Goal: Task Accomplishment & Management: Manage account settings

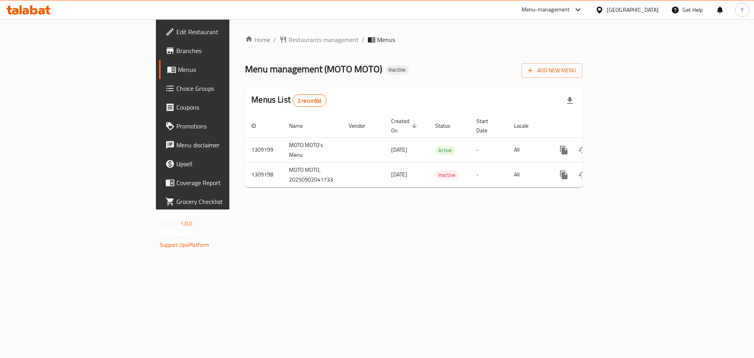
drag, startPoint x: 196, startPoint y: 255, endPoint x: 187, endPoint y: 248, distance: 11.2
click at [229, 209] on div "Home / Restaurants management / Menus Menu management ( MOTO MOTO ) Inactive Ad…" at bounding box center [413, 114] width 369 height 190
click at [399, 209] on div "Home / Restaurants management / Menus Menu management ( MOTO MOTO ) Inactive Ad…" at bounding box center [413, 114] width 369 height 190
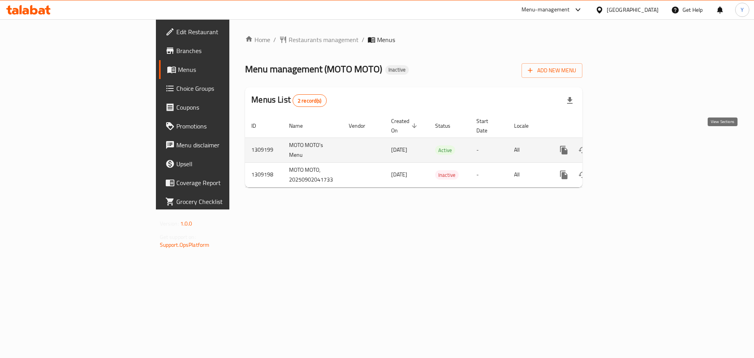
click at [625, 145] on icon "enhanced table" at bounding box center [620, 149] width 9 height 9
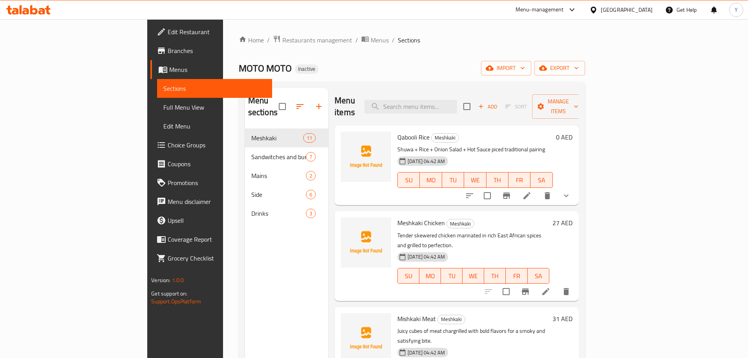
click at [163, 110] on span "Full Menu View" at bounding box center [214, 106] width 102 height 9
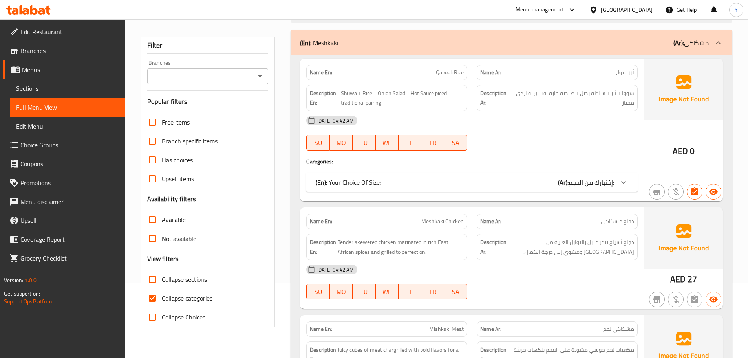
scroll to position [118, 0]
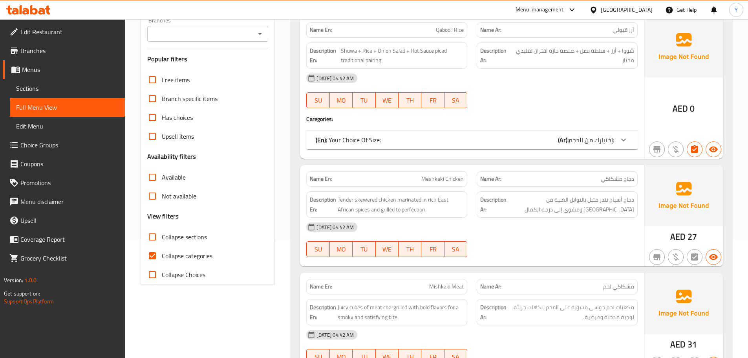
click at [187, 232] on span "Collapse sections" at bounding box center [184, 236] width 45 height 9
click at [162, 232] on input "Collapse sections" at bounding box center [152, 236] width 19 height 19
checkbox input "true"
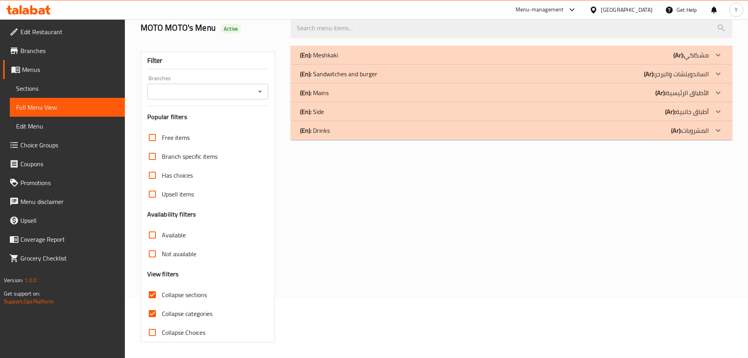
scroll to position [60, 0]
click at [367, 60] on div "(En): Meshkaki (Ar): مشكاكي" at bounding box center [512, 55] width 442 height 19
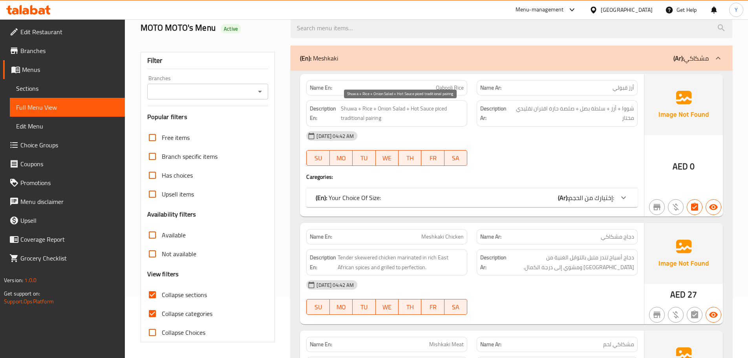
click at [441, 108] on span "Shuwa + Rice + Onion Salad + Hot Sauce piced traditional pairing" at bounding box center [402, 113] width 123 height 19
click at [446, 104] on span "Shuwa + Rice + Onion Salad + Hot Sauce piced traditional pairing" at bounding box center [402, 113] width 123 height 19
click at [442, 106] on span "Shuwa + Rice + Onion Salad + Hot Sauce piced traditional pairing" at bounding box center [402, 113] width 123 height 19
drag, startPoint x: 442, startPoint y: 106, endPoint x: 434, endPoint y: 115, distance: 12.2
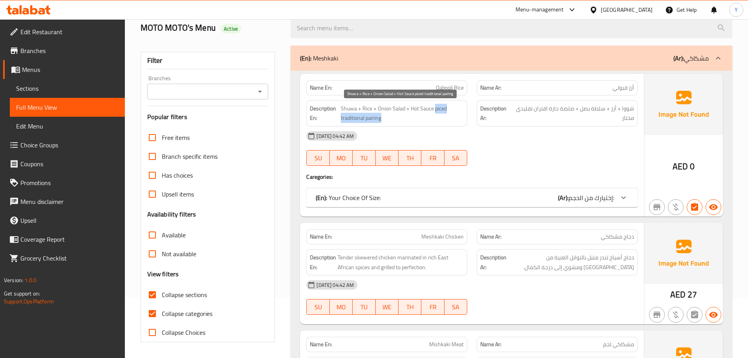
click at [434, 115] on span "Shuwa + Rice + Onion Salad + Hot Sauce piced traditional pairing" at bounding box center [402, 113] width 123 height 19
copy span "piced traditional pairing"
click at [570, 162] on div at bounding box center [557, 165] width 170 height 9
click at [588, 202] on span "إختيارك من الحجم:" at bounding box center [591, 198] width 46 height 12
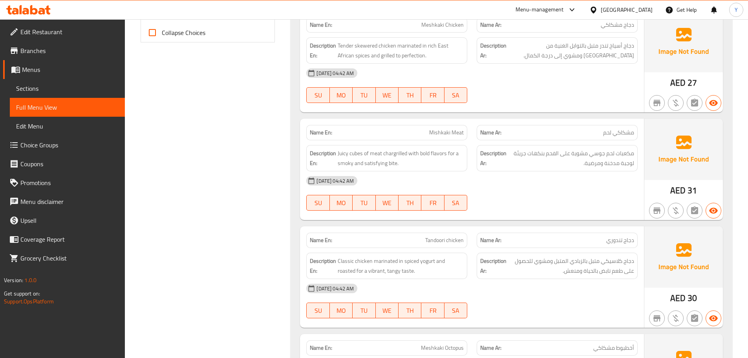
scroll to position [360, 0]
click at [433, 132] on span "Mishkaki Meat" at bounding box center [446, 132] width 35 height 8
copy span "Mishkaki Meat"
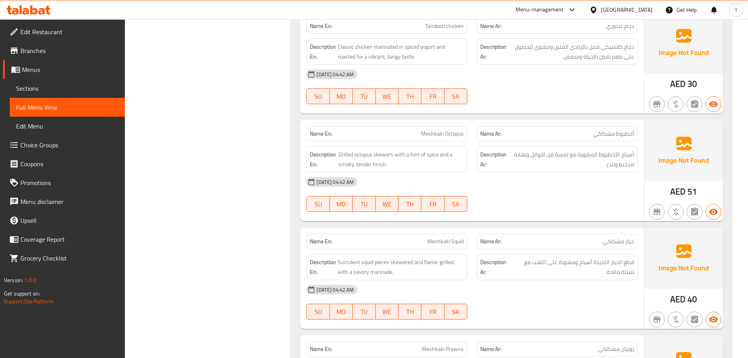
scroll to position [587, 0]
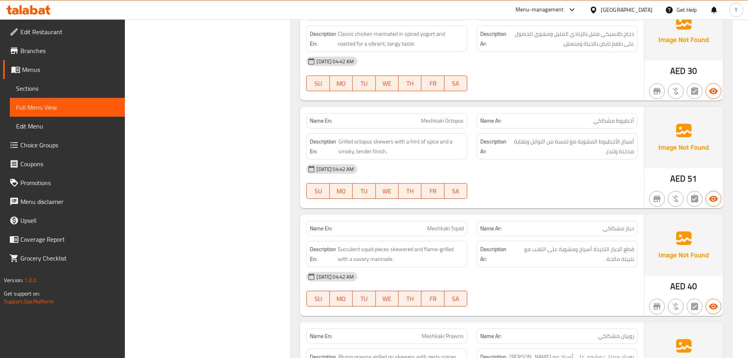
click at [451, 232] on span "Meshkaki Squid" at bounding box center [445, 228] width 37 height 8
copy span "Meshkaki Squid"
click at [451, 232] on span "Meshkaki Squid" at bounding box center [445, 228] width 37 height 8
click at [545, 159] on div "[DATE] 04:42 AM" at bounding box center [472, 168] width 341 height 19
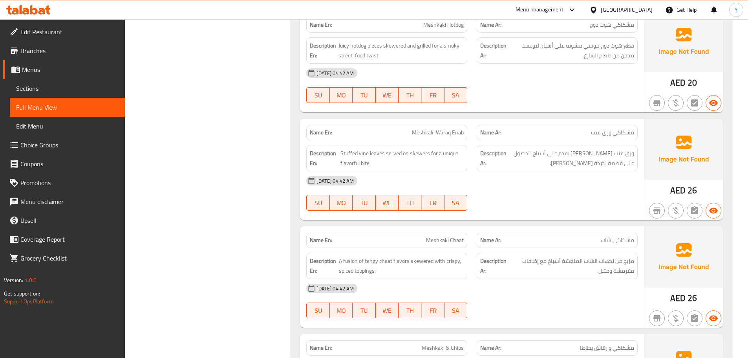
scroll to position [1016, 0]
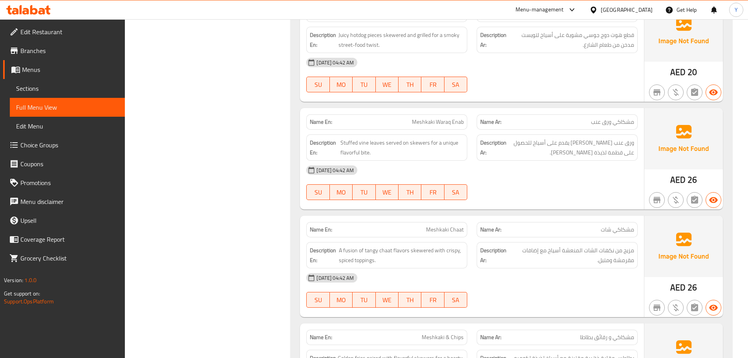
click at [399, 126] on p "Name En: Meshkaki Waraq Enab" at bounding box center [387, 122] width 154 height 8
copy span "Meshkaki Waraq Enab"
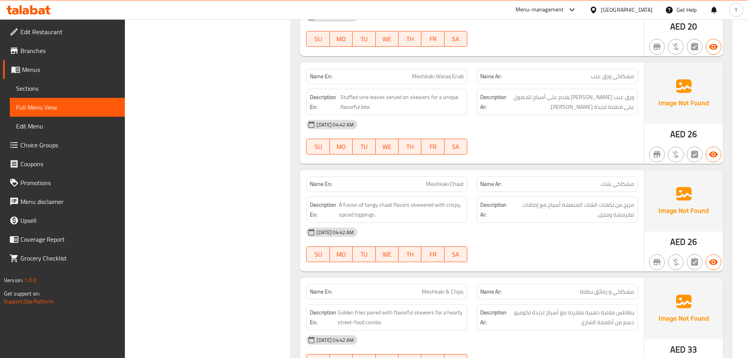
scroll to position [1063, 0]
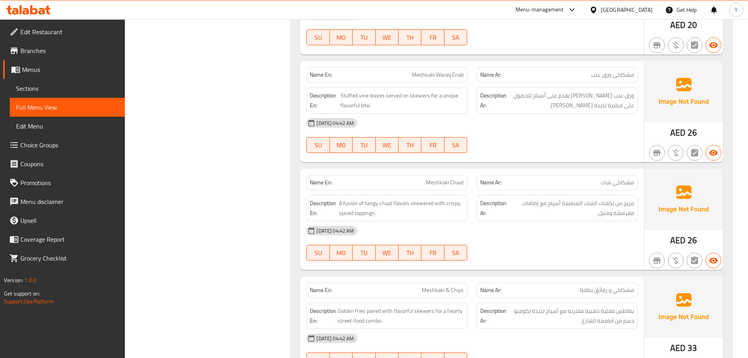
click at [435, 190] on div "Description En: A fusion of tangy chaat flavors skewered with crispy, spiced to…" at bounding box center [387, 208] width 170 height 36
click at [443, 185] on span "Meshkaki Chaat" at bounding box center [445, 182] width 38 height 8
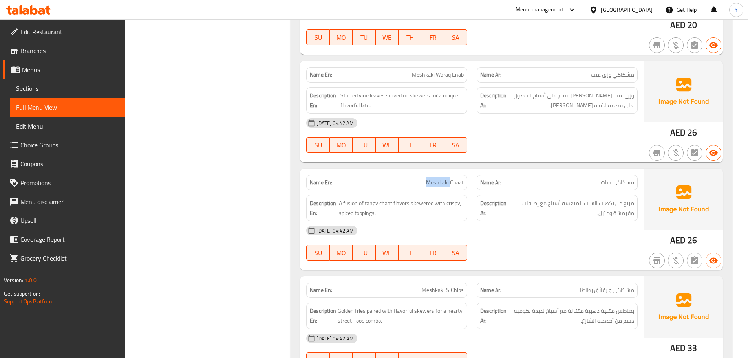
copy span "Meshkaki"
click at [443, 185] on span "Meshkaki Chaat" at bounding box center [445, 182] width 38 height 8
copy span "Meshkaki Chaat"
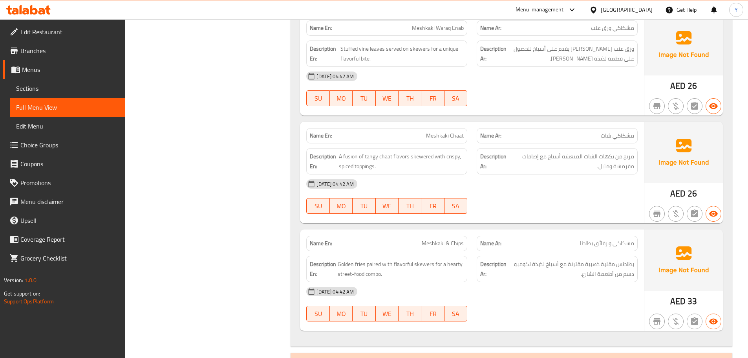
scroll to position [1110, 0]
click at [428, 244] on span "Meshkaki & Chips" at bounding box center [443, 243] width 42 height 8
copy span "Meshkaki"
click at [428, 244] on span "Meshkaki & Chips" at bounding box center [443, 243] width 42 height 8
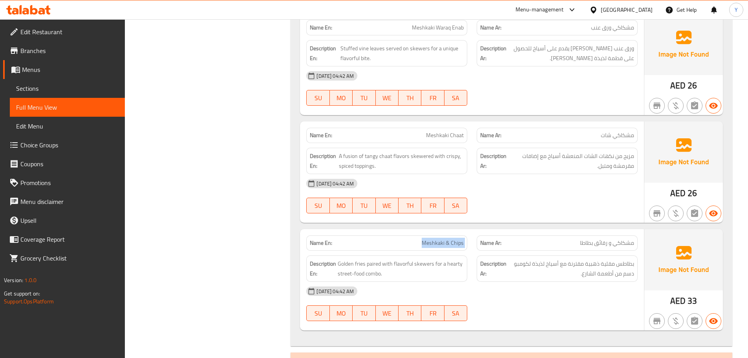
copy span "Meshkaki & Chips"
click at [611, 196] on div "02-09-2025 04:42 AM SU MO TU WE TH FR SA" at bounding box center [472, 196] width 341 height 44
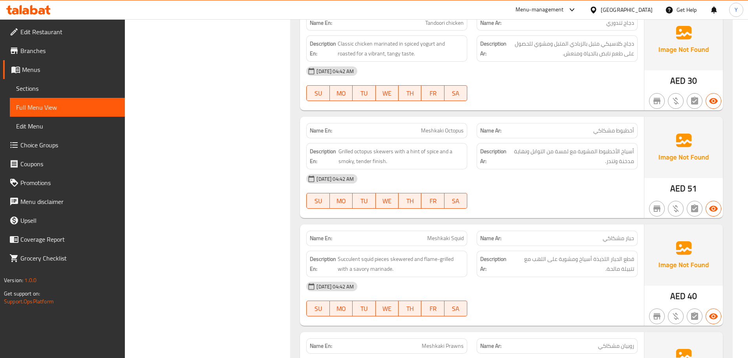
drag, startPoint x: 572, startPoint y: 248, endPoint x: 587, endPoint y: 134, distance: 114.8
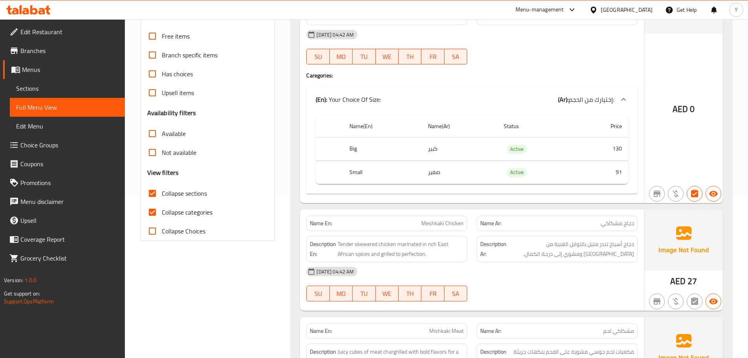
scroll to position [0, 0]
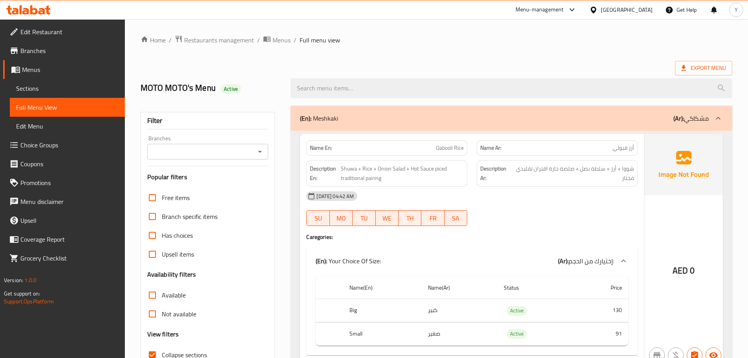
click at [493, 122] on div "(En): Meshkaki (Ar): مشكاكي" at bounding box center [504, 117] width 409 height 9
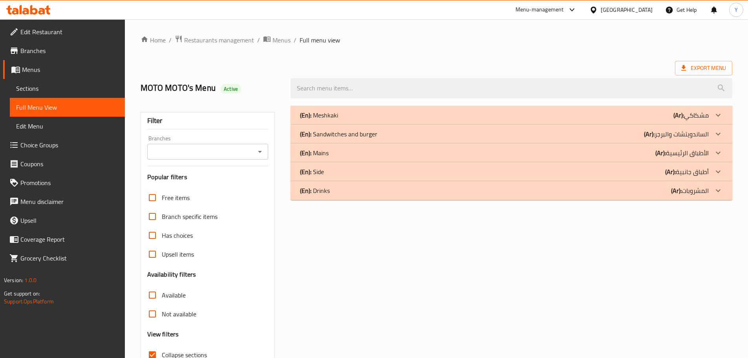
click at [634, 120] on div "(En): Sandwitches and burger (Ar): الساندويتشات والبرجر" at bounding box center [504, 114] width 409 height 9
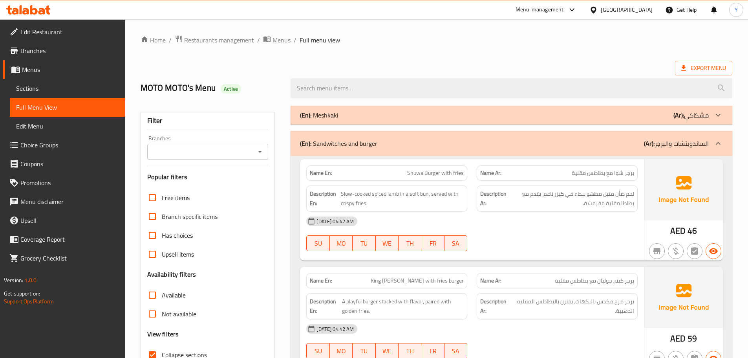
click at [430, 179] on div "Name En: Shuwa Burger with fries" at bounding box center [386, 172] width 161 height 15
copy span "Shuwa Burger with fries"
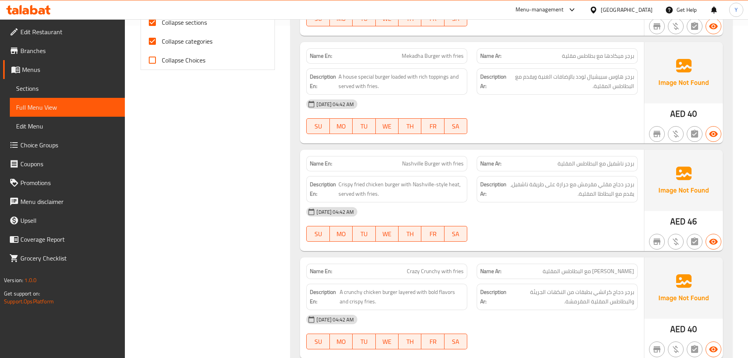
scroll to position [333, 0]
click at [422, 153] on div "Name En: Nashville Burger with fries" at bounding box center [387, 163] width 170 height 25
copy span "Nashville Burger with fries"
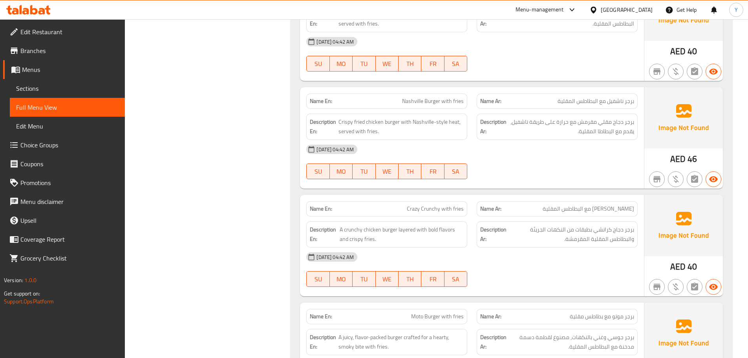
scroll to position [395, 0]
click at [437, 206] on span "Crazy Crunchy with fries" at bounding box center [435, 208] width 57 height 8
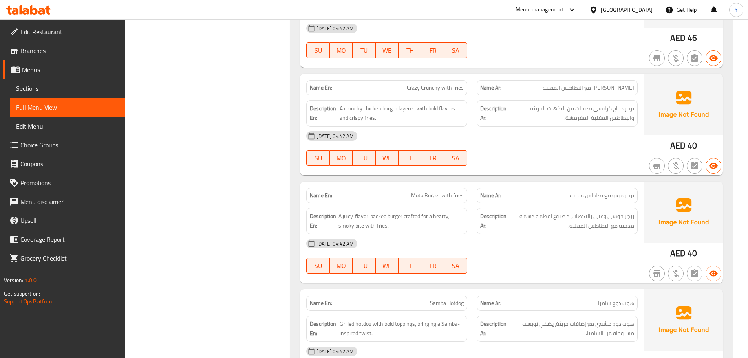
scroll to position [552, 0]
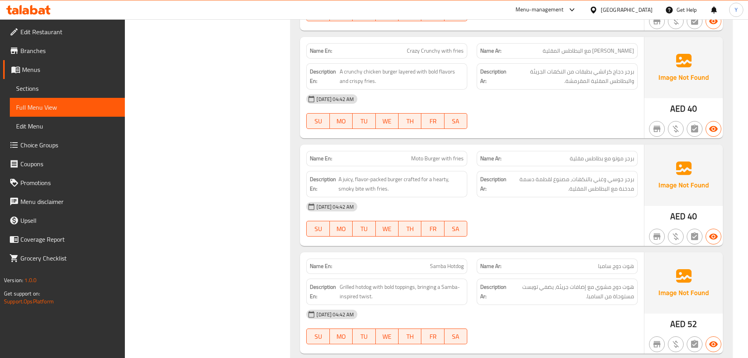
click at [430, 159] on span "Moto Burger with fries" at bounding box center [437, 158] width 53 height 8
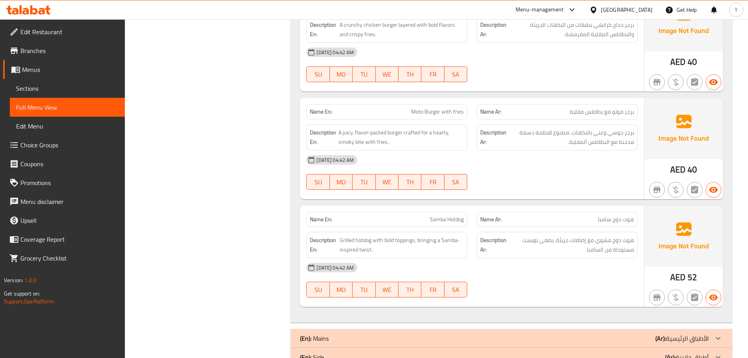
scroll to position [599, 0]
click at [410, 219] on p "Name En: Samba Hotdog" at bounding box center [387, 219] width 154 height 8
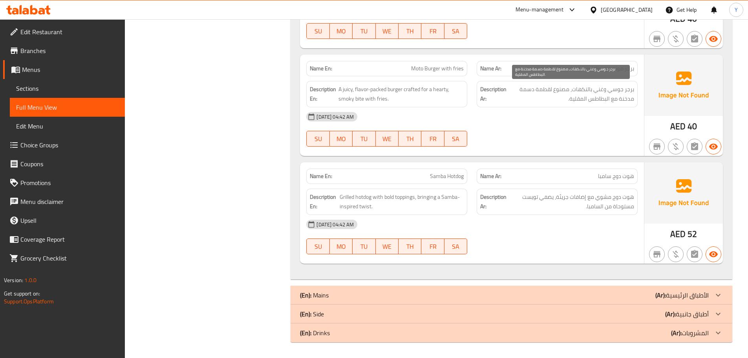
scroll to position [0, 0]
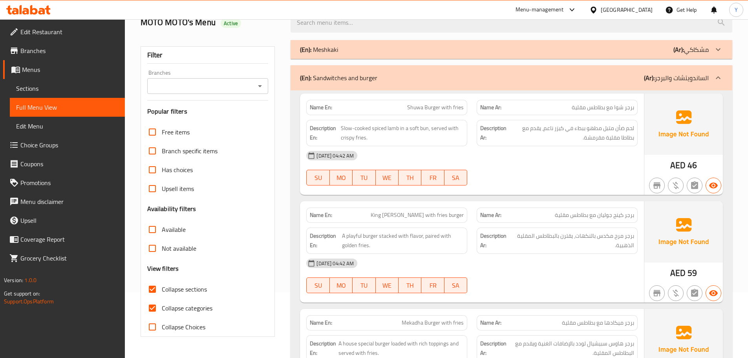
drag, startPoint x: 578, startPoint y: 246, endPoint x: 586, endPoint y: 37, distance: 209.0
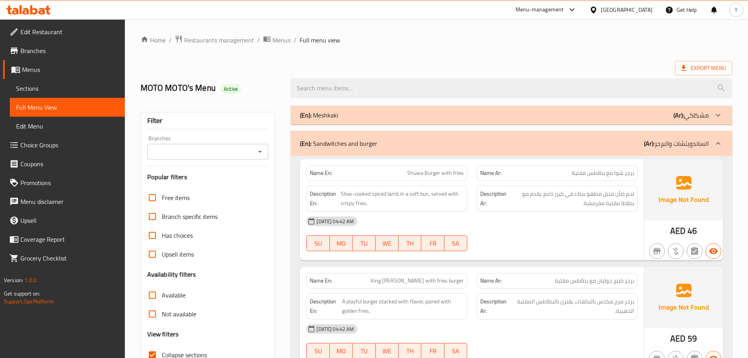
click at [562, 139] on div "(En): Sandwitches and burger (Ar): الساندويتشات والبرجر" at bounding box center [504, 143] width 409 height 9
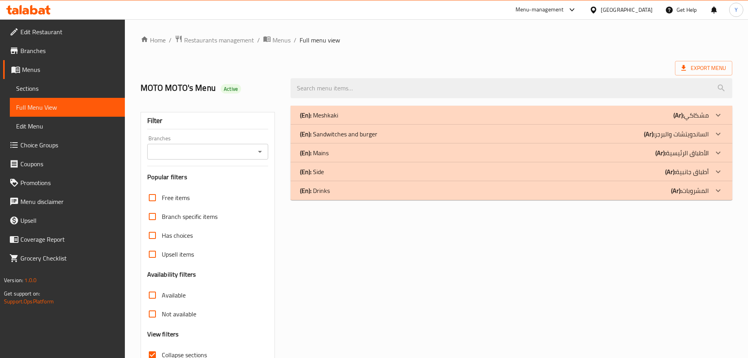
click at [378, 120] on div "(En): Mains (Ar): الأطباق الرئيسية" at bounding box center [504, 114] width 409 height 9
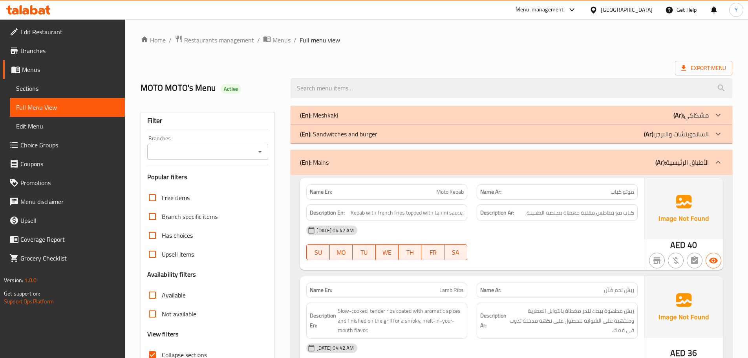
click at [527, 221] on div "[DATE] 04:42 AM" at bounding box center [472, 230] width 341 height 19
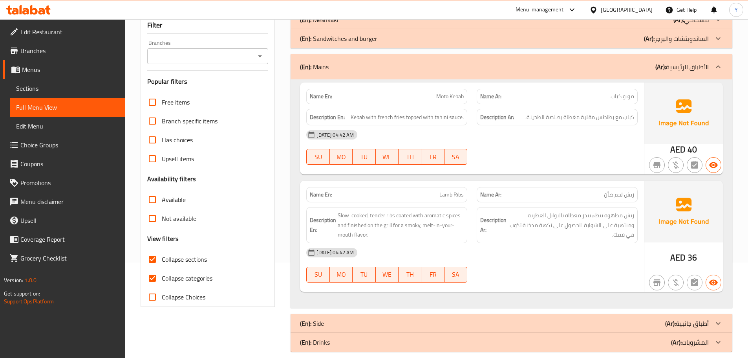
scroll to position [105, 0]
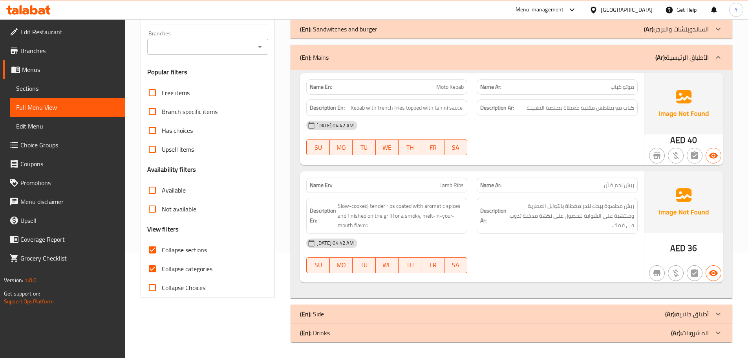
click at [445, 64] on div "(En): Mains (Ar): الأطباق الرئيسية" at bounding box center [512, 57] width 442 height 25
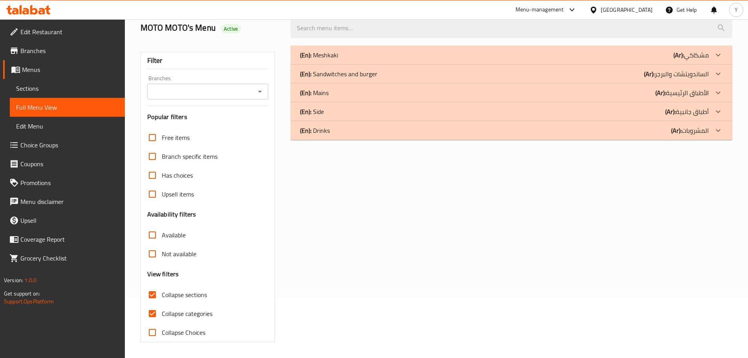
click at [649, 60] on div "(En): Side (Ar): أطباق جانبية" at bounding box center [504, 54] width 409 height 9
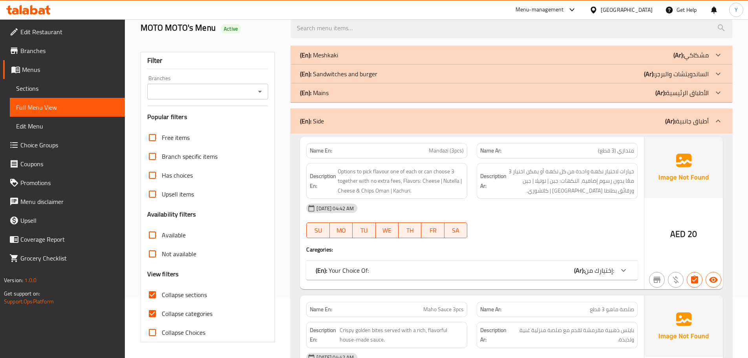
click at [537, 274] on div "(En): Your Choice Of: (Ar): إختيارك من:" at bounding box center [465, 269] width 298 height 9
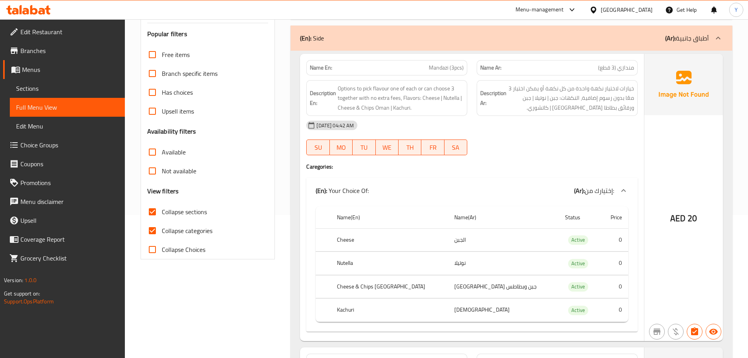
scroll to position [0, 0]
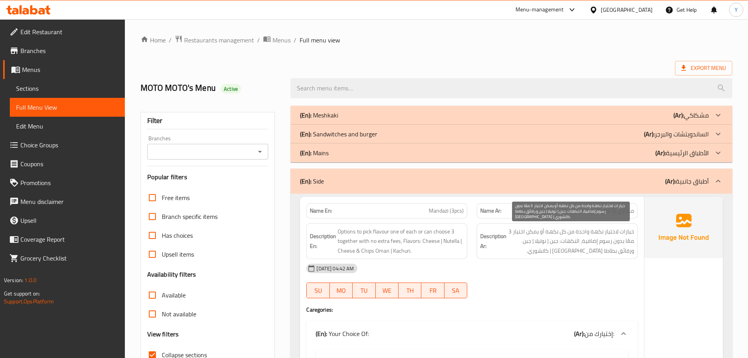
click at [548, 227] on span "خيارات لاختيار نكهة واحدة من كل نكهة أو يمكن اختيار 3 معًا بدون رسوم إضافية، ال…" at bounding box center [571, 241] width 126 height 29
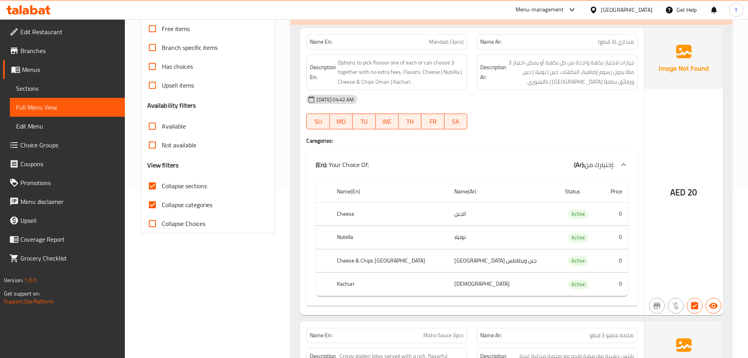
scroll to position [157, 0]
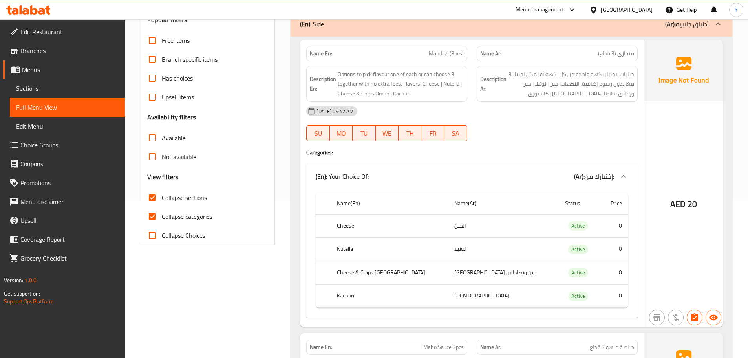
drag, startPoint x: 555, startPoint y: 93, endPoint x: 539, endPoint y: 96, distance: 15.6
click at [555, 93] on span "خيارات لاختيار نكهة واحدة من كل نكهة أو يمكن اختيار 3 معًا بدون رسوم إضافية، ال…" at bounding box center [571, 83] width 126 height 29
click at [508, 134] on div "02-09-2025 04:42 AM SU MO TU WE TH FR SA" at bounding box center [472, 124] width 341 height 44
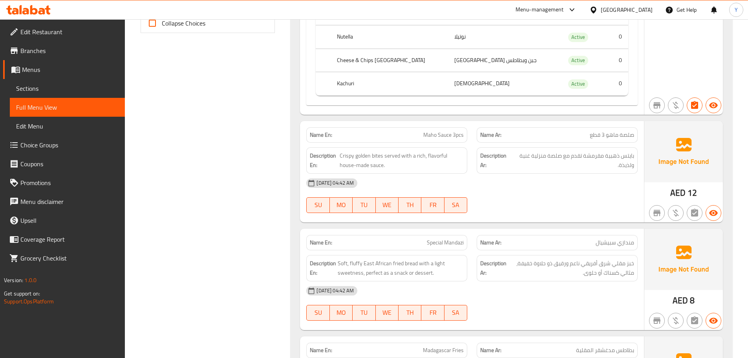
scroll to position [382, 0]
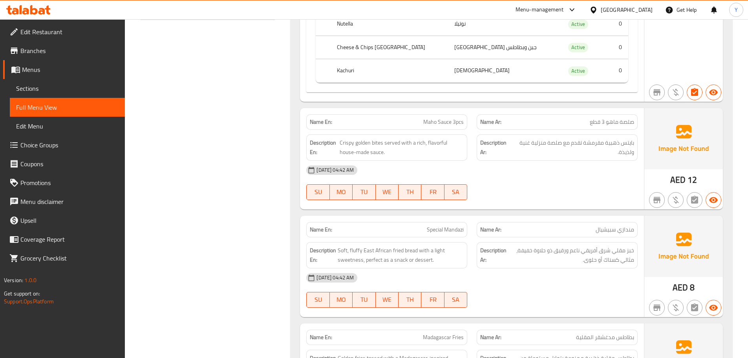
click at [466, 118] on div "Name En: Maho Sauce 3pcs" at bounding box center [386, 121] width 161 height 15
click at [423, 229] on p "Name En: Special Mandazi" at bounding box center [387, 229] width 154 height 8
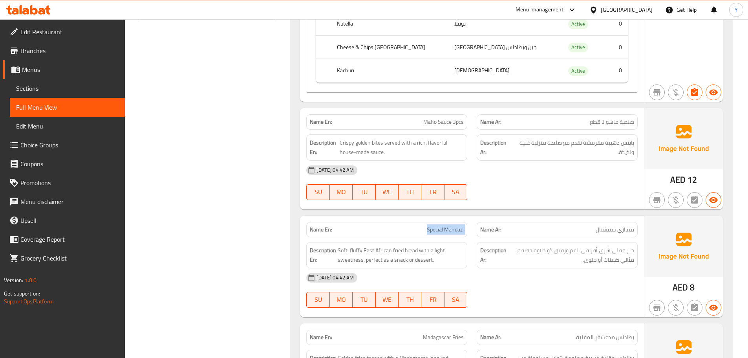
click at [423, 229] on p "Name En: Special Mandazi" at bounding box center [387, 229] width 154 height 8
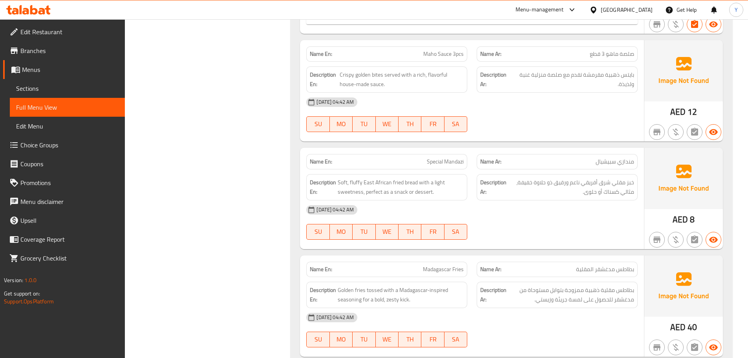
scroll to position [554, 0]
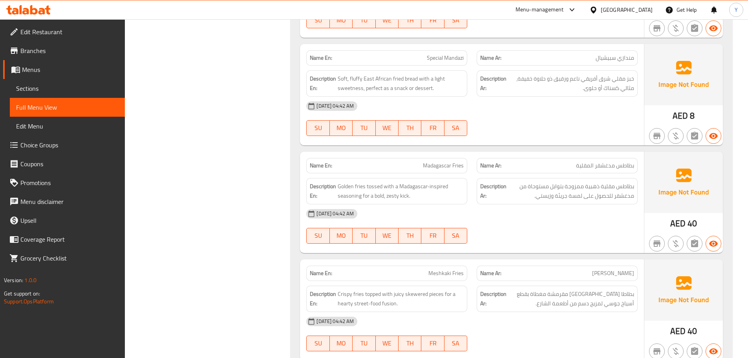
click at [441, 158] on div "Name En: Madagascar Fries" at bounding box center [386, 165] width 161 height 15
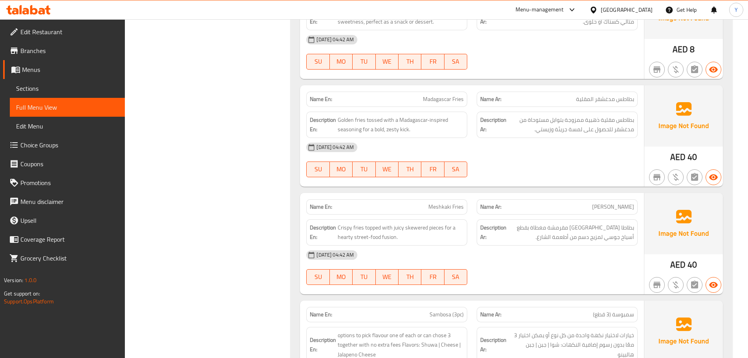
scroll to position [632, 0]
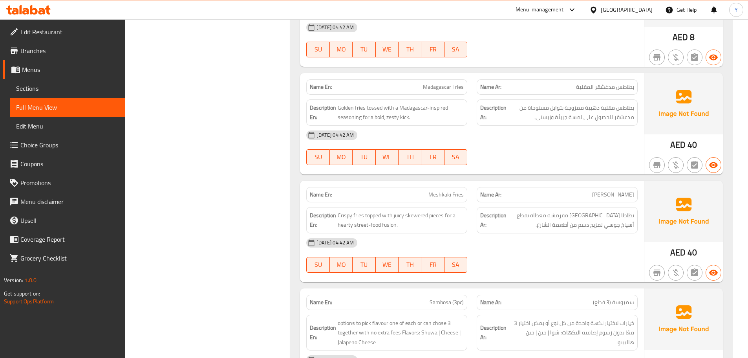
click at [457, 191] on span "Meshkaki Fries" at bounding box center [445, 194] width 35 height 8
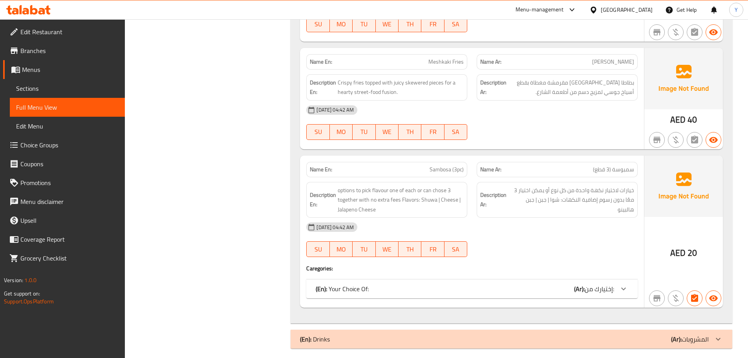
scroll to position [771, 0]
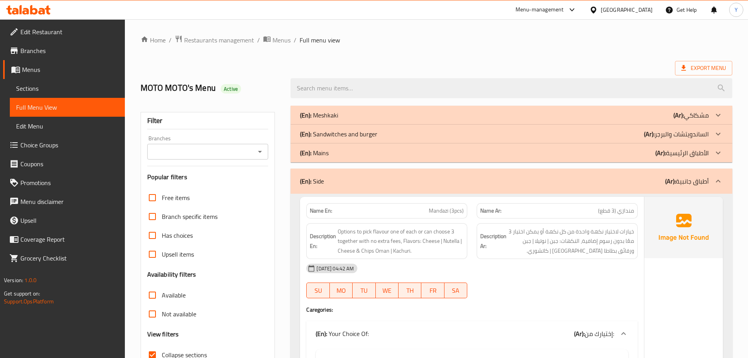
scroll to position [196, 0]
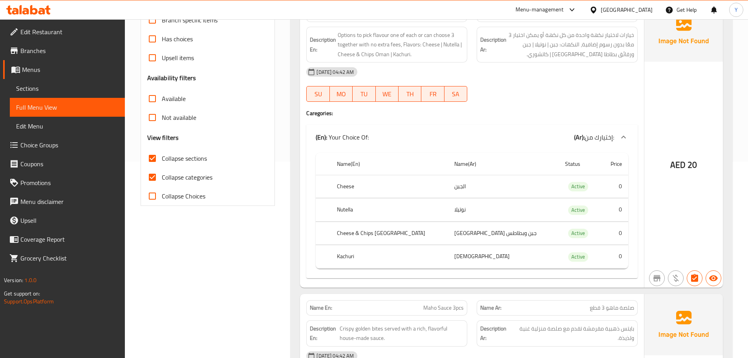
click at [170, 179] on span "Collapse categories" at bounding box center [187, 176] width 51 height 9
click at [162, 179] on input "Collapse categories" at bounding box center [152, 177] width 19 height 19
checkbox input "false"
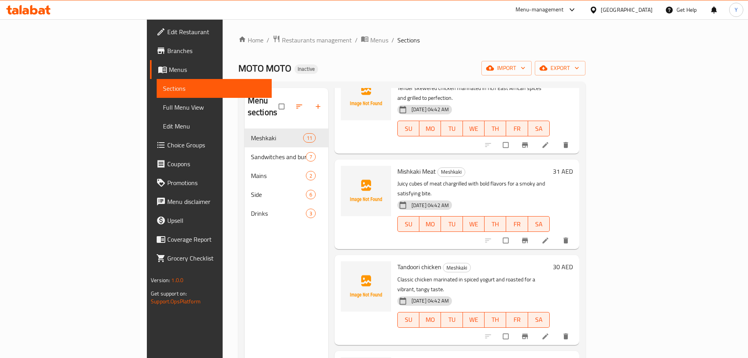
scroll to position [157, 0]
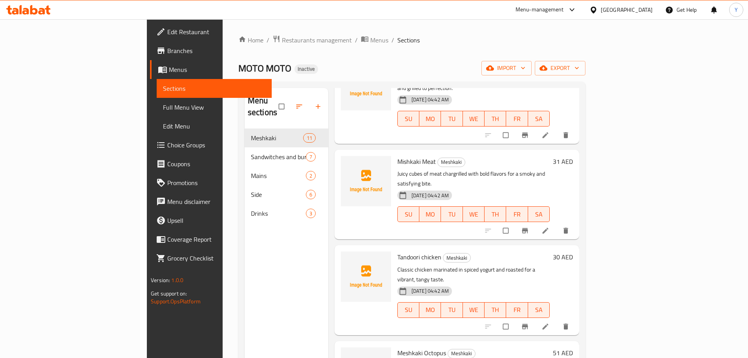
click at [551, 227] on link at bounding box center [545, 231] width 9 height 8
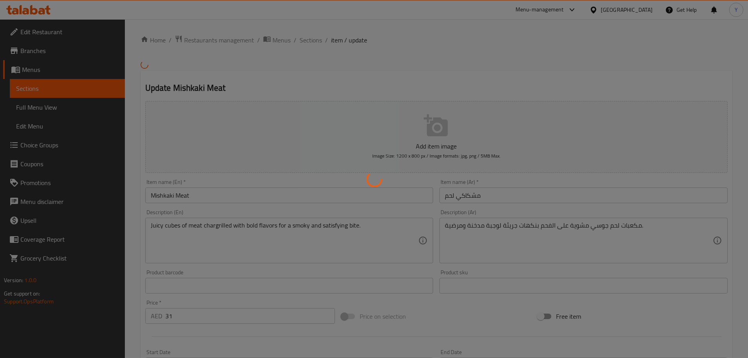
click at [532, 236] on div at bounding box center [374, 179] width 748 height 358
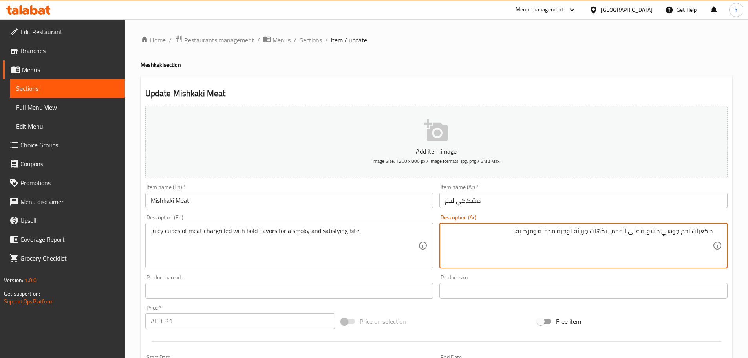
drag, startPoint x: 573, startPoint y: 230, endPoint x: 562, endPoint y: 229, distance: 10.6
click at [562, 229] on textarea "مكعبات لحم جوسي مشوية على الفحم بنكهات جريئة لوجبة مدخنة ومرضية." at bounding box center [579, 245] width 268 height 37
type textarea "مكعبات لحم جوسي مشوية على الفحم بنكهات جريئة لبايتس مدخنة ومرضية."
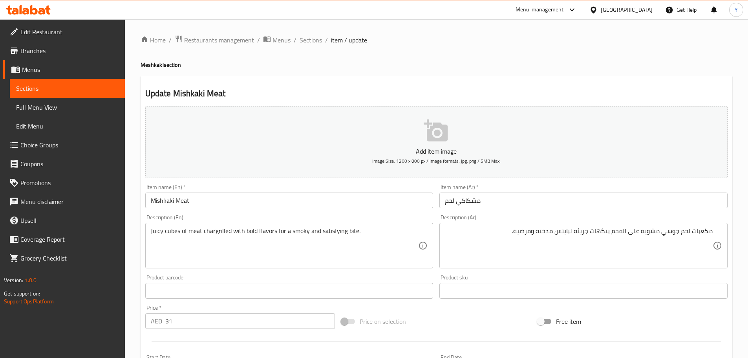
click at [633, 58] on div "Home / Restaurants management / Menus / Sections / item / update Meshkaki secti…" at bounding box center [437, 287] width 592 height 504
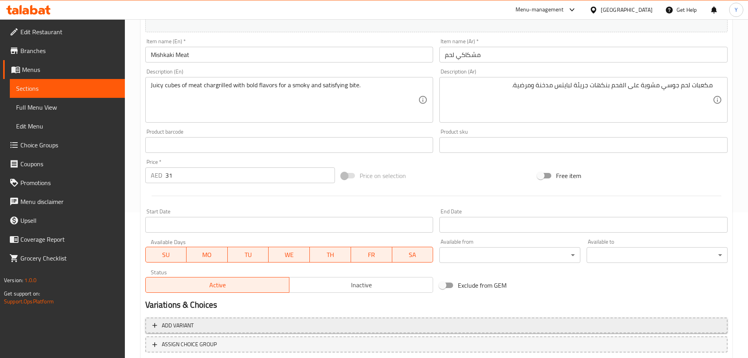
scroll to position [197, 0]
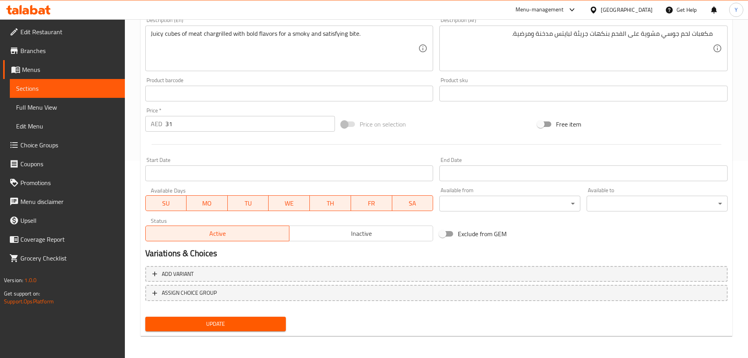
click at [270, 321] on span "Update" at bounding box center [216, 324] width 128 height 10
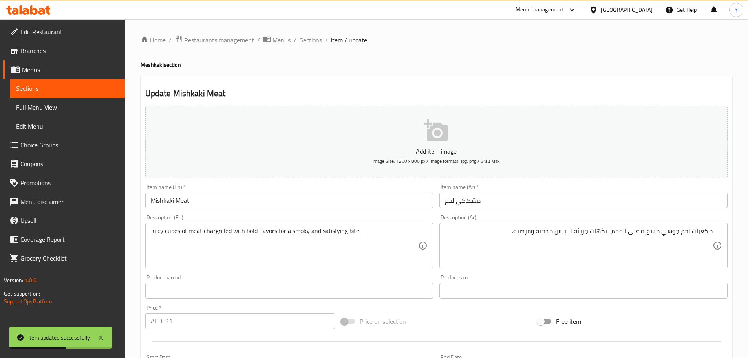
click at [310, 43] on span "Sections" at bounding box center [311, 39] width 22 height 9
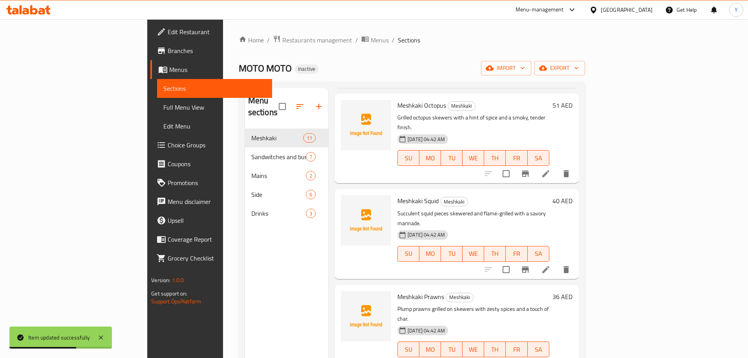
scroll to position [405, 0]
click at [549, 265] on icon at bounding box center [545, 268] width 7 height 7
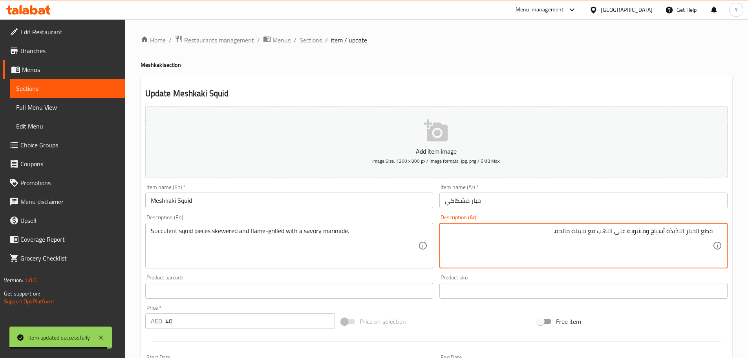
click at [680, 230] on textarea "قطع الحبار اللذيذة أسياخ ومشوية على اللهب مع تتبيلة مالحة." at bounding box center [579, 245] width 268 height 37
type textarea "قطع حبار عصاري أسياخ ومشوية على اللهب مع تتبيلة مالحة."
click at [556, 37] on ol "Home / Restaurants management / Menus / Sections / item / update" at bounding box center [437, 40] width 592 height 10
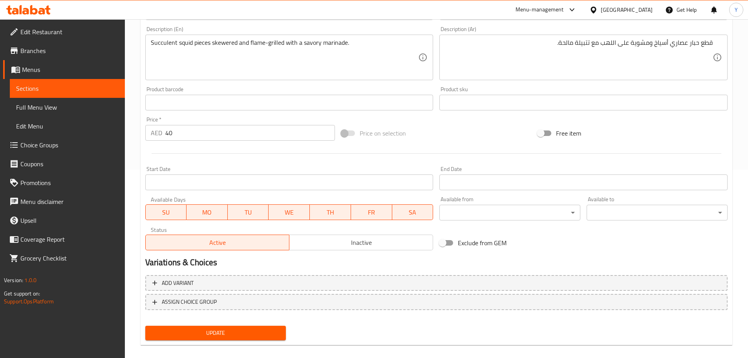
scroll to position [197, 0]
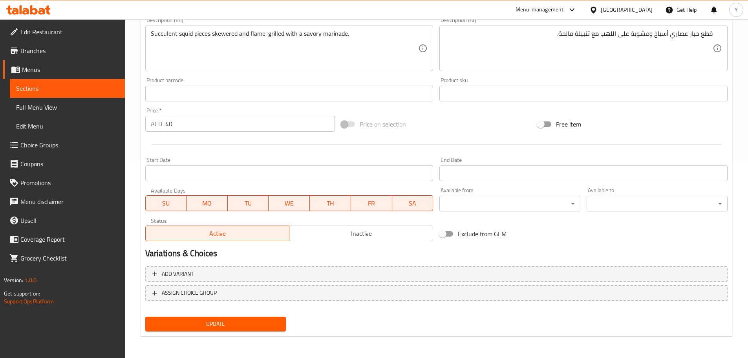
click at [207, 320] on span "Update" at bounding box center [216, 324] width 128 height 10
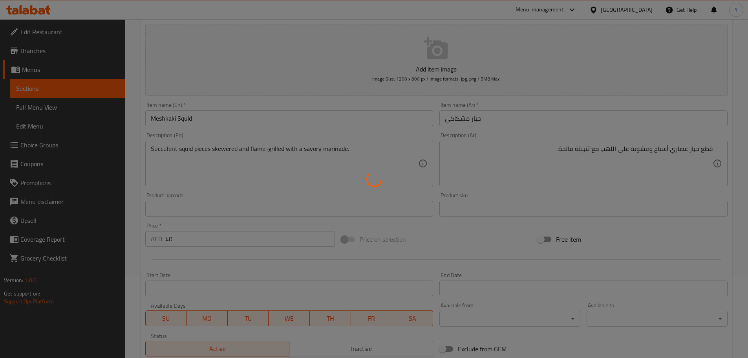
scroll to position [79, 0]
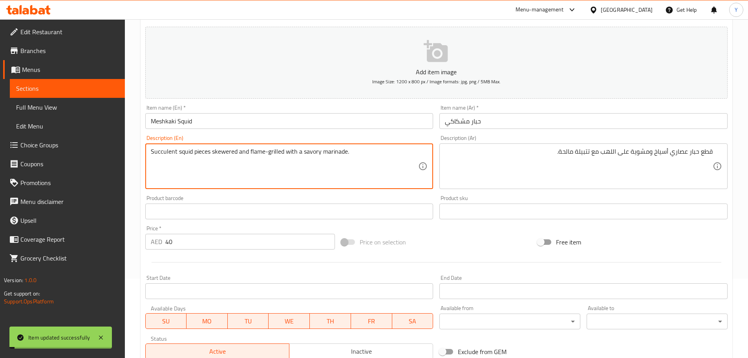
click at [162, 149] on textarea "Succulent squid pieces skewered and flame-grilled with a savory marinade." at bounding box center [285, 166] width 268 height 37
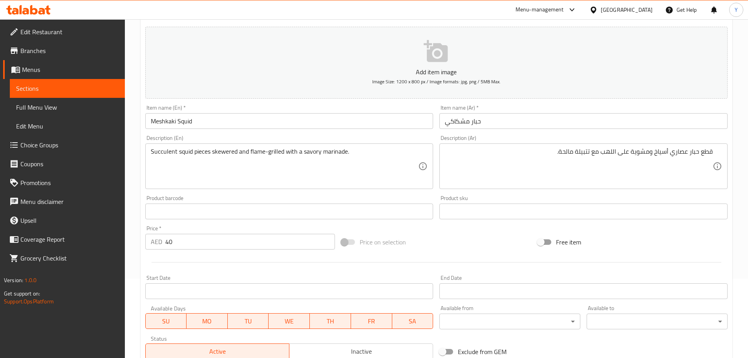
click at [734, 141] on div "Home / Restaurants management / Menus / Sections / item / update Meshkaki secti…" at bounding box center [436, 207] width 623 height 535
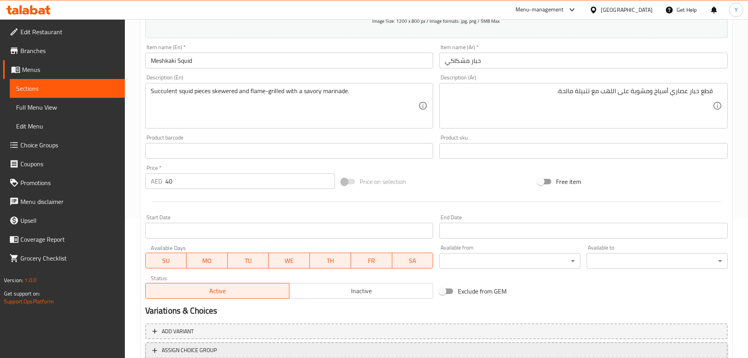
scroll to position [197, 0]
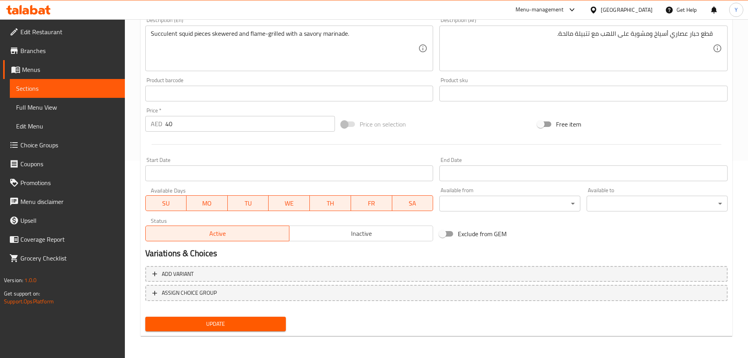
click at [222, 319] on span "Update" at bounding box center [216, 324] width 128 height 10
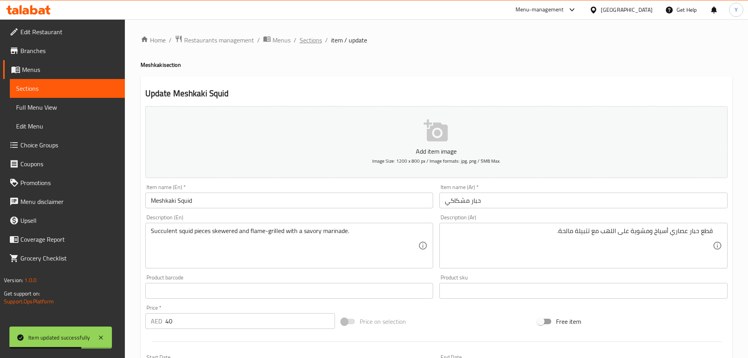
click at [306, 44] on span "Sections" at bounding box center [311, 39] width 22 height 9
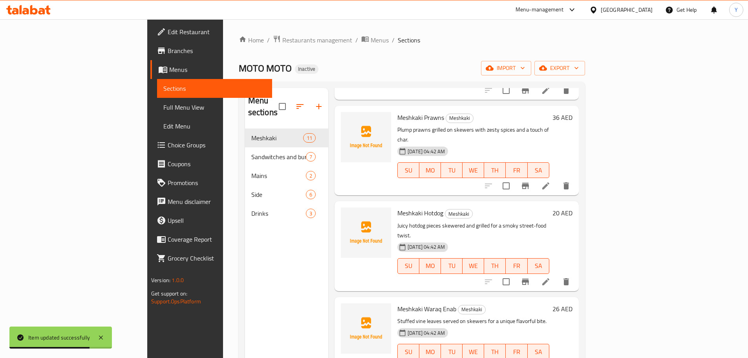
scroll to position [605, 0]
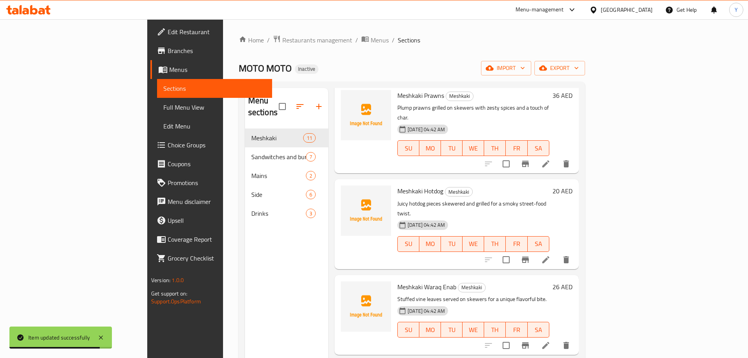
click at [550, 340] on icon at bounding box center [545, 344] width 9 height 9
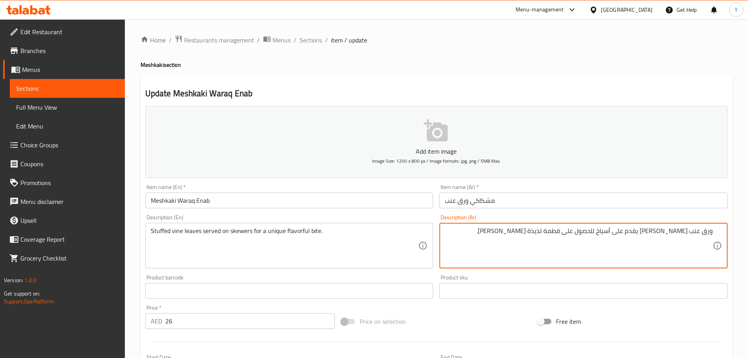
click at [589, 231] on textarea "ورق عنب محشي يقدم على أسياخ للحصول على قطمة لذيذة فريدة." at bounding box center [579, 245] width 268 height 37
type textarea "ورق عنب محشي يقدم على أسياخ للحصول على بايتس لذيذة فريدة."
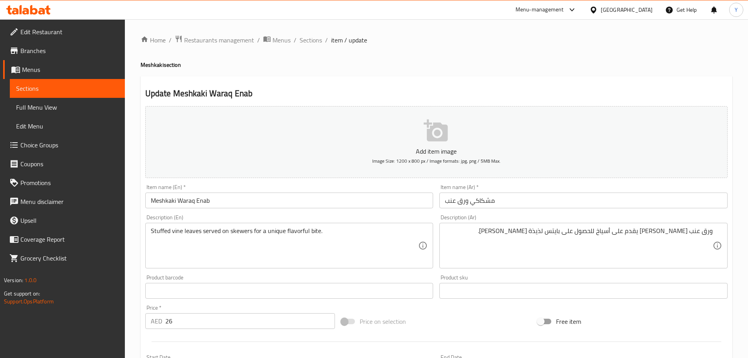
click at [596, 63] on h4 "Meshkaki section" at bounding box center [437, 65] width 592 height 8
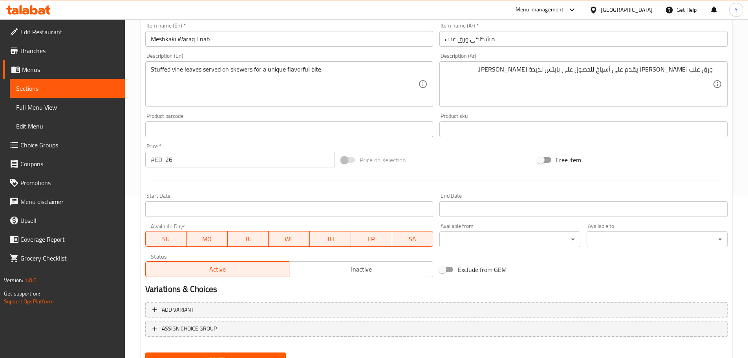
scroll to position [197, 0]
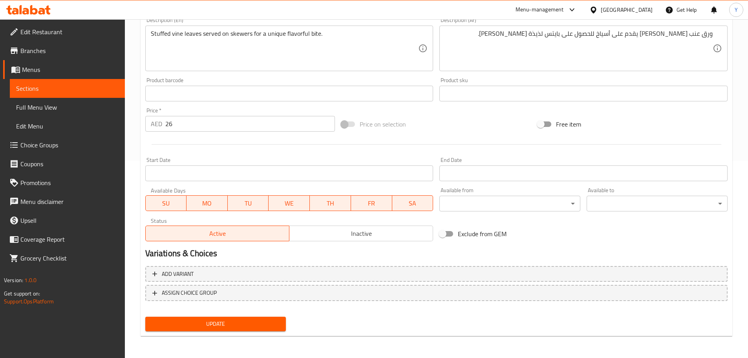
click at [259, 318] on button "Update" at bounding box center [215, 323] width 141 height 15
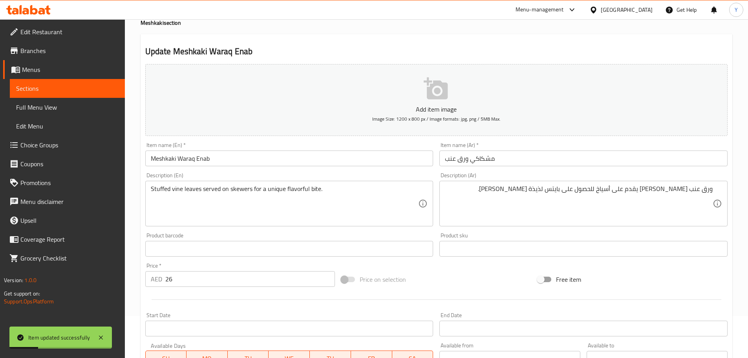
scroll to position [0, 0]
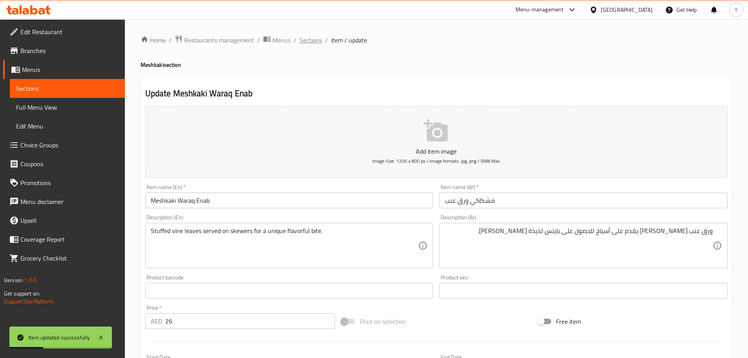
click at [312, 39] on span "Sections" at bounding box center [311, 39] width 22 height 9
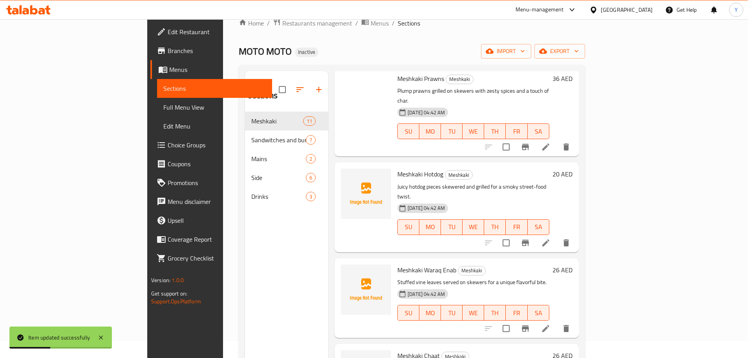
scroll to position [110, 0]
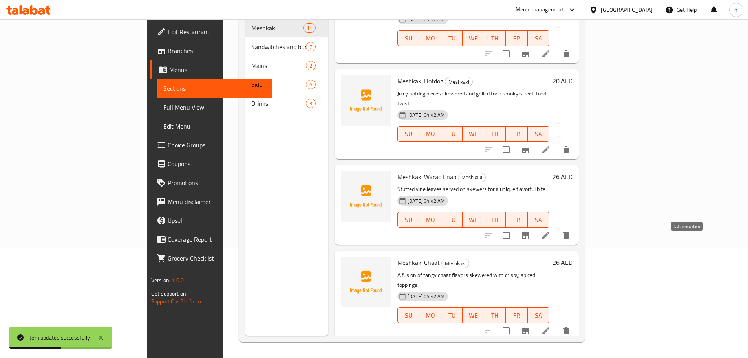
click at [550, 326] on icon at bounding box center [545, 330] width 9 height 9
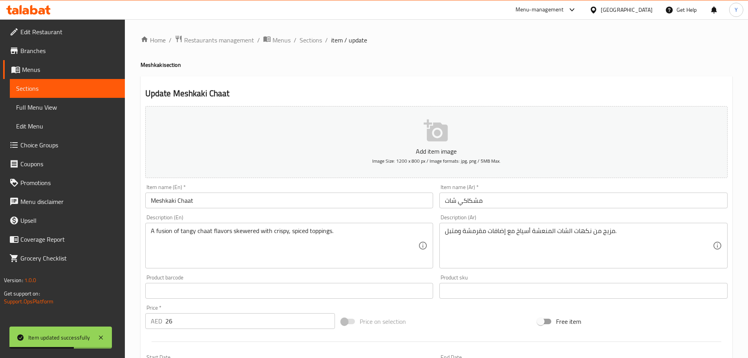
click at [532, 224] on div "مزيج من نكهات الشات المنعشة أسياخ مع إضافات مقرمشة ومتبل. Description (Ar)" at bounding box center [583, 246] width 288 height 46
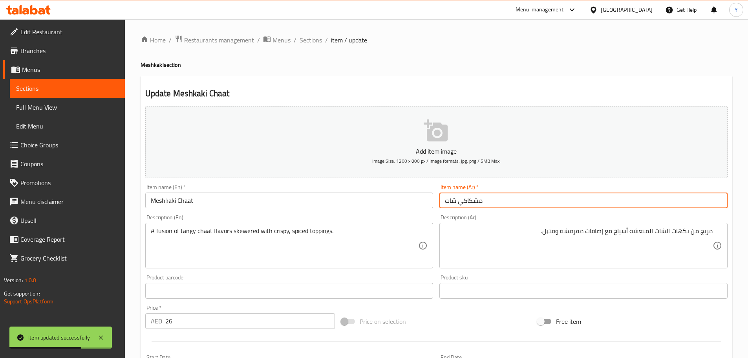
click at [506, 198] on input "مشكاكي شات" at bounding box center [583, 200] width 288 height 16
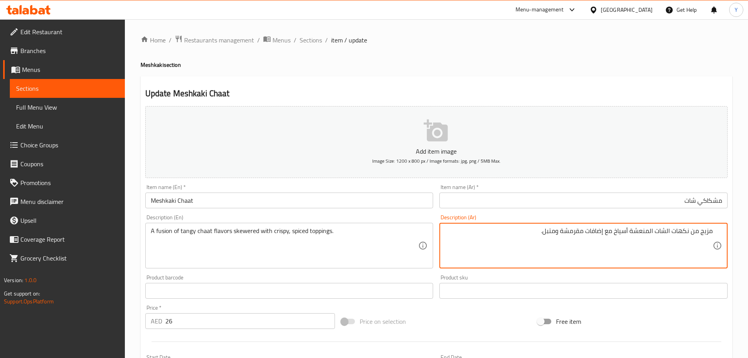
click at [712, 232] on textarea "مزيج من نكهات الشات المنعشة أسياخ مع إضافات مقرمشة ومتبل." at bounding box center [579, 245] width 268 height 37
type textarea "فيوجن من نكهات شات تانجي أسياخ مع توبينجز كرسبي ومتبل."
click at [574, 75] on div "Home / Restaurants management / Menus / Sections / item / update Meshkaki secti…" at bounding box center [437, 287] width 592 height 504
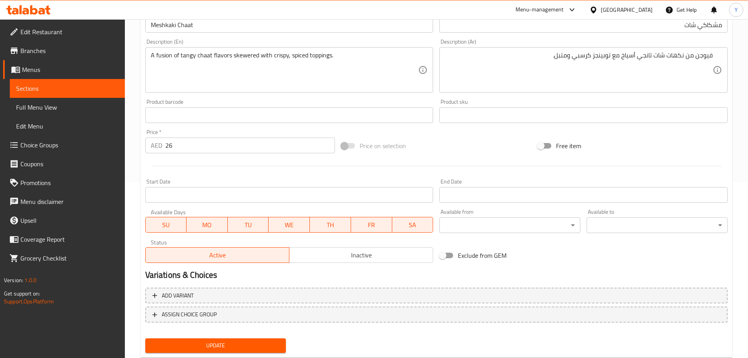
scroll to position [197, 0]
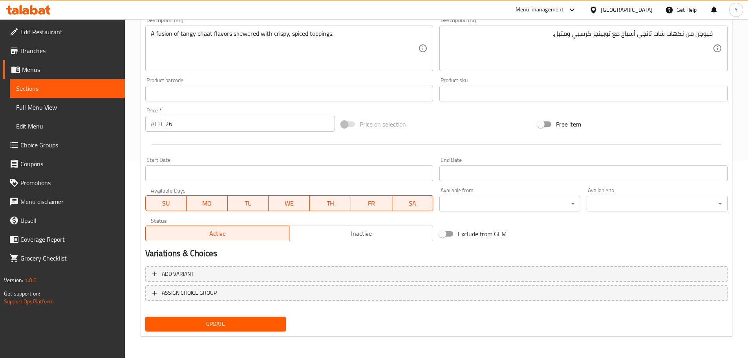
click at [239, 316] on div "Update" at bounding box center [215, 323] width 147 height 21
click at [208, 324] on span "Update" at bounding box center [216, 324] width 128 height 10
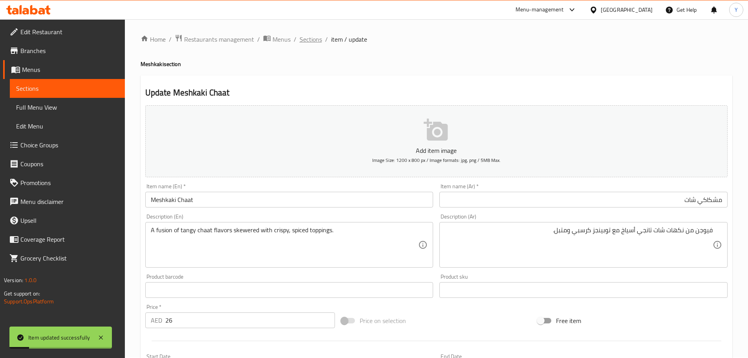
scroll to position [0, 0]
click at [312, 37] on span "Sections" at bounding box center [311, 39] width 22 height 9
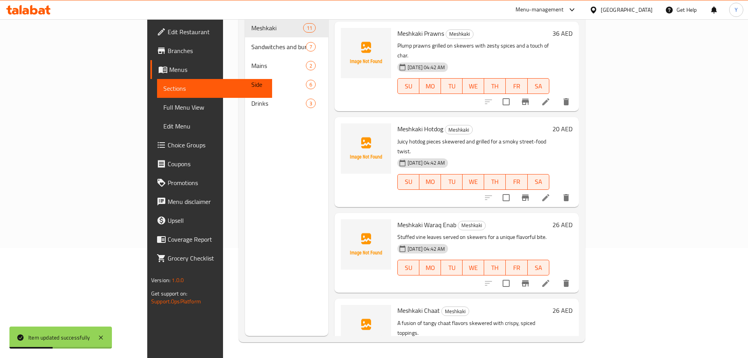
scroll to position [605, 0]
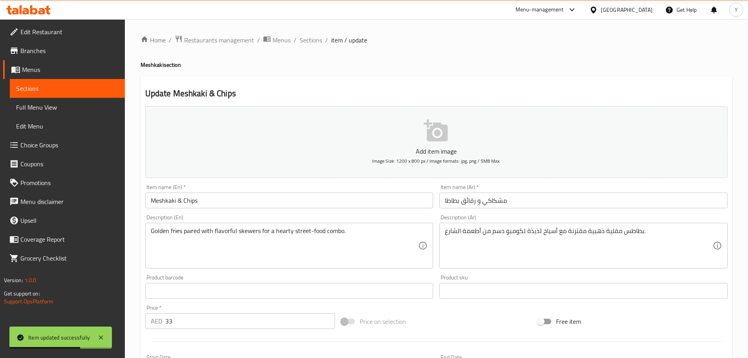
click at [567, 213] on div "Description (Ar) بطاطس مقلية ذهبية مقترنة مع أسياخ لذيذة لكومبو دسم من أطعمة ال…" at bounding box center [583, 241] width 294 height 60
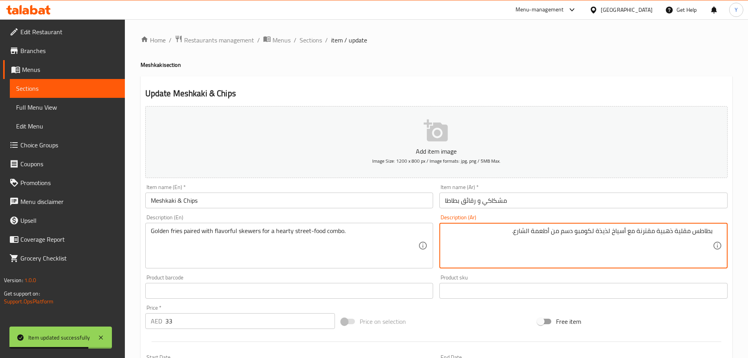
click at [511, 204] on input "مشكاكي و رقائق بطاطا" at bounding box center [583, 200] width 288 height 16
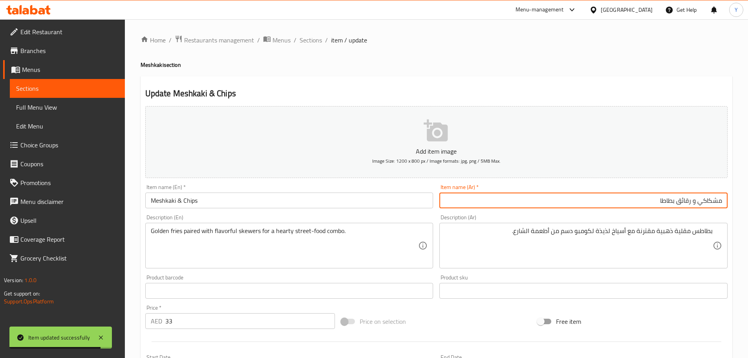
drag, startPoint x: 690, startPoint y: 201, endPoint x: 358, endPoint y: 189, distance: 332.8
click at [478, 189] on div "Item name (Ar)   * مشكاكي و رقائق بطاطا Item name (Ar) *" at bounding box center [583, 196] width 288 height 24
type input "مشكاكي وشيبس"
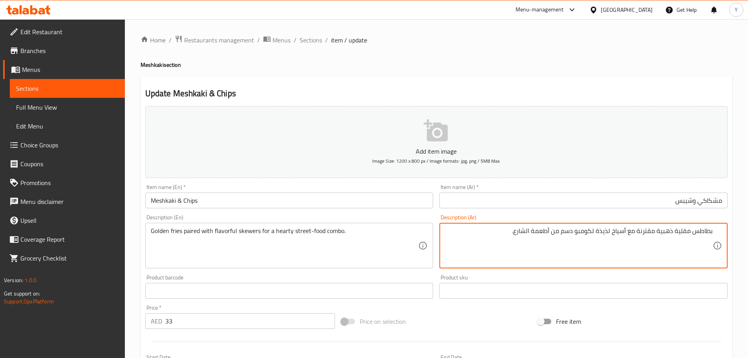
click at [707, 229] on textarea "بطاطس مقلية ذهبية مقترنة مع أسياخ لذيذة لكومبو دسم من أطعمة الشارع." at bounding box center [579, 245] width 268 height 37
drag, startPoint x: 707, startPoint y: 229, endPoint x: 688, endPoint y: 230, distance: 19.6
click at [688, 230] on textarea "بطاطس مقلية ذهبية مقترنة مع أسياخ لذيذة لكومبو دسم من أطعمة الشارع." at bounding box center [579, 245] width 268 height 37
type textarea "فرايز ذهبية مقترنة مع أسياخ لذيذة لكومبو هارتي من أطعمة الشارع."
click at [568, 76] on div "Update Meshkaki & Chips Add item image Image Size: 1200 x 800 px / Image format…" at bounding box center [437, 304] width 592 height 457
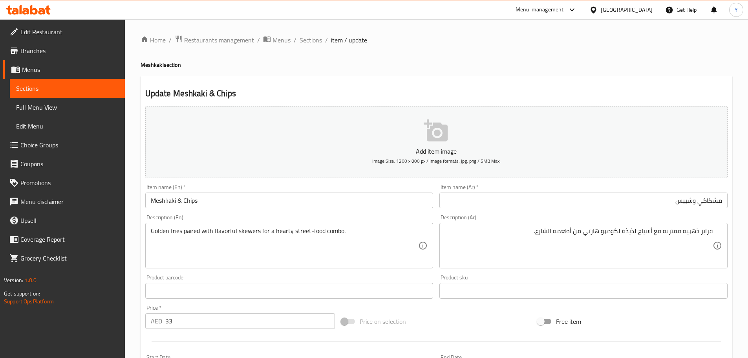
scroll to position [197, 0]
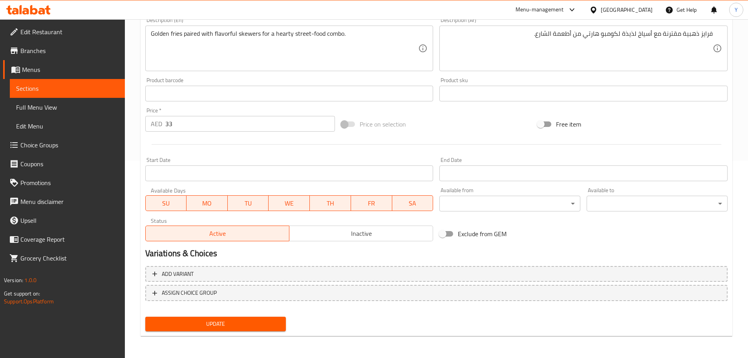
click at [229, 325] on span "Update" at bounding box center [216, 324] width 128 height 10
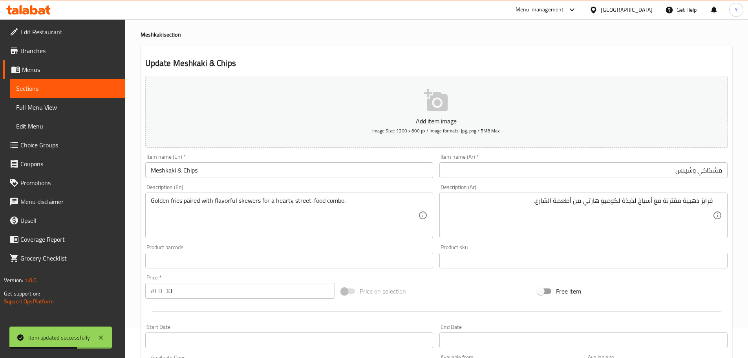
scroll to position [0, 0]
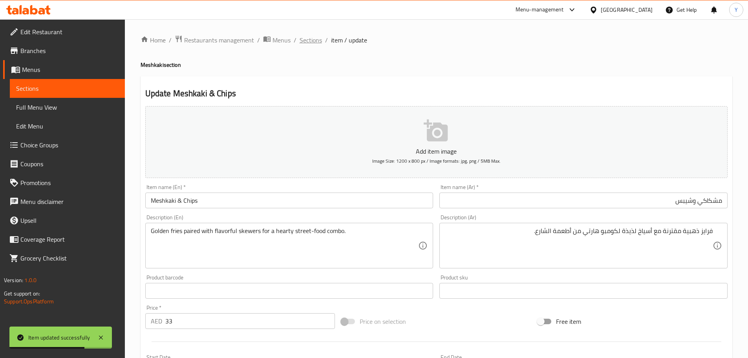
click at [317, 40] on span "Sections" at bounding box center [311, 39] width 22 height 9
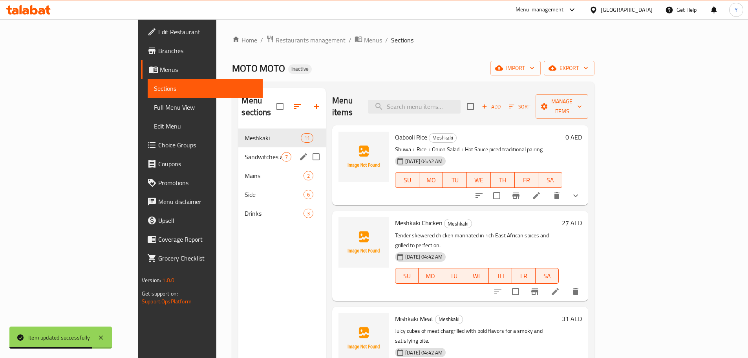
click at [238, 152] on div "Sandwitches and burger 7" at bounding box center [282, 156] width 88 height 19
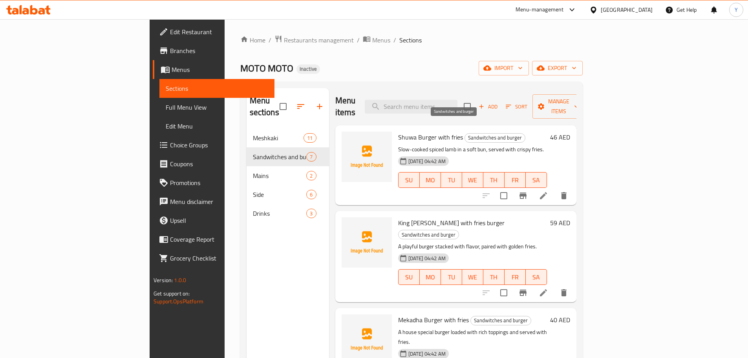
click at [465, 133] on span "Sandwitches and burger" at bounding box center [495, 137] width 60 height 9
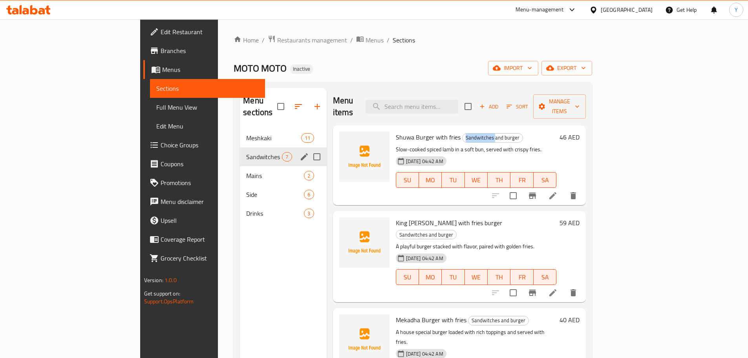
click at [300, 152] on icon "edit" at bounding box center [304, 156] width 9 height 9
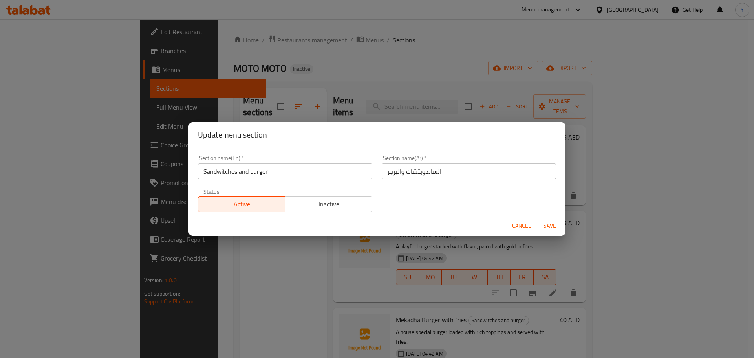
click at [228, 173] on input "Sandwitches and burger" at bounding box center [285, 171] width 174 height 16
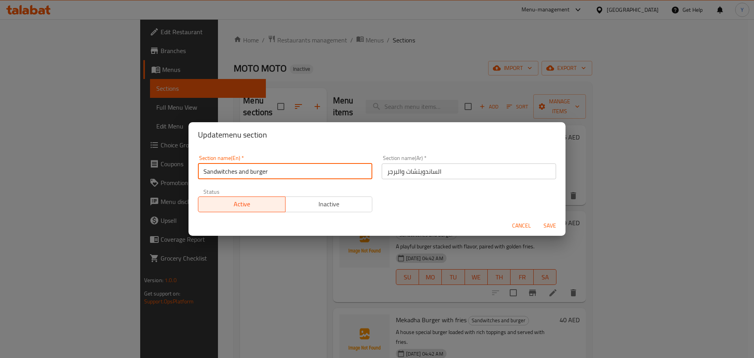
drag, startPoint x: 228, startPoint y: 173, endPoint x: 272, endPoint y: 171, distance: 43.6
click at [228, 173] on input "Sandwitches and burger" at bounding box center [285, 171] width 174 height 16
paste input "text"
type input "Sandwiches nd burger"
click at [238, 172] on input "Sandwiches nd burger" at bounding box center [285, 171] width 174 height 16
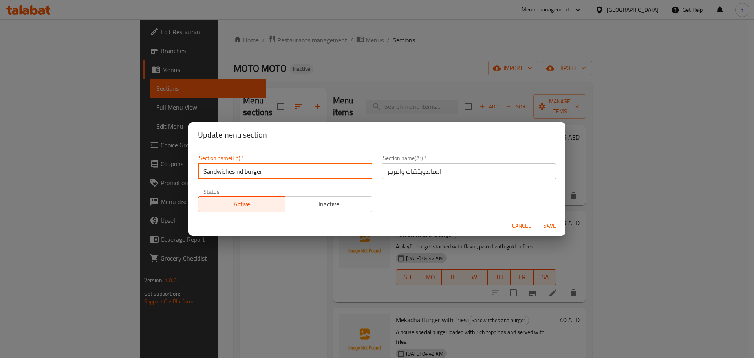
click at [537, 218] on button "Save" at bounding box center [549, 225] width 25 height 15
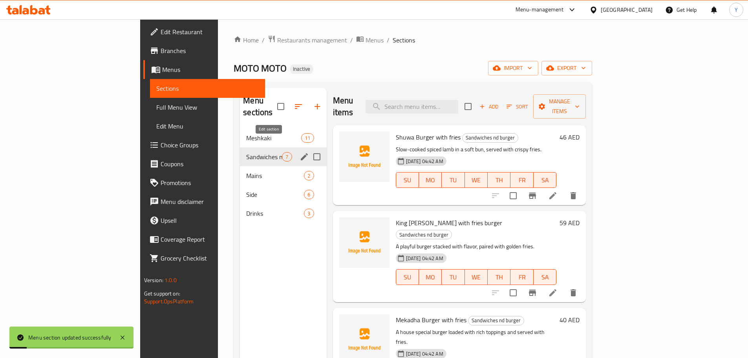
click at [301, 153] on icon "edit" at bounding box center [304, 156] width 7 height 7
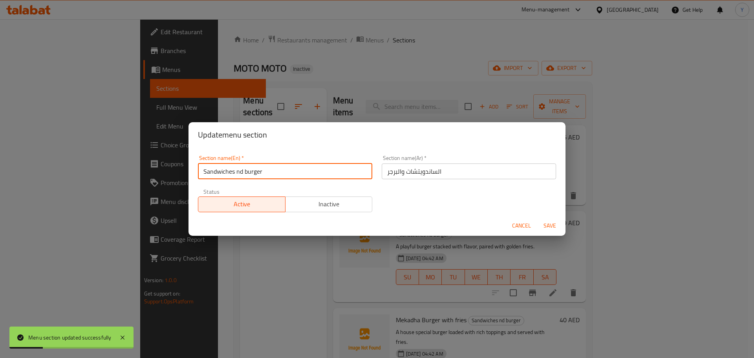
click at [237, 170] on input "Sandwiches nd burger" at bounding box center [285, 171] width 174 height 16
type input "Sandwiches And Burger"
click at [537, 218] on button "Save" at bounding box center [549, 225] width 25 height 15
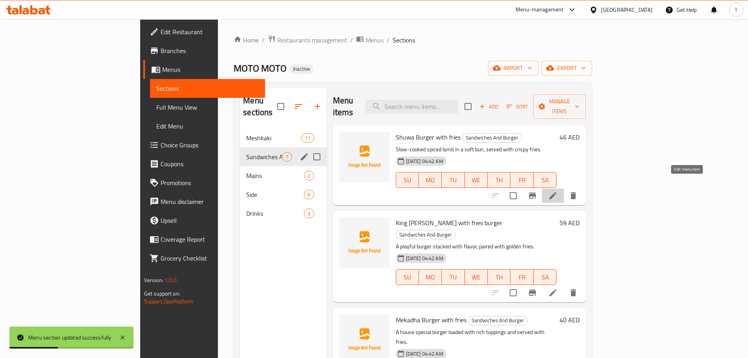
click at [557, 191] on icon at bounding box center [552, 195] width 9 height 9
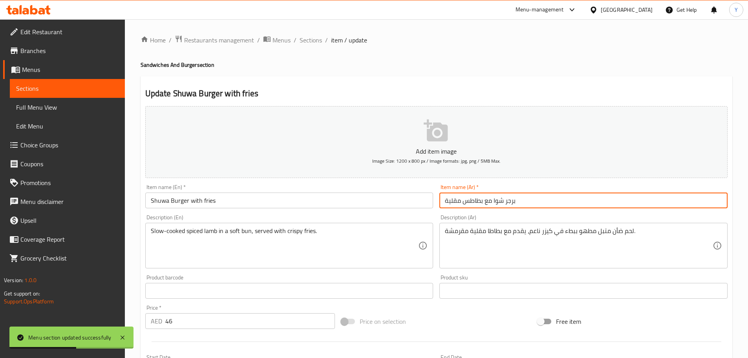
click at [482, 201] on input "برجر شوا مع بطاطس مقلية" at bounding box center [583, 200] width 288 height 16
click at [682, 198] on input "برجر شوا مع بطاطس مقلية" at bounding box center [583, 200] width 288 height 16
drag, startPoint x: 682, startPoint y: 198, endPoint x: 616, endPoint y: 197, distance: 66.0
click at [625, 198] on input "برجر شوا مع بطاطس مقلية" at bounding box center [583, 200] width 288 height 16
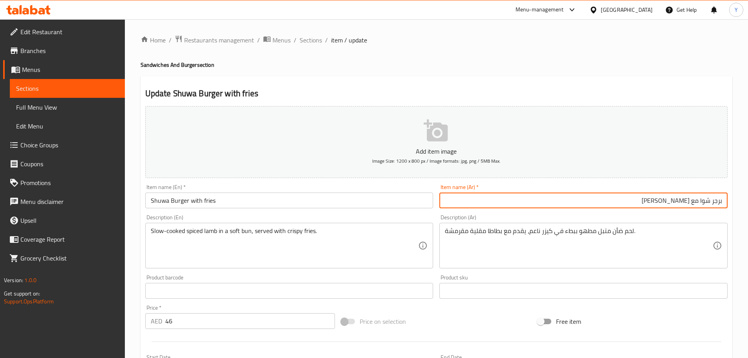
click at [681, 200] on input "برجر شوا مع فرايز" at bounding box center [583, 200] width 288 height 16
type input "برجر شوا مع فرايز"
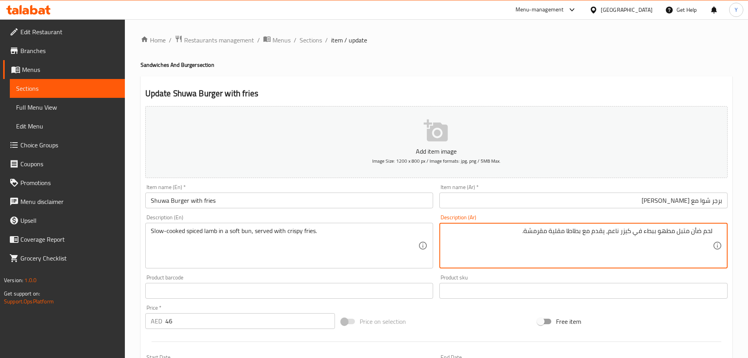
click at [572, 230] on textarea "لحم ضأن متبل مطهو ببطء في كيزر ناعم، يقدم مع بطاطا مقلية مقرمشة." at bounding box center [579, 245] width 268 height 37
drag, startPoint x: 572, startPoint y: 230, endPoint x: 561, endPoint y: 230, distance: 11.8
click at [561, 230] on textarea "لحم ضأن متبل مطهو ببطء في كيزر ناعم، يقدم مع بطاطا مقلية مقرمشة." at bounding box center [579, 245] width 268 height 37
paste textarea "فرايز"
type textarea "لحم ضأن متبل مطهو ببطء في كيزر ناعم، يقدم مع فرايز مقرمشة."
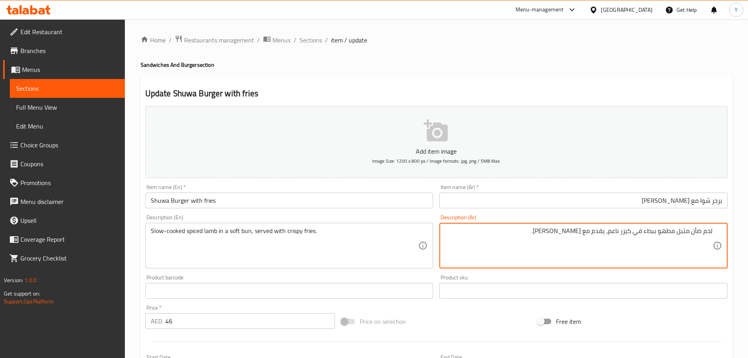
click at [615, 75] on div "Home / Restaurants management / Menus / Sections / item / update Sandwiches And…" at bounding box center [437, 287] width 592 height 504
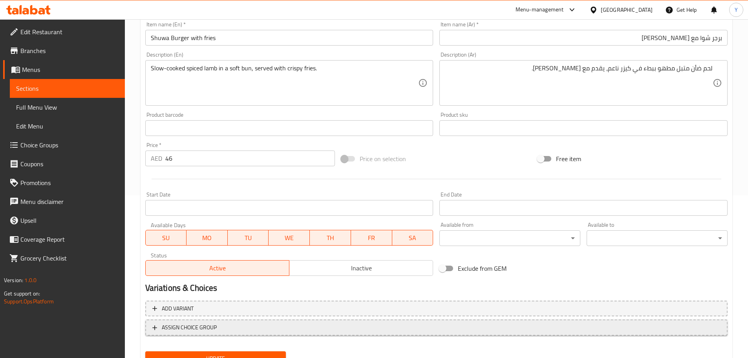
scroll to position [197, 0]
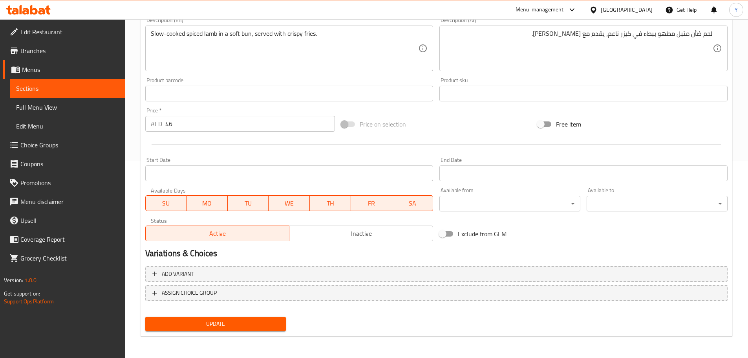
click at [253, 317] on button "Update" at bounding box center [215, 323] width 141 height 15
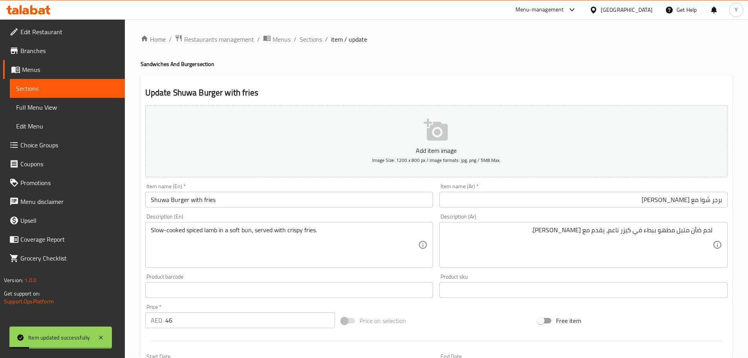
scroll to position [0, 0]
click at [310, 46] on div "Home / Restaurants management / Menus / Sections / item / update Sandwiches And…" at bounding box center [437, 287] width 592 height 504
click at [310, 40] on span "Sections" at bounding box center [311, 39] width 22 height 9
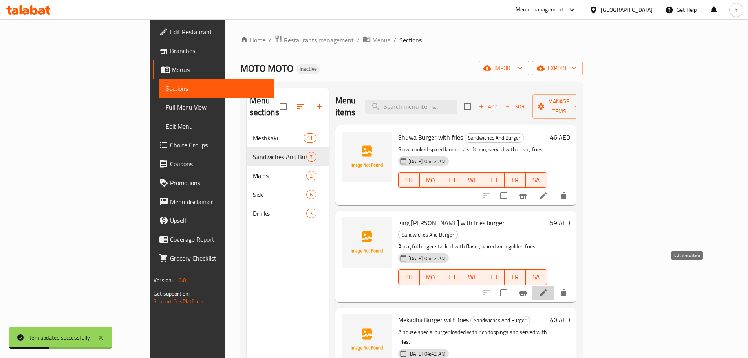
click at [548, 288] on icon at bounding box center [543, 292] width 9 height 9
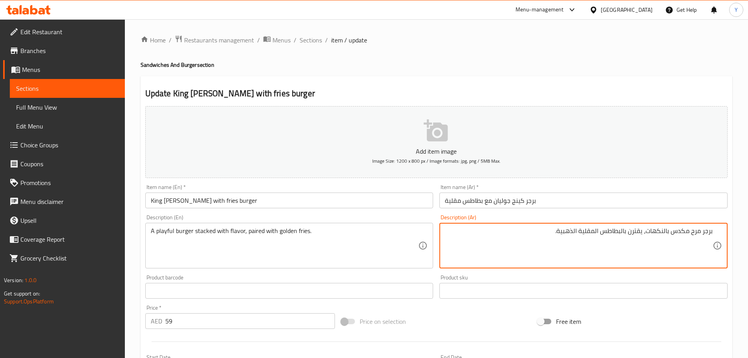
click at [625, 235] on textarea "برجر مرح مكدس بالنكهات، يقترن بالبطاطس المقلية الذهبية." at bounding box center [579, 245] width 268 height 37
drag, startPoint x: 617, startPoint y: 237, endPoint x: 596, endPoint y: 233, distance: 22.0
click at [596, 233] on textarea "برجر مرح مكدس بالنكهات، يقترن بالبطاطس المقلية الذهبية." at bounding box center [579, 245] width 268 height 37
type textarea "برجر مرح مكدس بالنكهات، يقترن مع فرايز ذهبية."
click at [546, 90] on h2 "Update King [PERSON_NAME] with fries burger" at bounding box center [436, 94] width 582 height 12
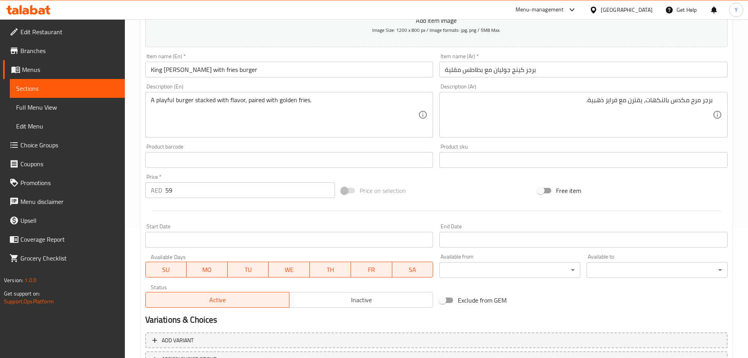
scroll to position [197, 0]
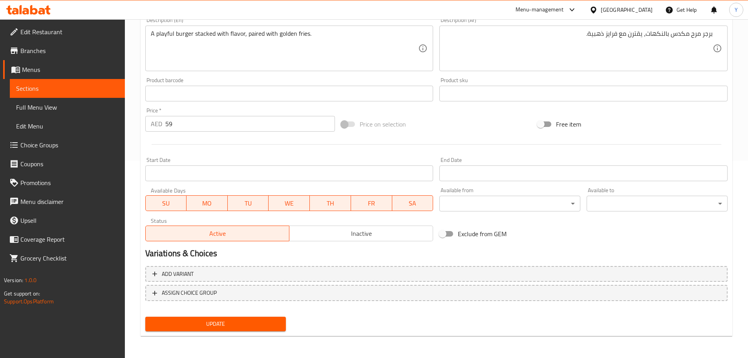
click at [230, 320] on span "Update" at bounding box center [216, 324] width 128 height 10
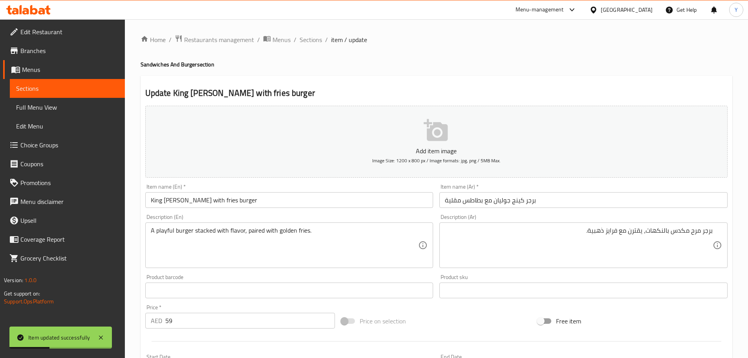
scroll to position [0, 0]
click at [310, 36] on span "Sections" at bounding box center [311, 39] width 22 height 9
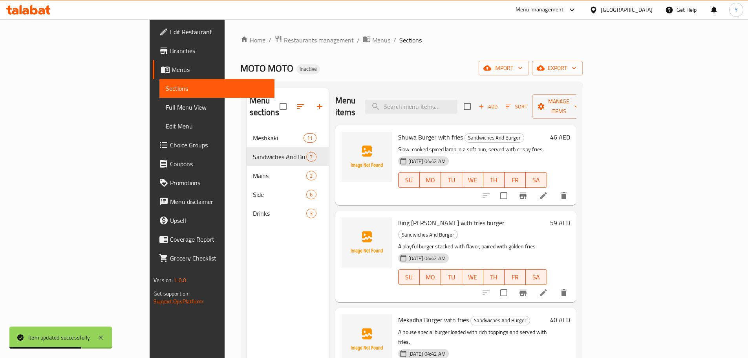
scroll to position [118, 0]
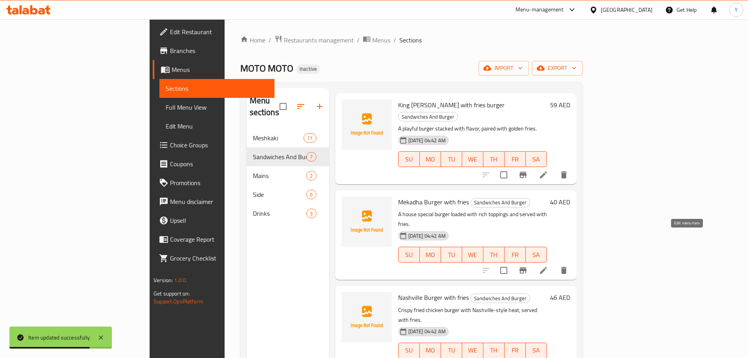
click at [548, 265] on icon at bounding box center [543, 269] width 9 height 9
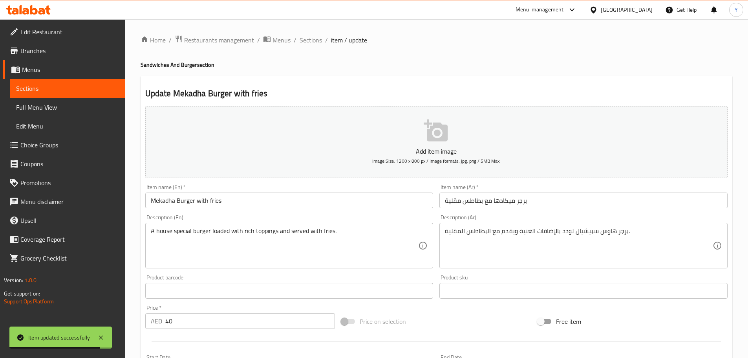
click at [527, 204] on input "برجر ميكادها مع بطاطس مقلية" at bounding box center [583, 200] width 288 height 16
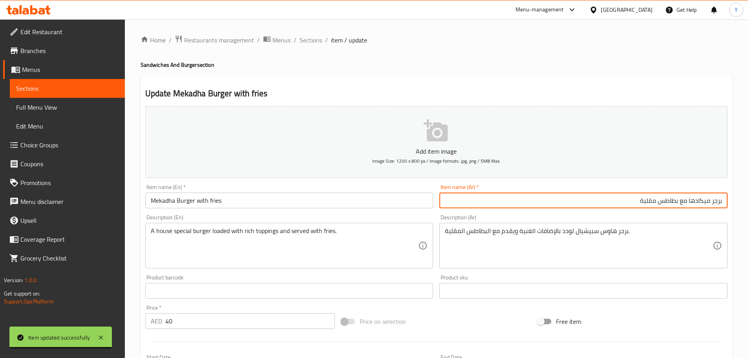
click at [672, 200] on input "برجر ميكادها مع بطاطس مقلية" at bounding box center [583, 200] width 288 height 16
drag, startPoint x: 672, startPoint y: 200, endPoint x: 480, endPoint y: 184, distance: 192.6
click at [482, 184] on div "Item name (Ar)   * برجر ميكادها مع بطاطس مقلية Item name (Ar) *" at bounding box center [583, 196] width 288 height 24
type input "برجر ميكادها مع فرايز"
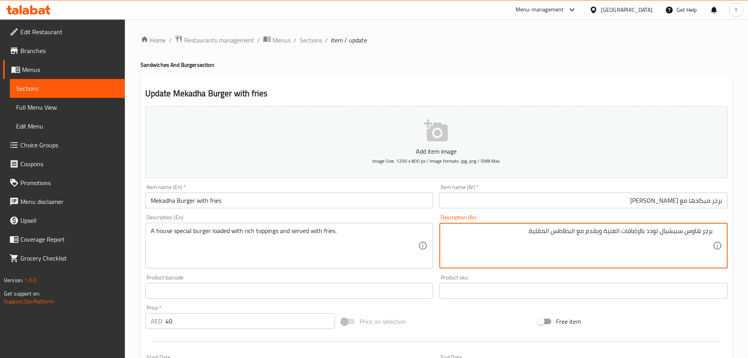
click at [640, 232] on textarea "برجر هاوس سبيشيال لودد بالإضافات الغنية ويقدم مع البطاطس المقلية." at bounding box center [579, 245] width 268 height 37
type textarea "برجر هاوس سبيشيال لودد مع توبينجز غنية ويقدم مع فرايز."
click at [640, 79] on div "Update Mekadha Burger with fries Add item image Image Size: 1200 x 800 px / Ima…" at bounding box center [437, 304] width 592 height 457
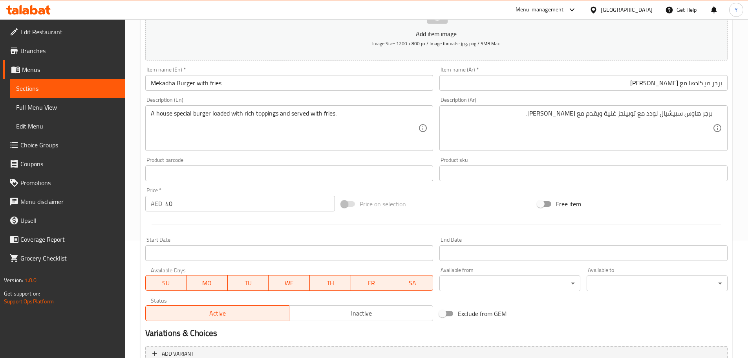
scroll to position [197, 0]
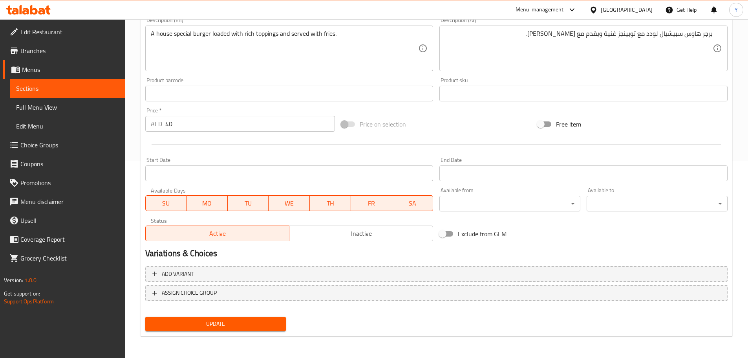
click at [283, 330] on button "Update" at bounding box center [215, 323] width 141 height 15
click at [222, 321] on span "Update" at bounding box center [216, 324] width 128 height 10
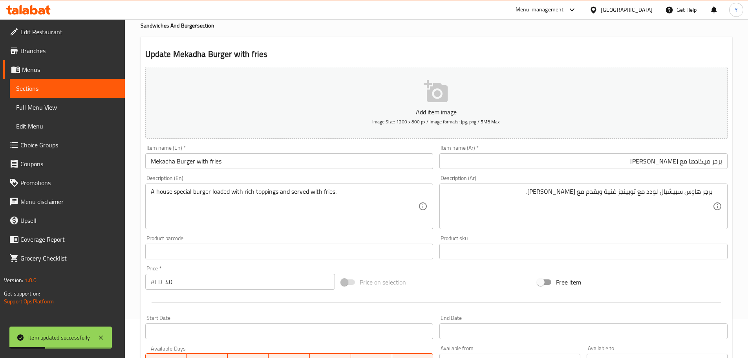
scroll to position [0, 0]
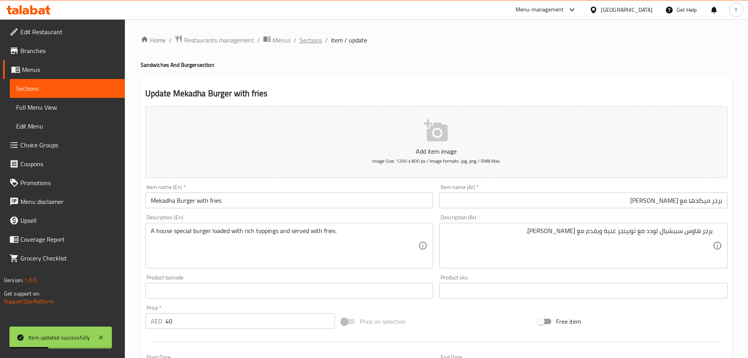
click at [307, 41] on span "Sections" at bounding box center [311, 39] width 22 height 9
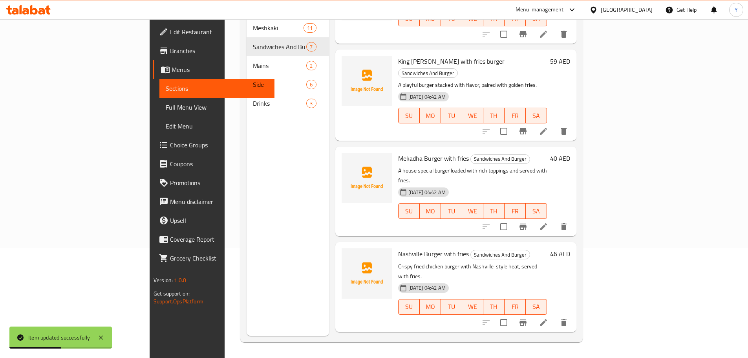
scroll to position [79, 0]
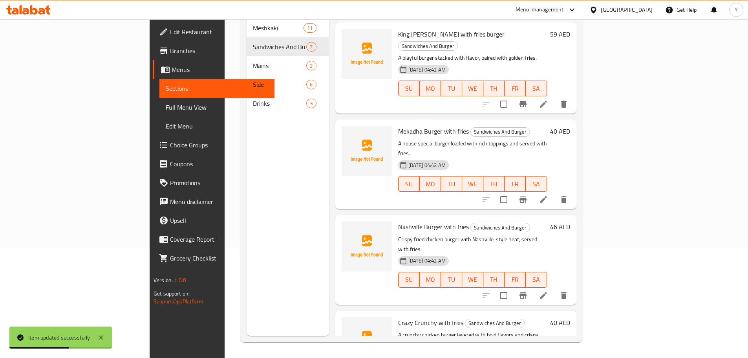
click at [554, 288] on li at bounding box center [543, 295] width 22 height 14
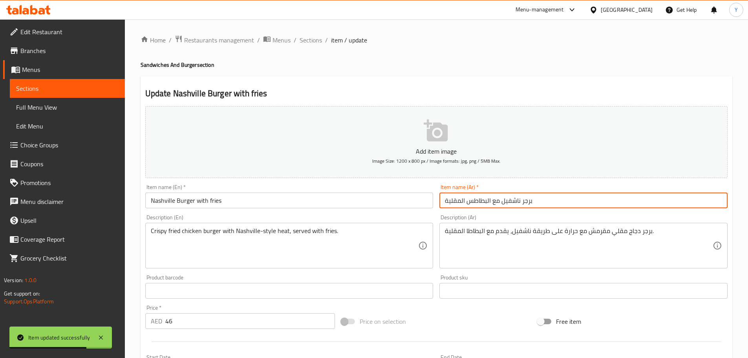
click at [538, 201] on input "برجر ناشفيل مع البطاطس المقلية" at bounding box center [583, 200] width 288 height 16
click at [673, 199] on input "برجر ناشفيل مع البطاطس المقلية" at bounding box center [583, 200] width 288 height 16
drag, startPoint x: 673, startPoint y: 199, endPoint x: 516, endPoint y: 194, distance: 157.1
click at [603, 195] on input "برجر ناشفيل مع البطاطس المقلية" at bounding box center [583, 200] width 288 height 16
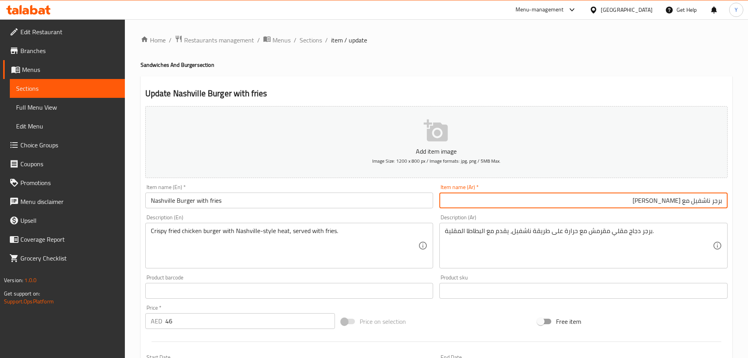
type input "برجر ناشفيل مع فرايز"
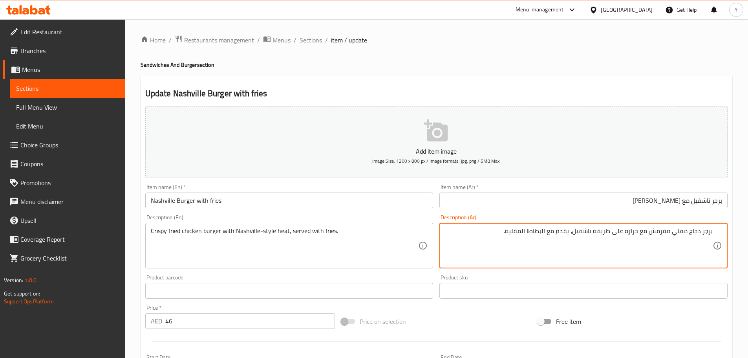
click at [676, 203] on input "برجر ناشفيل مع فرايز" at bounding box center [583, 200] width 288 height 16
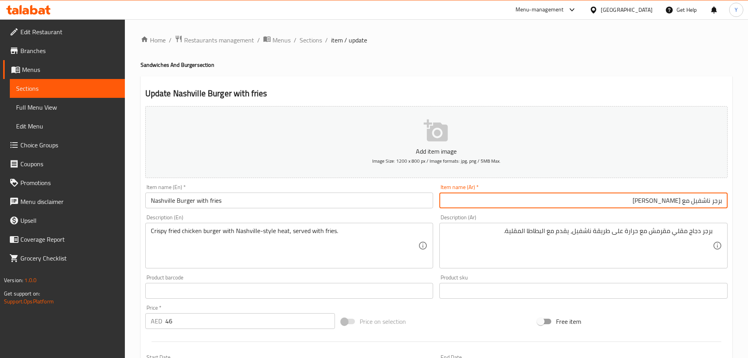
click at [676, 203] on input "برجر ناشفيل مع فرايز" at bounding box center [583, 200] width 288 height 16
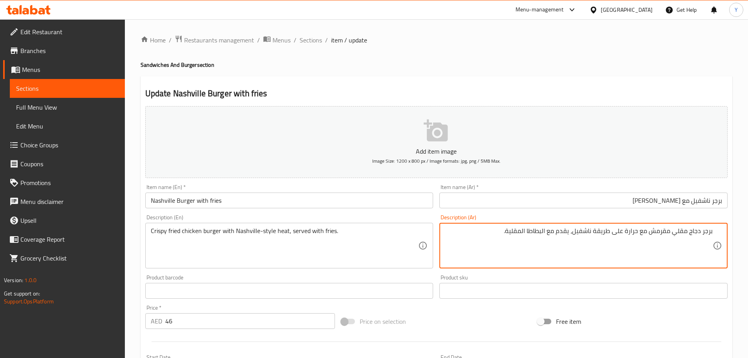
drag, startPoint x: 540, startPoint y: 235, endPoint x: 519, endPoint y: 234, distance: 20.8
click at [519, 234] on textarea "برجر دجاج مقلي مقرمش مع حرارة على طريقة ناشفيل، يقدم مع البطاطا المقلية." at bounding box center [579, 245] width 268 height 37
paste textarea "فرايز"
type textarea "برجر دجاج مقلي مقرمش مع حرارة على طريقة ناشفيل، يقدم مع فرايز."
click at [575, 51] on div "Home / Restaurants management / Menus / Sections / item / update Sandwiches And…" at bounding box center [437, 287] width 592 height 504
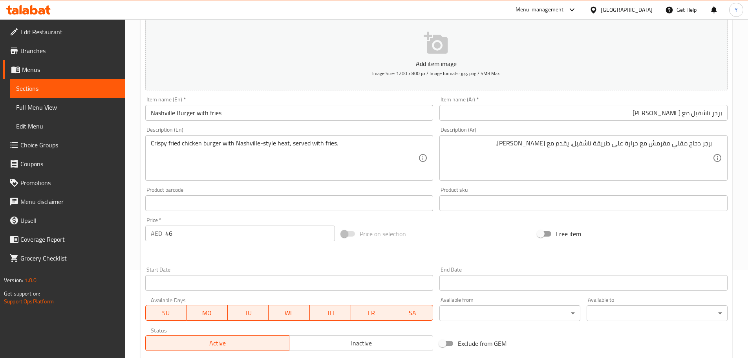
scroll to position [197, 0]
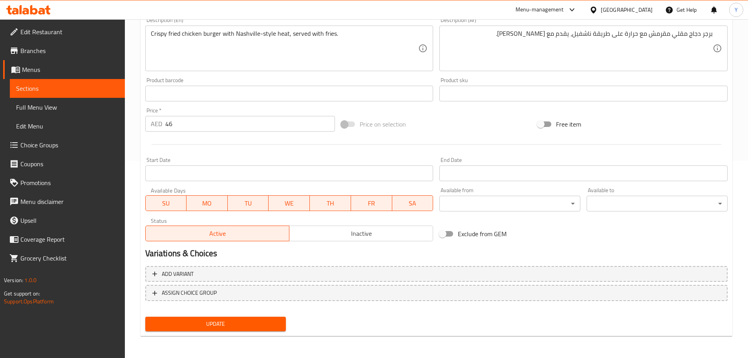
click at [237, 328] on span "Update" at bounding box center [216, 324] width 128 height 10
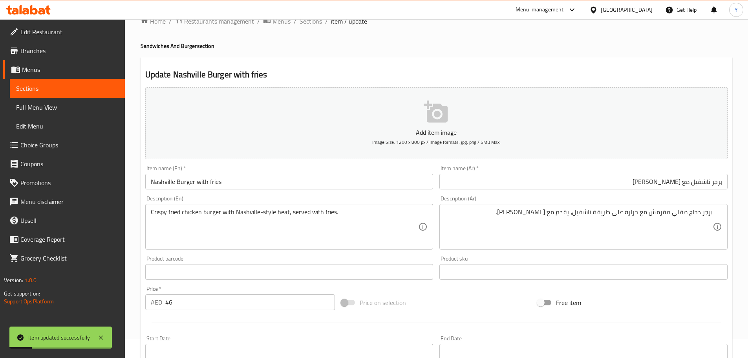
scroll to position [0, 0]
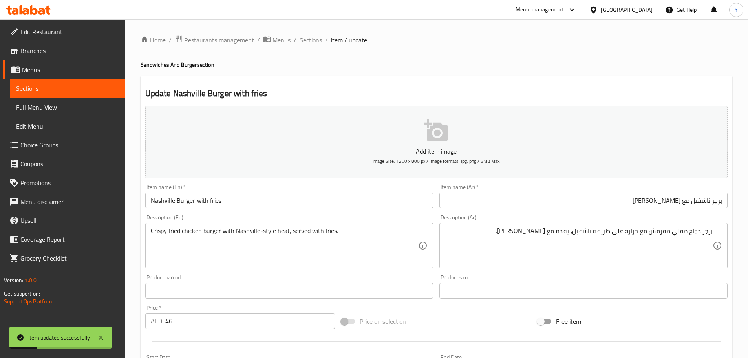
click at [308, 41] on span "Sections" at bounding box center [311, 39] width 22 height 9
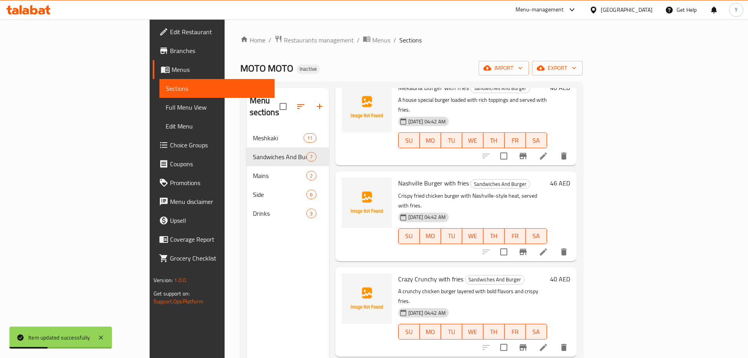
scroll to position [262, 0]
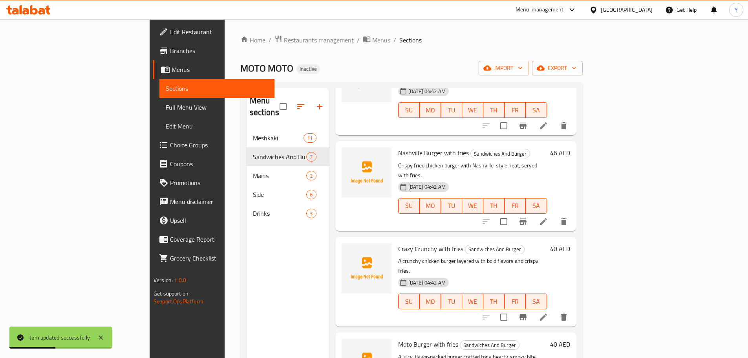
click at [554, 310] on li at bounding box center [543, 317] width 22 height 14
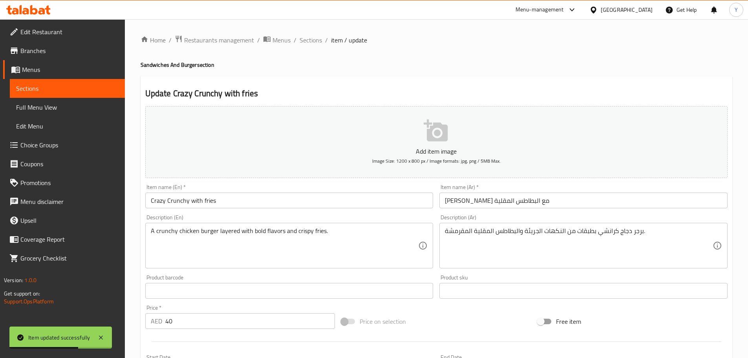
click at [487, 197] on input "كريزي كرانشي مع البطاطس المقلية" at bounding box center [583, 200] width 288 height 16
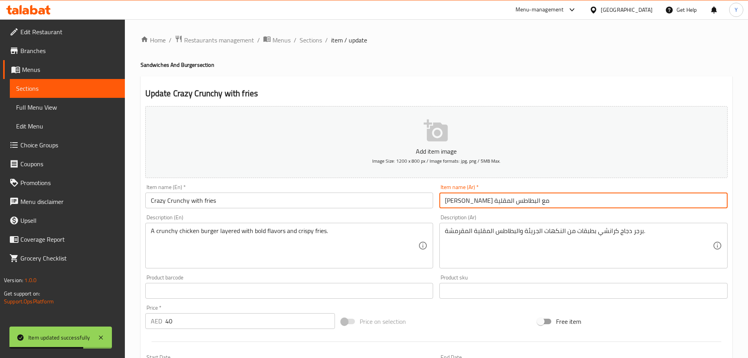
drag, startPoint x: 487, startPoint y: 197, endPoint x: 448, endPoint y: 192, distance: 39.3
click at [451, 193] on input "كريزي كرانشي مع البطاطس المقلية" at bounding box center [583, 200] width 288 height 16
click at [669, 201] on input "كريزي كرانشي مع البطاطس المقلية" at bounding box center [583, 200] width 288 height 16
drag, startPoint x: 669, startPoint y: 201, endPoint x: 490, endPoint y: 205, distance: 179.1
click at [532, 205] on input "كريزي كرانشي مع البطاطس المقلية" at bounding box center [583, 200] width 288 height 16
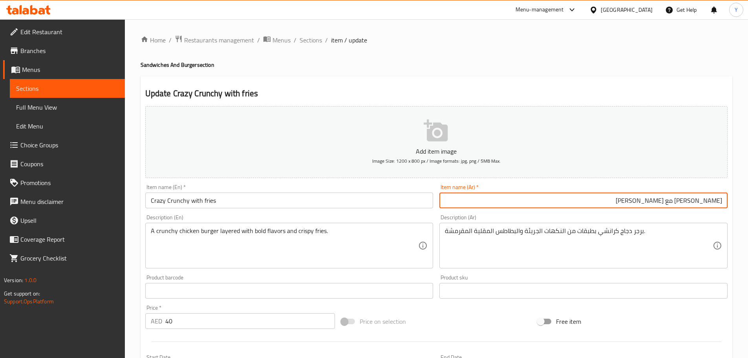
click at [661, 200] on input "كريزي كرانشي مع فرايز" at bounding box center [583, 200] width 288 height 16
click at [664, 201] on input "كريزي كرانشي مع فرايز" at bounding box center [583, 200] width 288 height 16
type input "كريزي كرانشي مع فرايز"
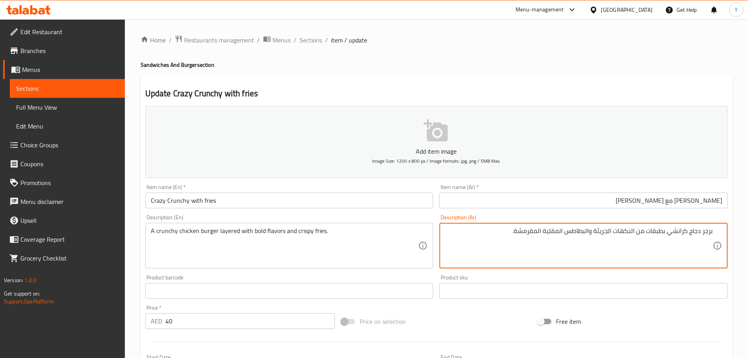
drag, startPoint x: 590, startPoint y: 230, endPoint x: 544, endPoint y: 227, distance: 46.4
click at [544, 227] on textarea "برجر دجاج كرانشي بطبقات من النكهات الجريئة والبطاطس المقلية المقرمشة." at bounding box center [579, 245] width 268 height 37
paste textarea "فرايز"
type textarea "برجر دجاج كرانشي بطبقات من النكهات الجريئة وفرايز مقرمشة."
click at [597, 52] on div "Home / Restaurants management / Menus / Sections / item / update Sandwiches And…" at bounding box center [437, 287] width 592 height 504
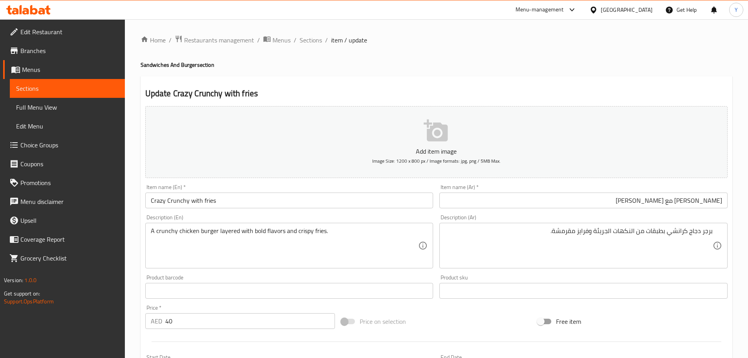
scroll to position [197, 0]
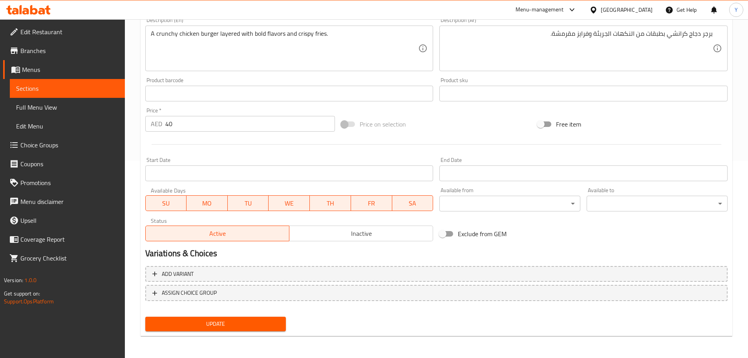
click at [219, 325] on span "Update" at bounding box center [216, 324] width 128 height 10
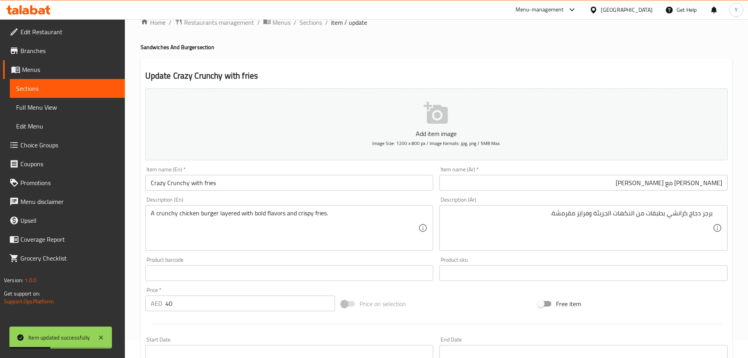
scroll to position [0, 0]
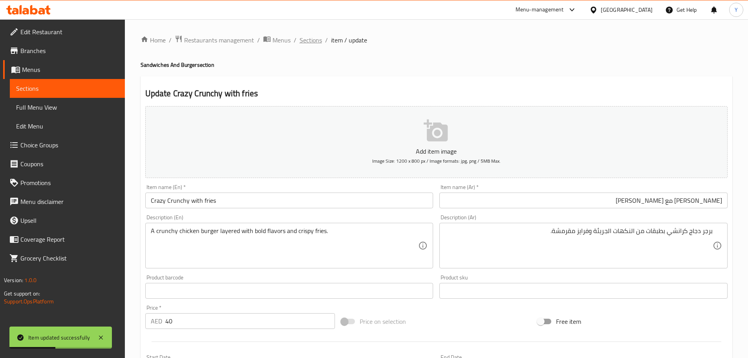
click at [309, 43] on span "Sections" at bounding box center [311, 39] width 22 height 9
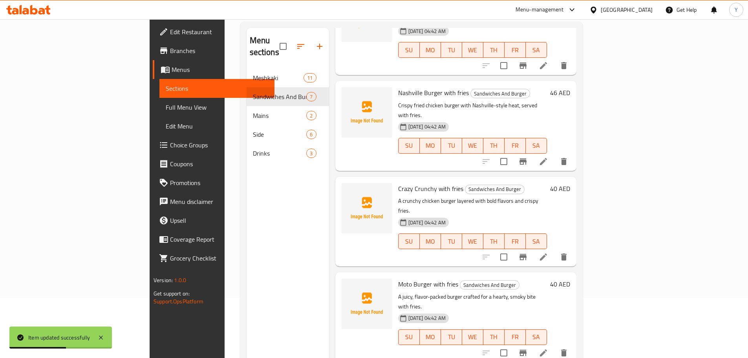
scroll to position [110, 0]
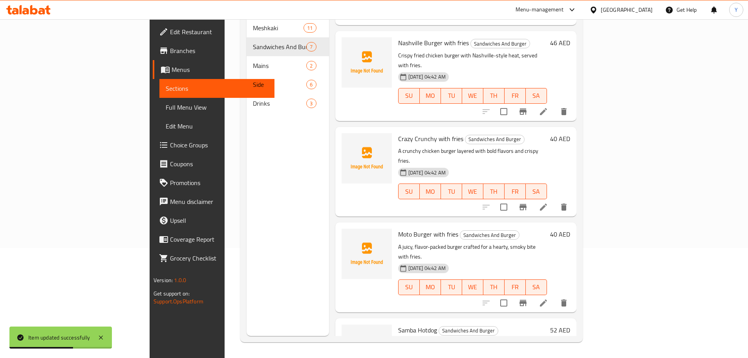
click at [548, 298] on icon at bounding box center [543, 302] width 9 height 9
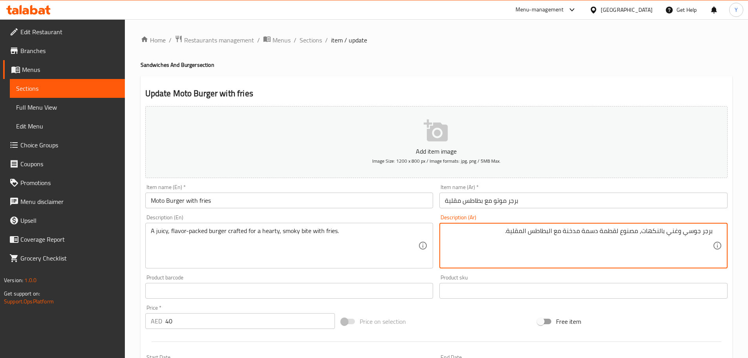
click at [576, 188] on div "Item name (Ar)   * برجر موتو مع بطاطس مقلية Item name (Ar) *" at bounding box center [583, 196] width 288 height 24
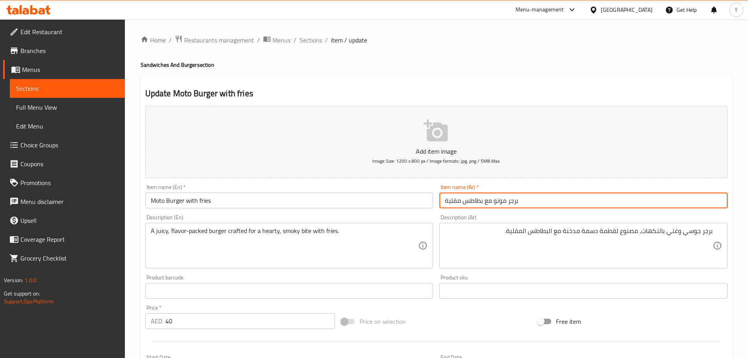
click at [573, 205] on input "برجر موتو مع بطاطس مقلية" at bounding box center [583, 200] width 288 height 16
click at [672, 201] on input "برجر موتو مع بطاطس مقلية" at bounding box center [583, 200] width 288 height 16
drag, startPoint x: 666, startPoint y: 202, endPoint x: 527, endPoint y: 213, distance: 139.0
click at [551, 209] on div "Item name (Ar)   * برجر موتو مع بطاطس مقلية Item name (Ar) *" at bounding box center [583, 196] width 294 height 30
click at [678, 201] on input "برجر موتو مع فرايز" at bounding box center [583, 200] width 288 height 16
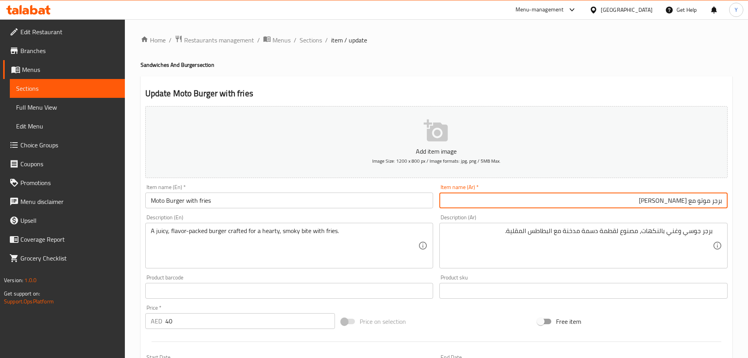
click at [678, 201] on input "برجر موتو مع فرايز" at bounding box center [583, 200] width 288 height 16
type input "برجر موتو مع فرايز"
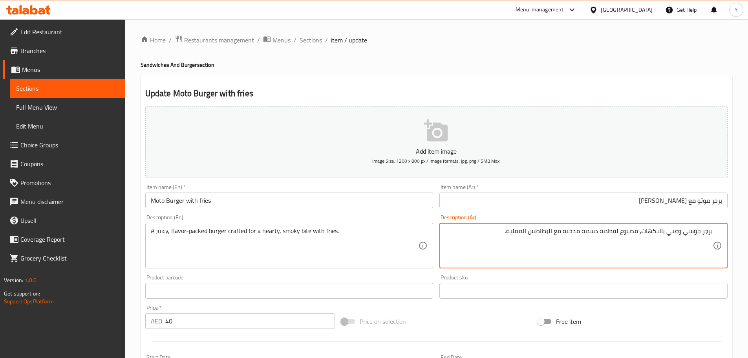
click at [594, 231] on textarea "برجر جوسي وغني بالنكهات، مصنوع لقطمة دسمة مدخنة مع البطاطس المقلية." at bounding box center [579, 245] width 268 height 37
type textarea "برجر جوسي وغني بالنكهات، مصنوع من بايتس سموكي هارتي مع فرايز."
click at [473, 84] on div "Update Moto Burger with fries Add item image Image Size: 1200 x 800 px / Image …" at bounding box center [437, 304] width 592 height 457
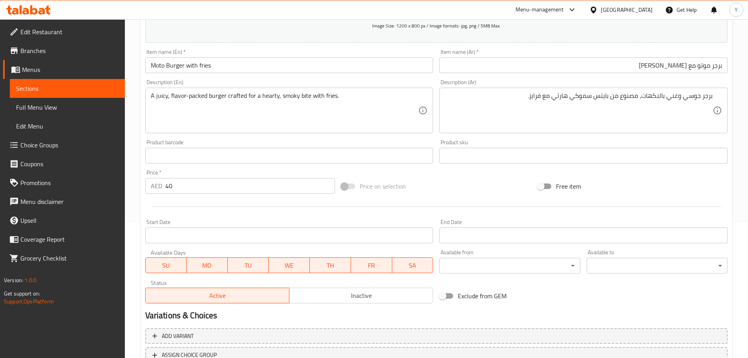
scroll to position [197, 0]
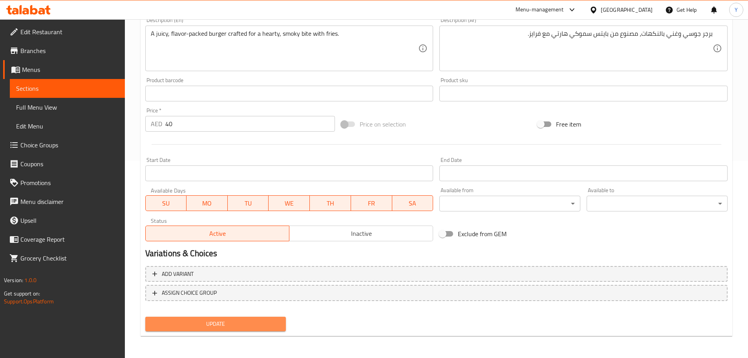
click at [242, 330] on button "Update" at bounding box center [215, 323] width 141 height 15
click at [227, 323] on span "Update" at bounding box center [216, 324] width 128 height 10
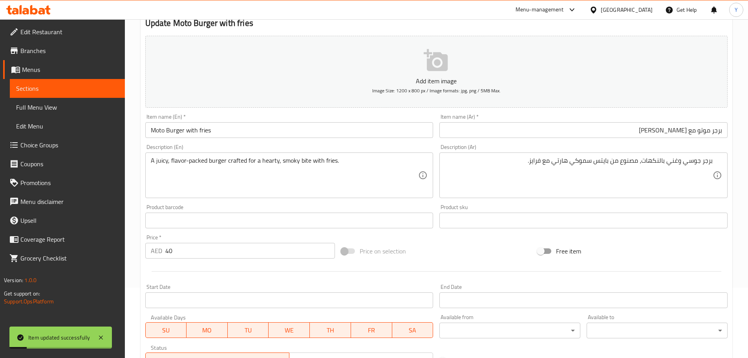
scroll to position [0, 0]
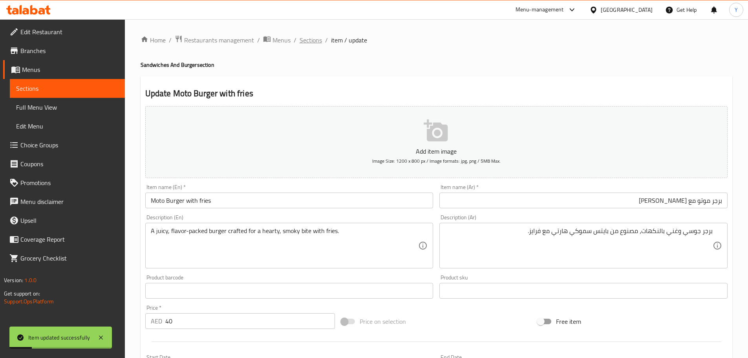
click at [307, 39] on span "Sections" at bounding box center [311, 39] width 22 height 9
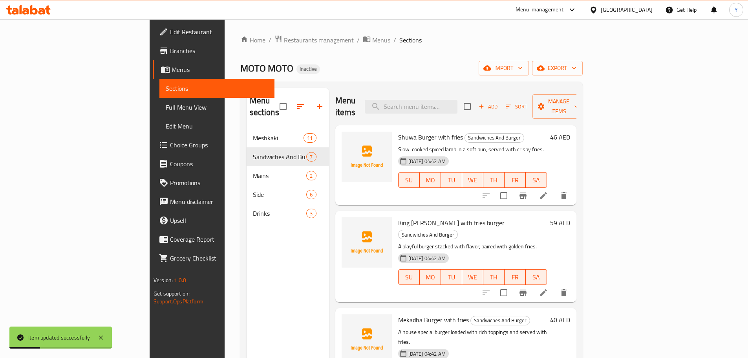
scroll to position [262, 0]
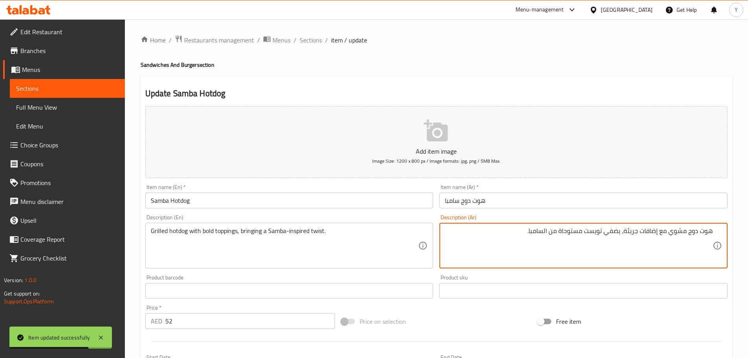
click at [653, 232] on textarea "هوت دوج مشوي مع إضافات جريئة، يضفي تويست مستوحاة من السامبا." at bounding box center [579, 245] width 268 height 37
type textarea "هوت دوج مشوي مع توبينجز جريئة، يضفي تويست مستوحاة من السامبا."
click at [511, 73] on div "Home / Restaurants management / Menus / Sections / item / update Sandwiches And…" at bounding box center [437, 287] width 592 height 504
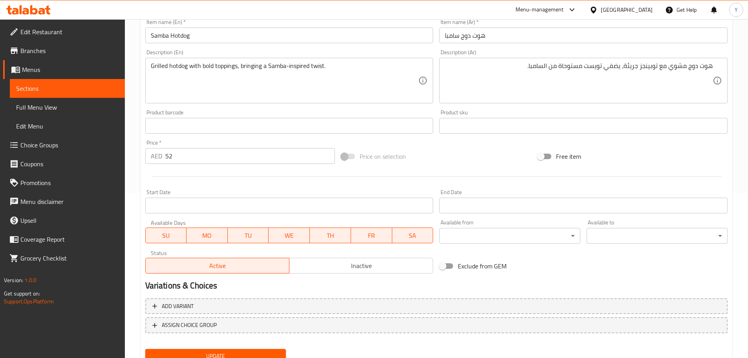
scroll to position [197, 0]
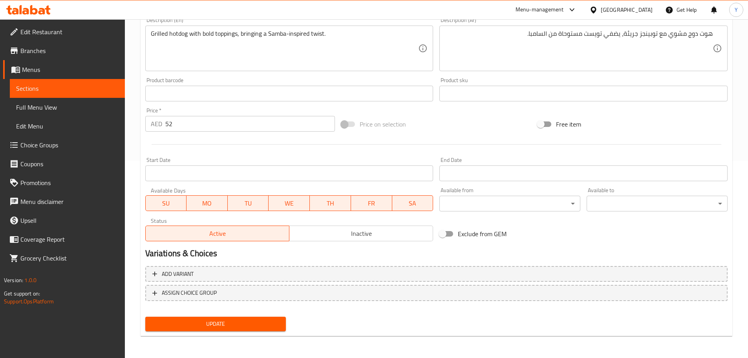
click at [247, 318] on button "Update" at bounding box center [215, 323] width 141 height 15
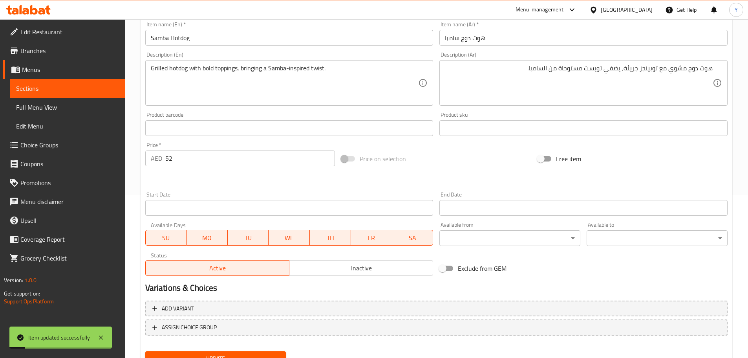
scroll to position [0, 0]
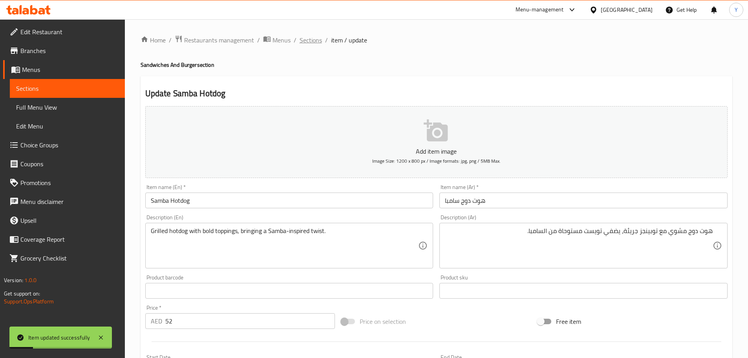
click at [311, 42] on span "Sections" at bounding box center [311, 39] width 22 height 9
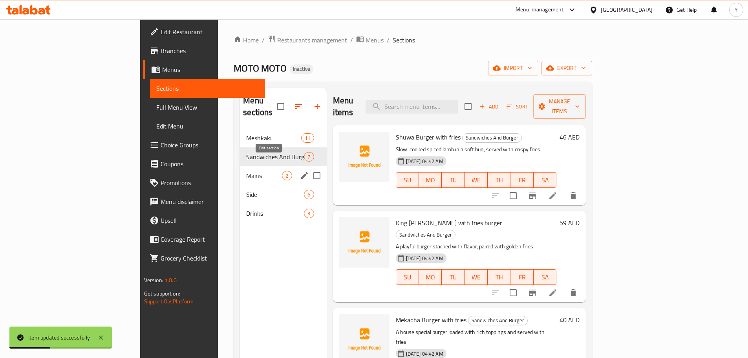
click at [301, 172] on icon "edit" at bounding box center [304, 175] width 7 height 7
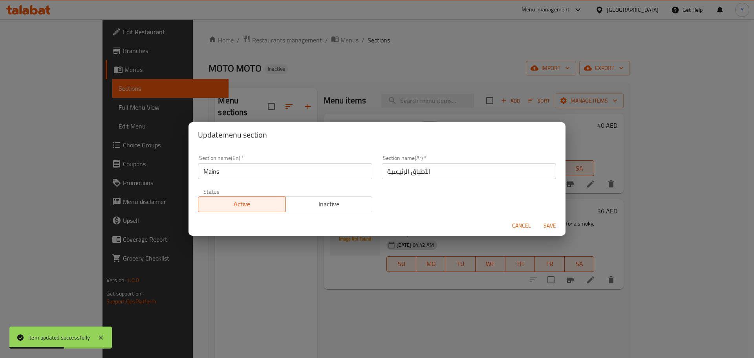
click at [432, 170] on input "الأطباق الرئيسية" at bounding box center [469, 171] width 174 height 16
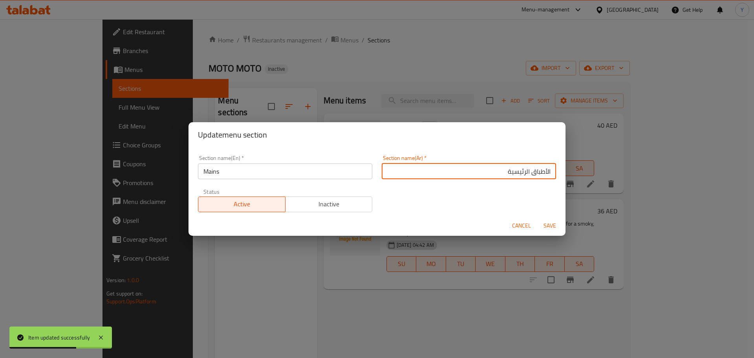
click at [543, 173] on input "الأطباق الرئيسية" at bounding box center [469, 171] width 174 height 16
click at [541, 172] on input "الأطباق الرئيسية" at bounding box center [469, 171] width 174 height 16
click at [505, 170] on input "الرئيسية" at bounding box center [469, 171] width 174 height 16
type input "الرئيسي"
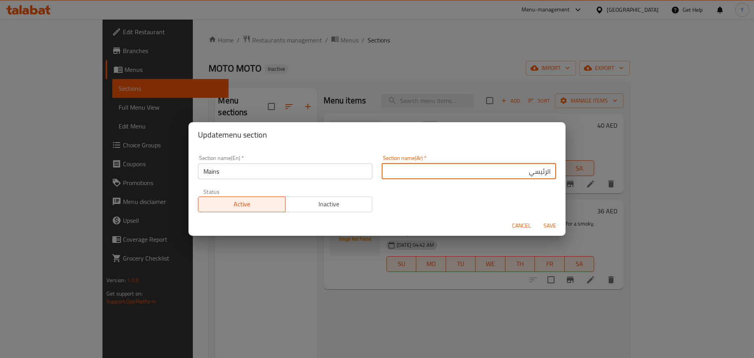
click at [523, 227] on span "Cancel" at bounding box center [521, 226] width 19 height 10
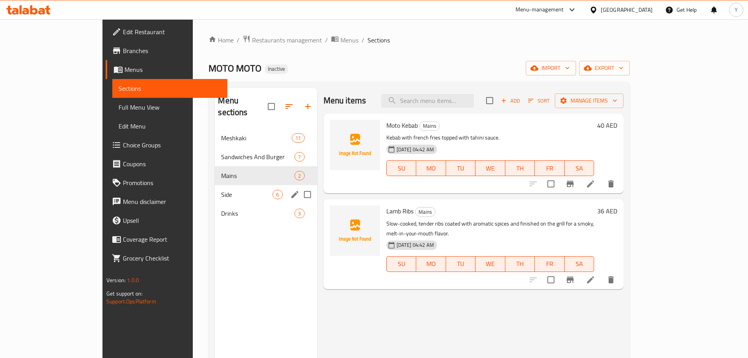
click at [221, 190] on span "Side" at bounding box center [246, 194] width 51 height 9
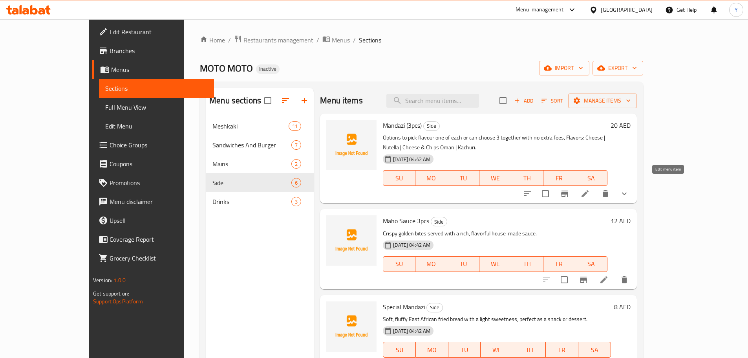
click at [590, 189] on icon at bounding box center [584, 193] width 9 height 9
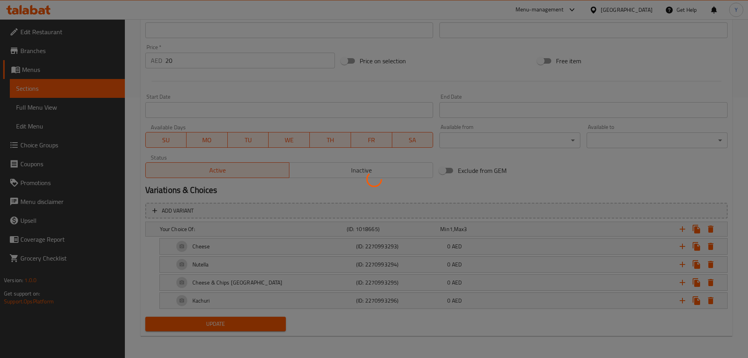
scroll to position [210, 0]
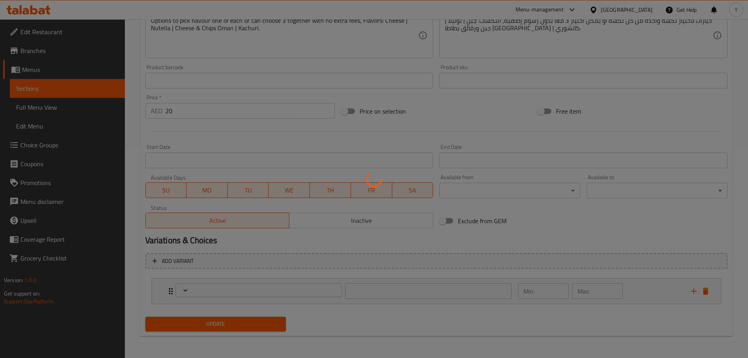
type input "إختيارك من:"
type input "1"
type input "3"
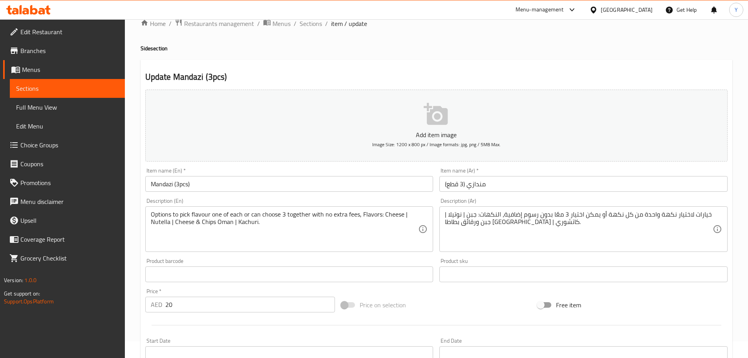
scroll to position [0, 0]
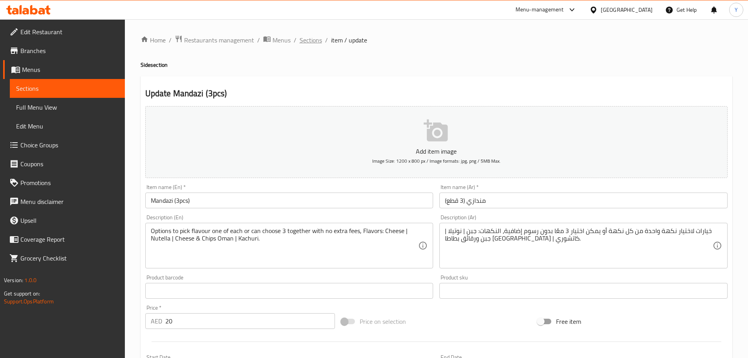
click at [304, 42] on span "Sections" at bounding box center [311, 39] width 22 height 9
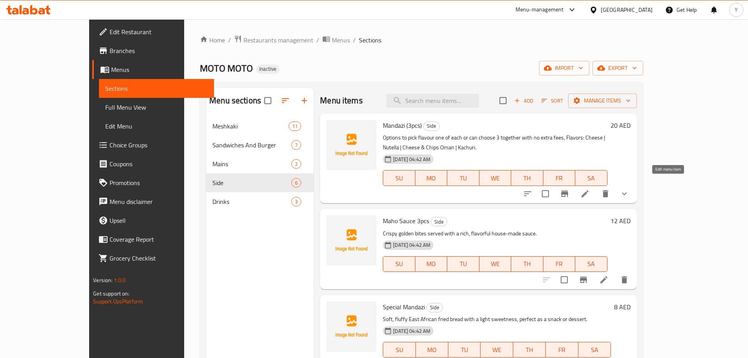
click at [590, 189] on icon at bounding box center [584, 193] width 9 height 9
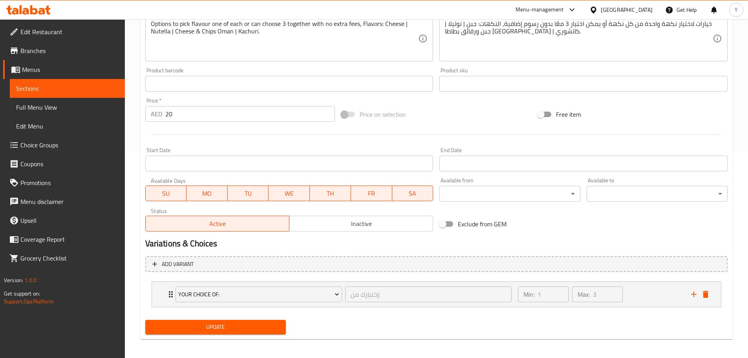
scroll to position [210, 0]
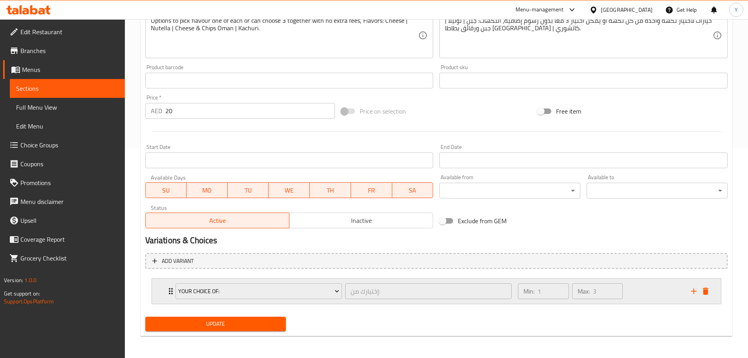
click at [634, 293] on div "Min: 1 ​ Max: 3 ​" at bounding box center [599, 290] width 173 height 25
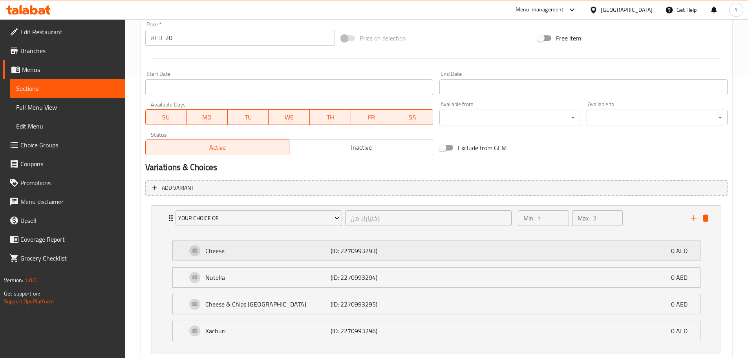
scroll to position [289, 0]
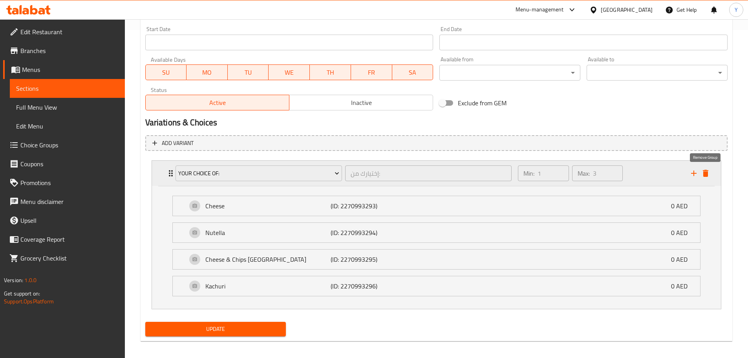
click at [707, 175] on icon "delete" at bounding box center [705, 173] width 5 height 7
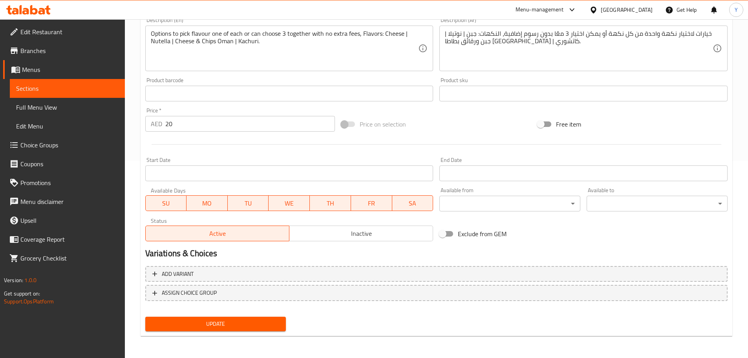
scroll to position [197, 0]
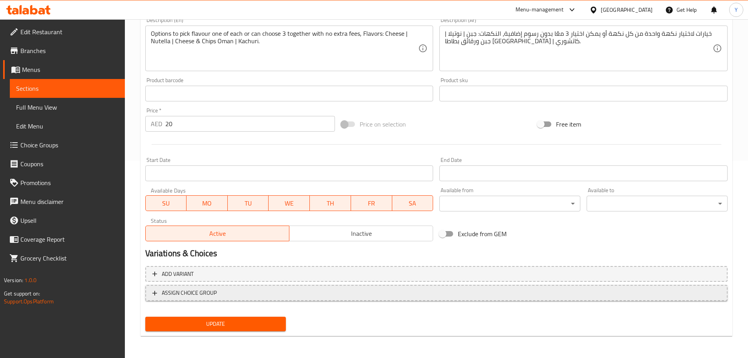
click at [225, 290] on span "ASSIGN CHOICE GROUP" at bounding box center [436, 293] width 568 height 10
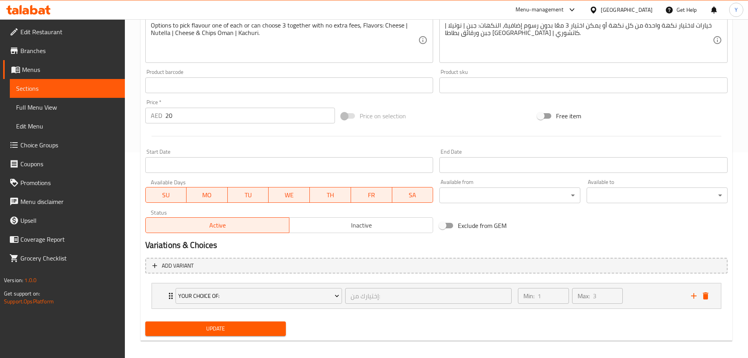
scroll to position [210, 0]
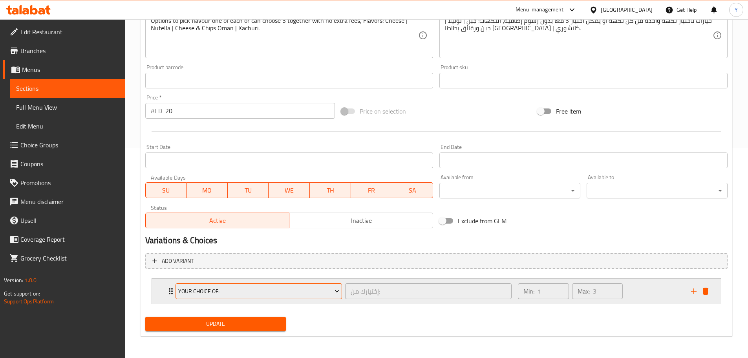
click at [248, 284] on button "Your Choice Of:" at bounding box center [258, 291] width 166 height 16
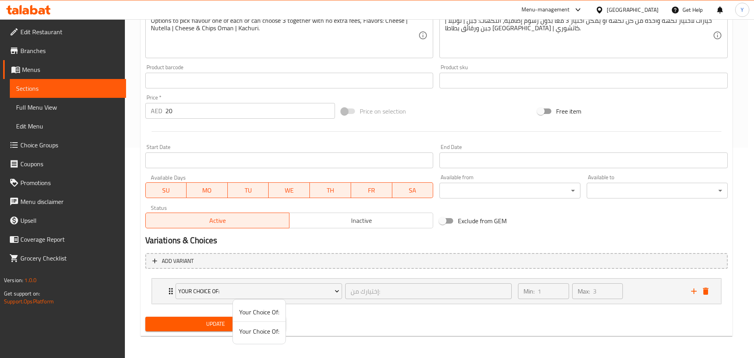
click at [362, 327] on div at bounding box center [377, 179] width 754 height 358
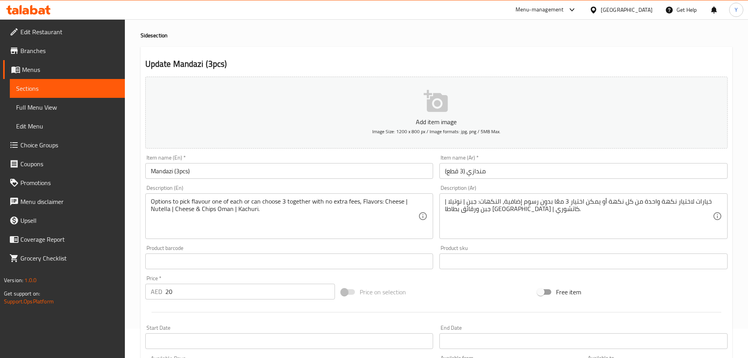
scroll to position [0, 0]
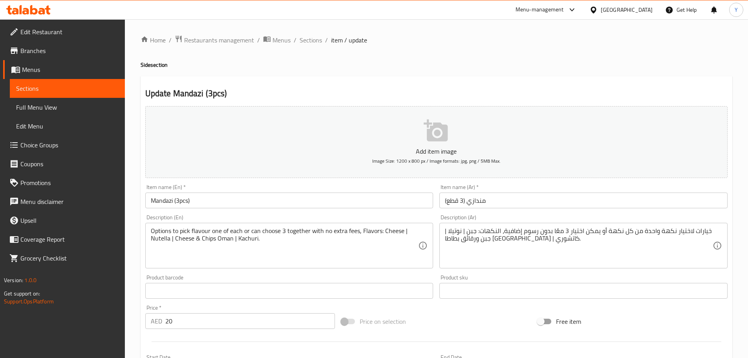
click at [52, 148] on span "Choice Groups" at bounding box center [69, 144] width 98 height 9
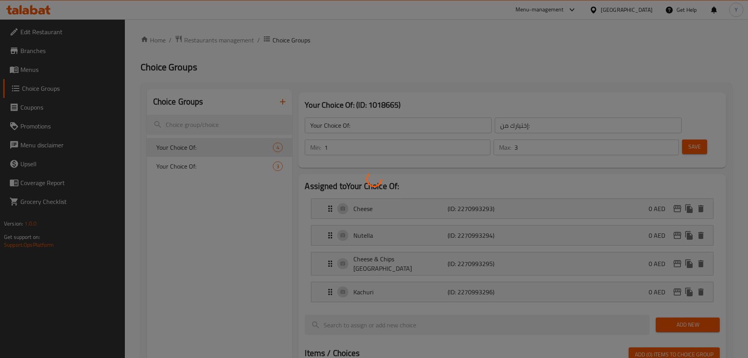
click at [52, 148] on div at bounding box center [374, 179] width 748 height 358
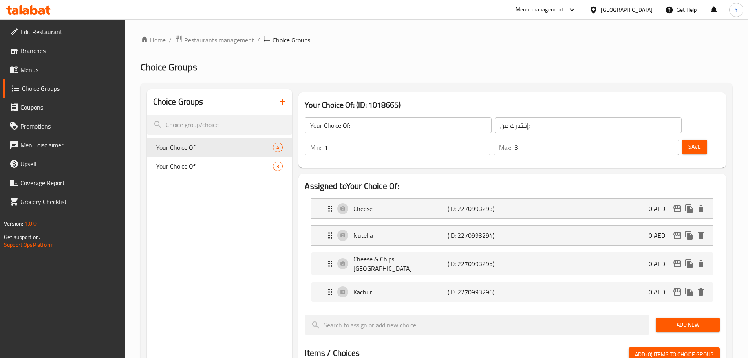
click at [280, 109] on button "button" at bounding box center [282, 101] width 19 height 19
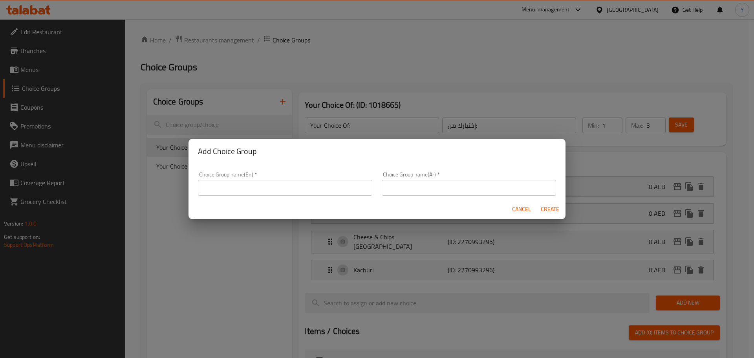
click at [253, 191] on input "text" at bounding box center [285, 188] width 174 height 16
paste input "Your Choice Of the First Beverage:||أختيارك من المشروب الأول:"
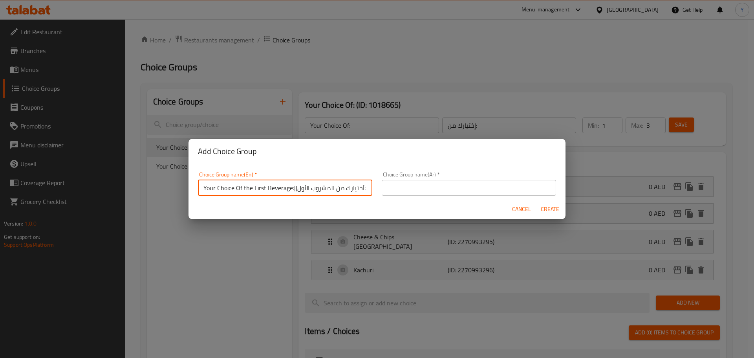
scroll to position [2, 0]
drag, startPoint x: 294, startPoint y: 189, endPoint x: 505, endPoint y: 191, distance: 210.8
click at [505, 191] on div "Choice Group name(En)   * Your Choice Of the First Beverage:||أختيارك من المشرو…" at bounding box center [376, 180] width 367 height 33
type input "Your Choice Of the First Beverage:|"
click at [466, 187] on input "text" at bounding box center [469, 185] width 174 height 16
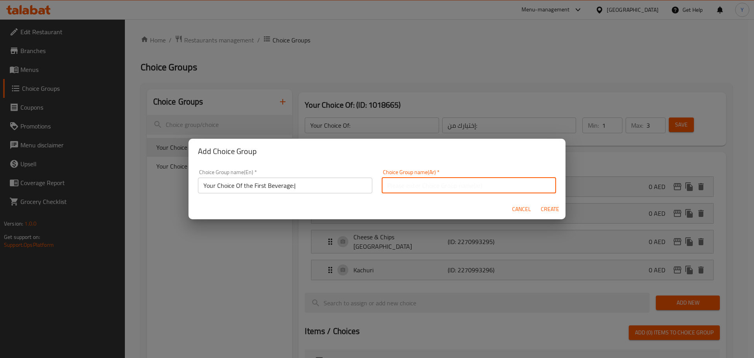
paste input "|أختيارك من المشروب الأول:"
click at [543, 188] on input "|أختيارك من المشروب الأول:" at bounding box center [469, 185] width 174 height 16
type input "أختيارك من المشروب الأول:"
drag, startPoint x: 293, startPoint y: 189, endPoint x: 310, endPoint y: 190, distance: 17.3
click at [293, 189] on input "Your Choice Of the First Beverage:|" at bounding box center [285, 185] width 174 height 16
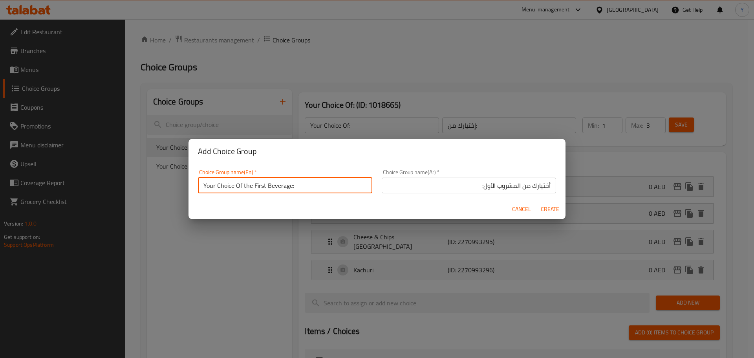
drag, startPoint x: 342, startPoint y: 185, endPoint x: 0, endPoint y: 155, distance: 343.7
click at [8, 155] on div "Add Choice Group Choice Group name(En)   * Your Choice Of the First Beverage: C…" at bounding box center [377, 179] width 754 height 358
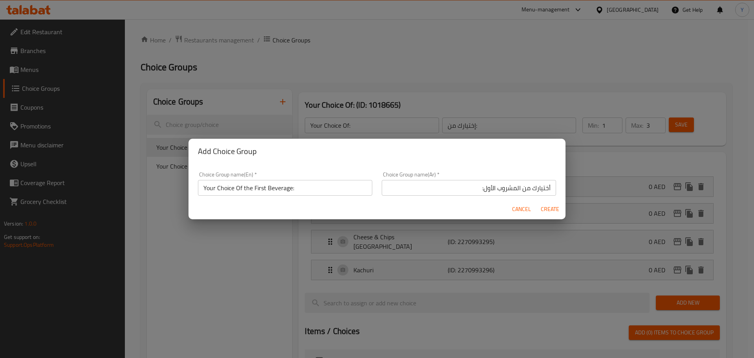
click at [340, 166] on div "Choice Group name(En)   * Your Choice Of the First Beverage: Choice Group name(…" at bounding box center [376, 181] width 377 height 35
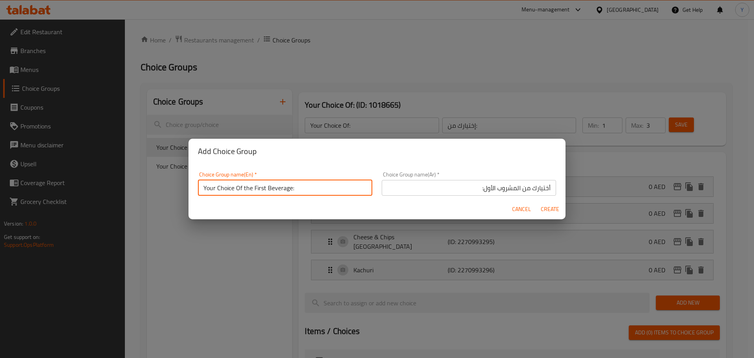
click at [273, 192] on input "Your Choice Of the First Beverage:" at bounding box center [285, 188] width 174 height 16
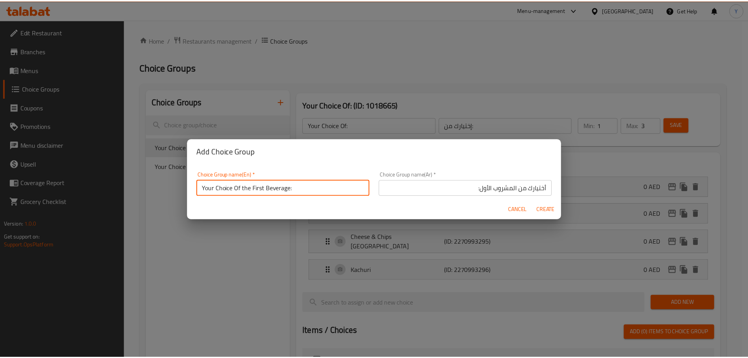
scroll to position [2, 0]
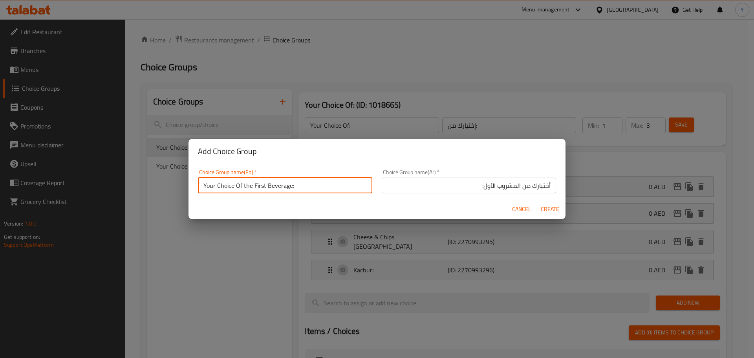
drag, startPoint x: 273, startPoint y: 192, endPoint x: 258, endPoint y: 189, distance: 14.9
click at [258, 189] on input "Your Choice Of the First Beverage:" at bounding box center [285, 185] width 174 height 16
type input "Your Choice Of Flavour:"
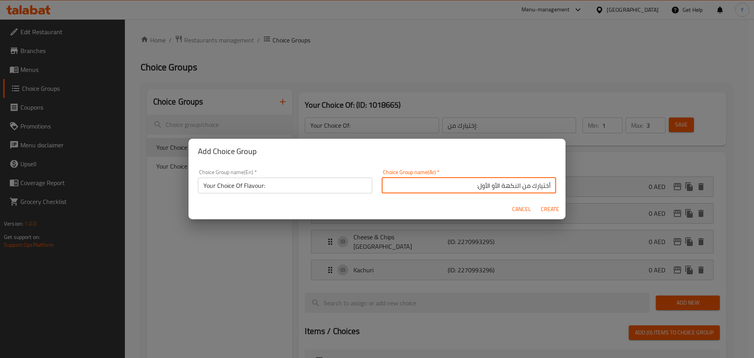
type input "أختيارك من النكهة الأول الأول:"
click at [498, 205] on div "Cancel Create" at bounding box center [376, 209] width 377 height 21
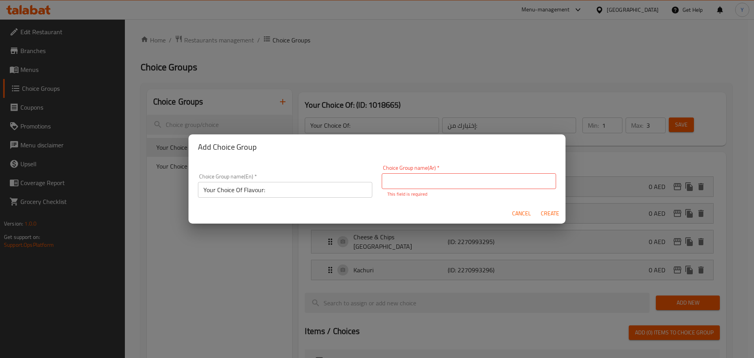
click at [515, 205] on div "Cancel Create" at bounding box center [376, 213] width 377 height 21
click at [511, 208] on button "Cancel" at bounding box center [521, 213] width 25 height 15
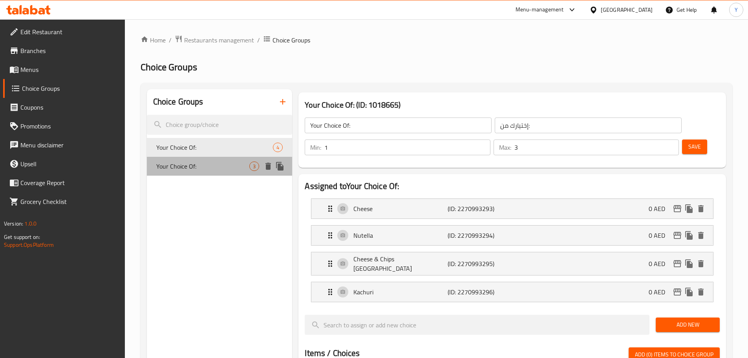
click at [227, 164] on span "Your Choice Of:" at bounding box center [202, 165] width 93 height 9
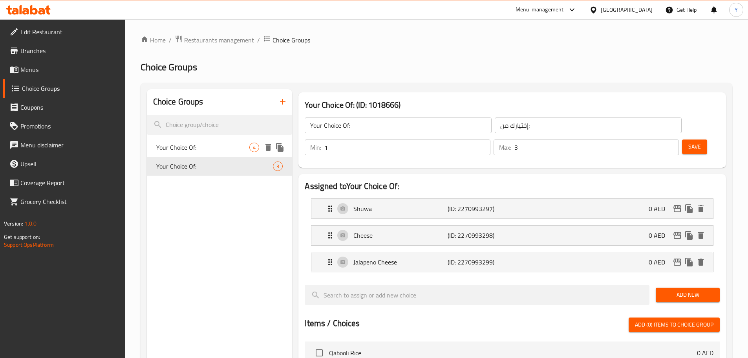
click at [218, 148] on span "Your Choice Of:" at bounding box center [202, 147] width 93 height 9
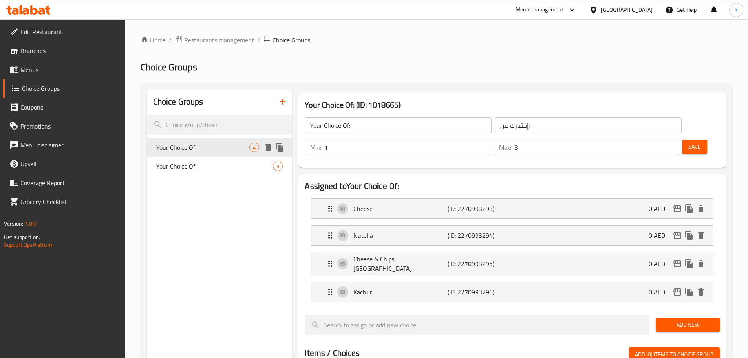
click at [279, 151] on icon "duplicate" at bounding box center [279, 147] width 7 height 9
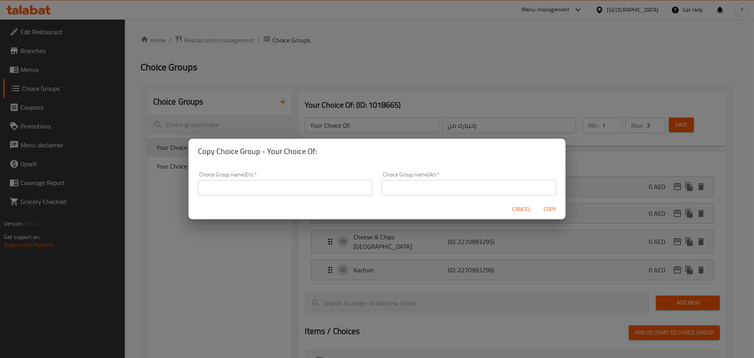
click at [278, 183] on input "text" at bounding box center [285, 188] width 174 height 16
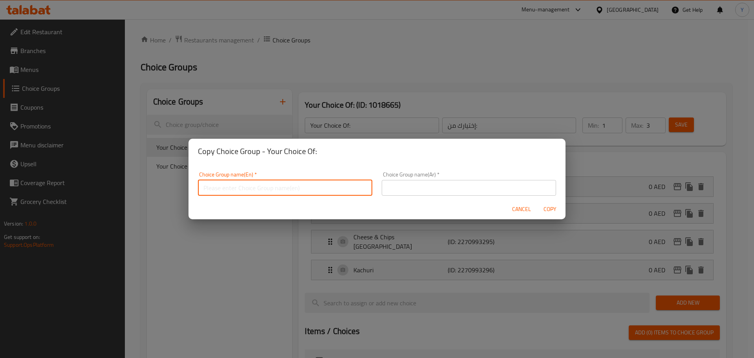
paste input "أختيارك من النكهة الأول الأول:"
type input "أختيارك من النكهة الأول الأول:"
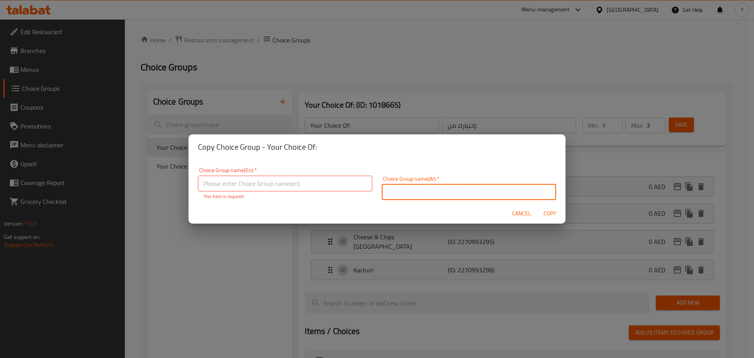
click at [442, 184] on input "text" at bounding box center [469, 192] width 174 height 16
paste input "أختيارك من النكهة الأول الأول:"
click at [486, 190] on input "أختيارك من النكهة الأول الأول:" at bounding box center [469, 192] width 174 height 16
click at [490, 194] on input "أختيارك من النكهة الأول الأول:" at bounding box center [469, 192] width 174 height 16
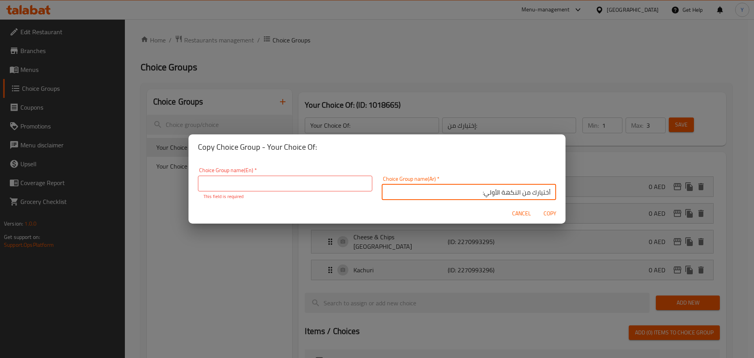
type input "أختيارك من النكهة الأولي:"
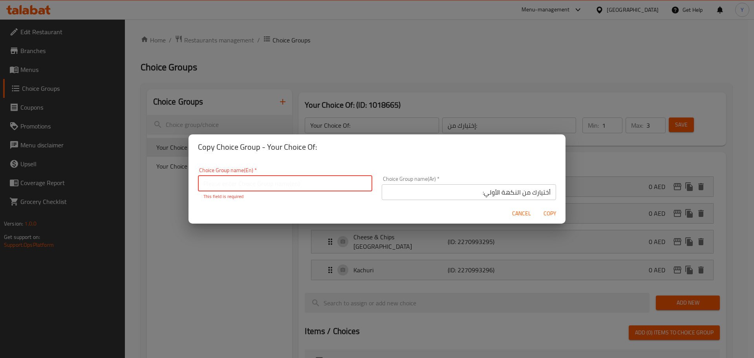
click at [360, 176] on input "text" at bounding box center [285, 183] width 174 height 16
paste input "Your Choice Of the First Beverage:||أختيارك من المشروب الأول:"
drag, startPoint x: 293, startPoint y: 185, endPoint x: 558, endPoint y: 185, distance: 265.0
click at [546, 185] on div "Choice Group name(En)   * Your Choice Of the First Beverage:||أختيارك من المشرو…" at bounding box center [376, 184] width 367 height 42
click at [283, 185] on input "Your Choice Of the First Beverage:" at bounding box center [285, 183] width 174 height 16
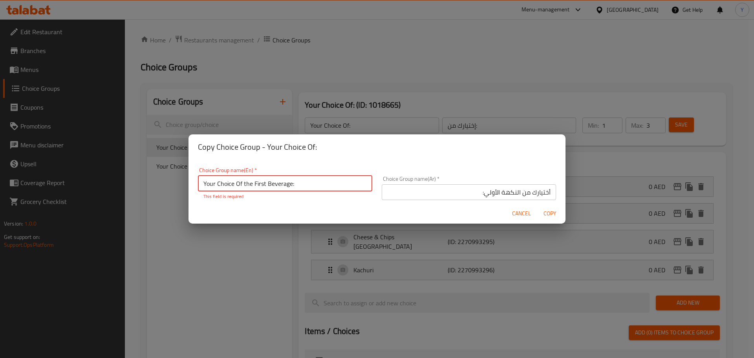
click at [283, 185] on input "Your Choice Of the First Beverage:" at bounding box center [285, 183] width 174 height 16
type input "Your Choice Of the First Flavour:"
click at [537, 206] on button "Copy" at bounding box center [549, 213] width 25 height 15
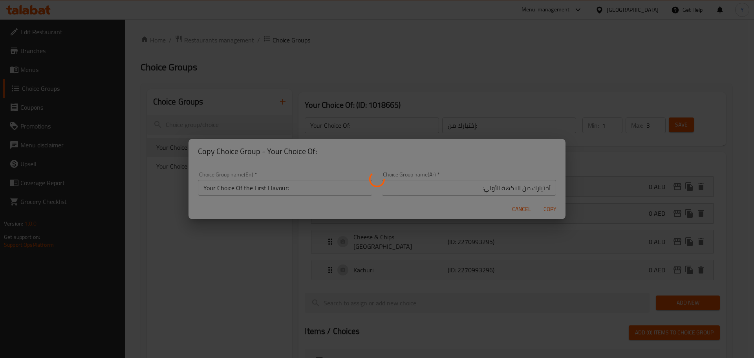
type input "Your Choice Of the First Flavour:"
type input "أختيارك من النكهة الأولي:"
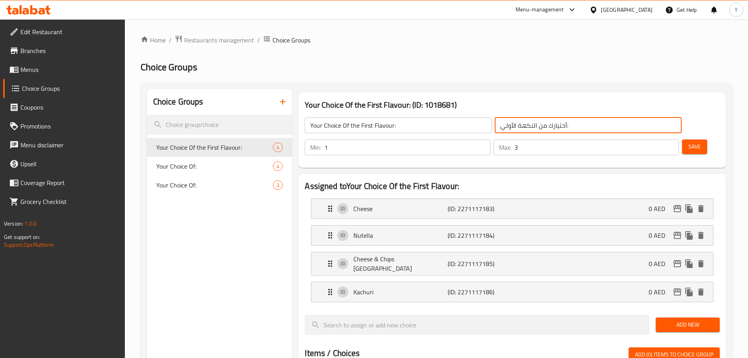
click at [495, 132] on input "أختيارك من النكهة الأولي:" at bounding box center [588, 125] width 187 height 16
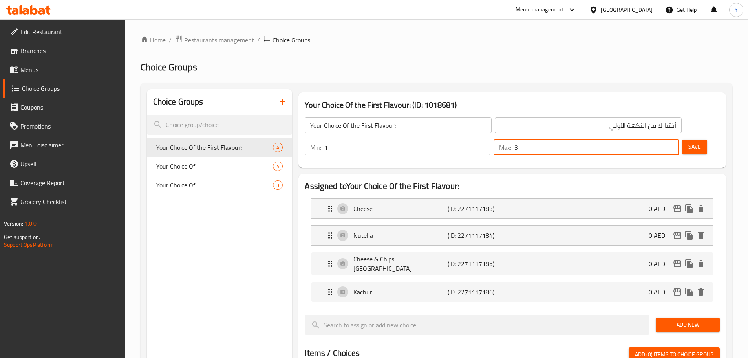
click at [651, 139] on input "3" at bounding box center [596, 147] width 164 height 16
type input "1"
click at [624, 69] on h2 "Choice Groups" at bounding box center [437, 67] width 592 height 13
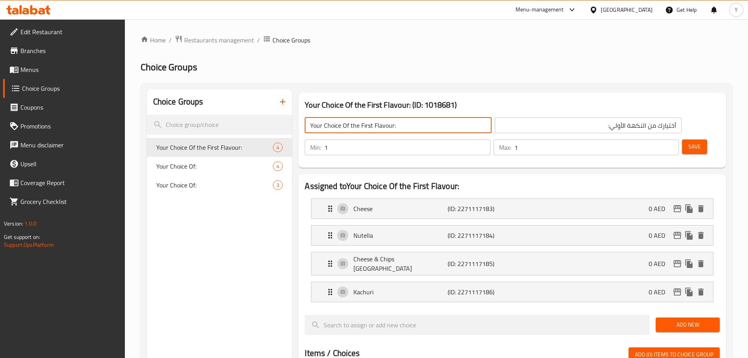
drag, startPoint x: 415, startPoint y: 126, endPoint x: 332, endPoint y: 121, distance: 83.4
click at [396, 126] on input "Your Choice Of the First Flavour:" at bounding box center [398, 125] width 187 height 16
drag, startPoint x: 415, startPoint y: 126, endPoint x: 269, endPoint y: 130, distance: 145.3
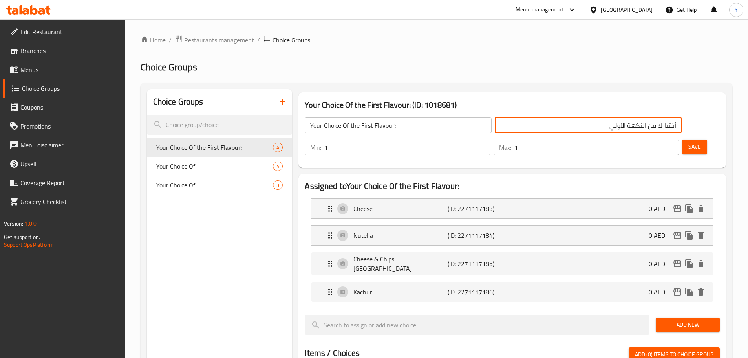
drag, startPoint x: 480, startPoint y: 124, endPoint x: 753, endPoint y: 124, distance: 273.2
click at [748, 124] on html "​ Menu-management United Arab Emirates Get Help Y Edit Restaurant Branches Menu…" at bounding box center [374, 179] width 748 height 358
click at [283, 148] on icon "duplicate" at bounding box center [279, 147] width 7 height 9
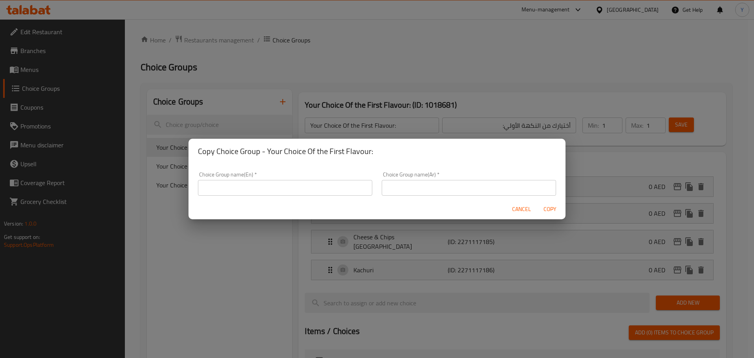
click at [332, 184] on input "text" at bounding box center [285, 188] width 174 height 16
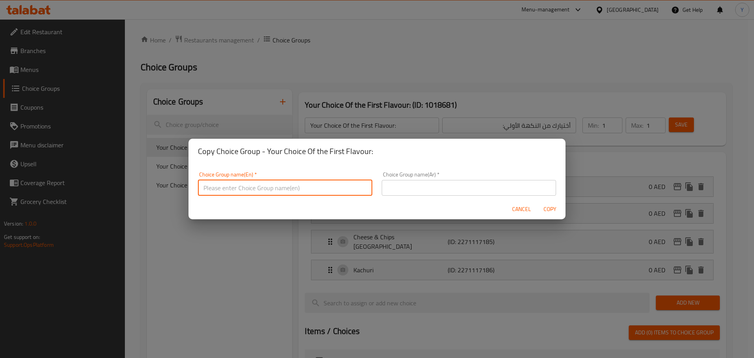
click at [457, 184] on input "text" at bounding box center [469, 188] width 174 height 16
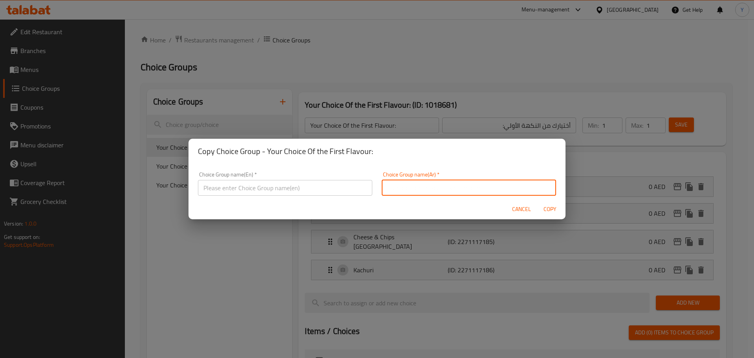
paste input "أختيارك من النكهة الأولي:"
click at [503, 183] on input "أختيارك من النكهة الأولي:" at bounding box center [469, 188] width 174 height 16
click at [481, 190] on input "أختيارك من النكهة الأولي:" at bounding box center [469, 188] width 174 height 16
click at [489, 187] on input "أختيارك من النكهة الأولي:" at bounding box center [469, 188] width 174 height 16
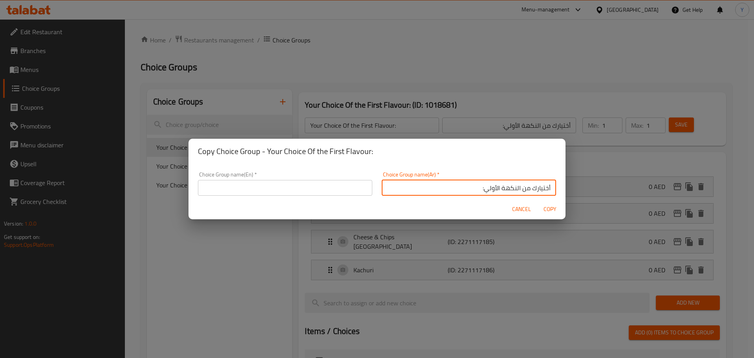
click at [489, 187] on input "أختيارك من النكهة الأولي:" at bounding box center [469, 188] width 174 height 16
type input "أختيارك من النكهة الثانية:"
click at [263, 193] on input "text" at bounding box center [285, 188] width 174 height 16
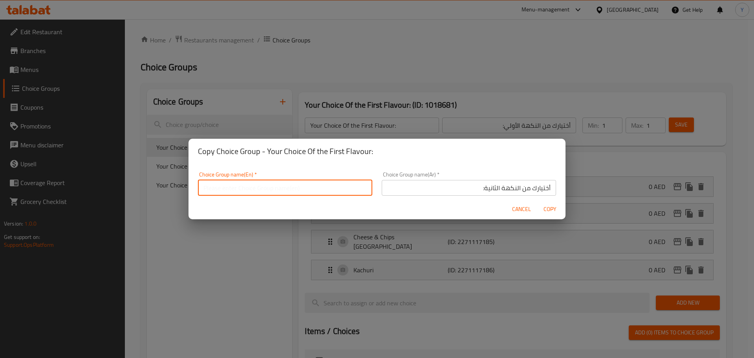
paste input "Your Choice Of the First Flavour:"
click at [261, 186] on input "Your Choice Of the First Flavour:" at bounding box center [285, 188] width 174 height 16
type input "Your Choice Of the Second Flavor:"
click at [546, 205] on span "Copy" at bounding box center [549, 209] width 19 height 10
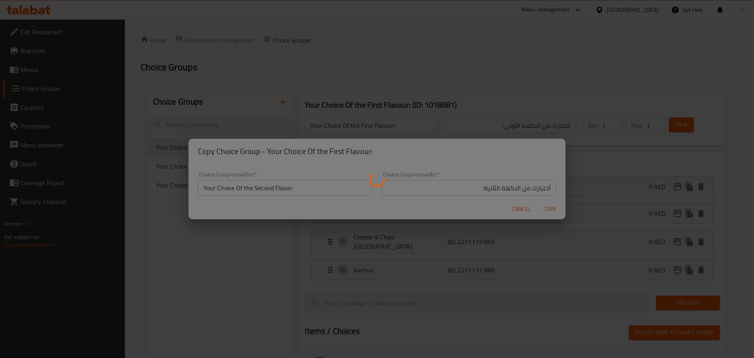
type input "Your Choice Of the Second Flavor:"
type input "أختيارك من النكهة الثانية:"
type input "3"
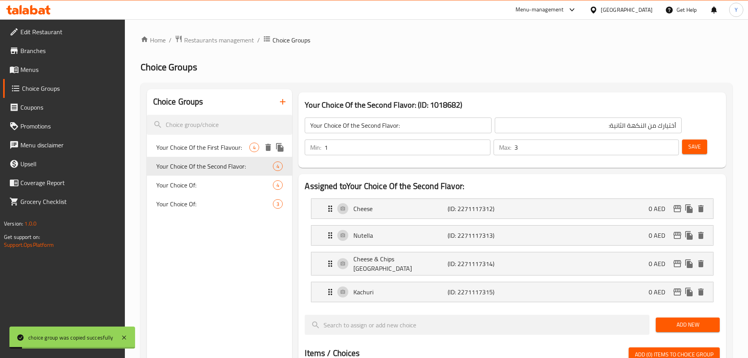
click at [190, 152] on span "Your Choice Of the First Flavour:" at bounding box center [202, 147] width 93 height 9
type input "Your Choice Of the First Flavour:"
type input "أختيارك من النكهة الأولي:"
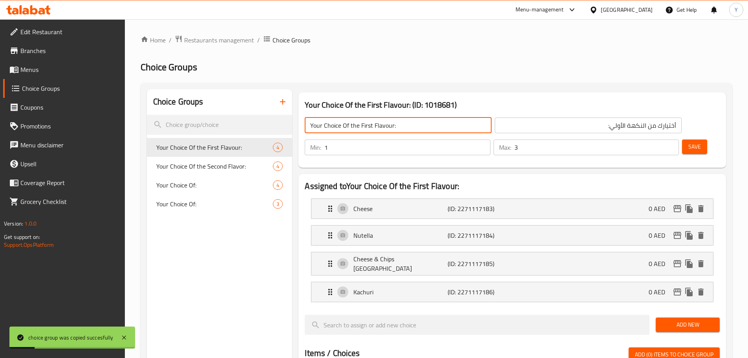
click at [380, 124] on input "Your Choice Of the First Flavour:" at bounding box center [398, 125] width 187 height 16
click at [387, 129] on input "Your Choice Of the First Flavour:" at bounding box center [398, 125] width 187 height 16
click at [490, 60] on div "Home / Restaurants management / Choice Groups Choice Groups Choice Groups Your …" at bounding box center [437, 344] width 592 height 618
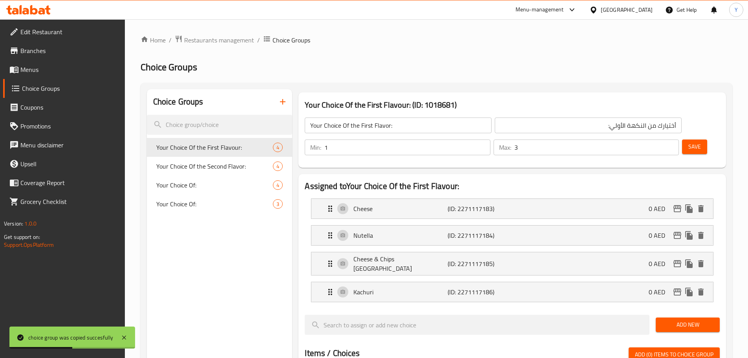
click at [689, 139] on button "Save" at bounding box center [694, 146] width 25 height 15
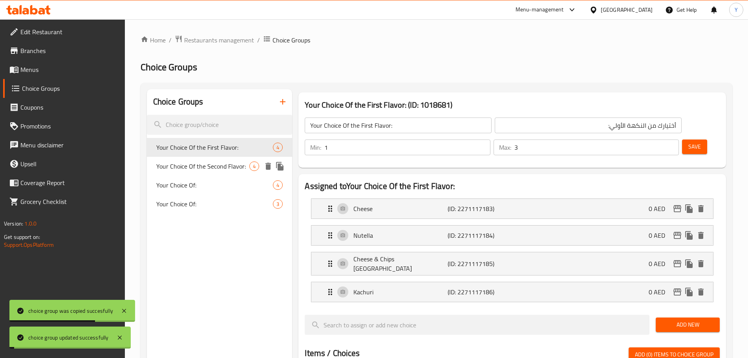
click at [222, 166] on span "Your Choice Of the Second Flavor:" at bounding box center [202, 165] width 93 height 9
type input "Your Choice Of the Second Flavor:"
type input "أختيارك من النكهة الثانية:"
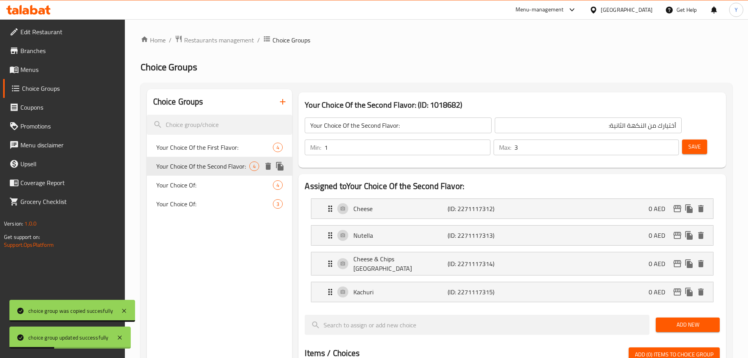
click at [280, 168] on icon "duplicate" at bounding box center [279, 166] width 7 height 9
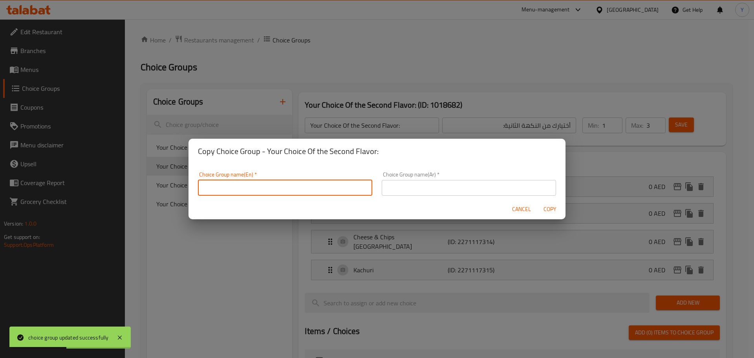
click at [311, 188] on input "text" at bounding box center [285, 188] width 174 height 16
paste input "Your Choice Of the First Flavour:"
type input "Your Choice Of the First Flavour:"
click at [427, 191] on input "text" at bounding box center [469, 188] width 174 height 16
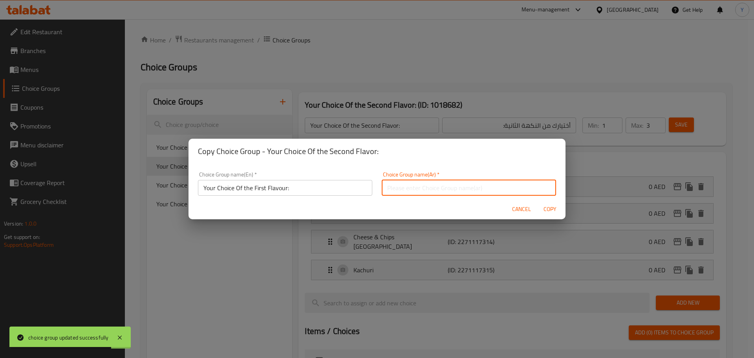
paste input "أختيارك من النكهة الأولي:"
click at [448, 186] on input "أختيارك من النكهة الأولي:" at bounding box center [469, 188] width 174 height 16
click at [492, 186] on input "أختيارك من النكهة الأولي:" at bounding box center [469, 188] width 174 height 16
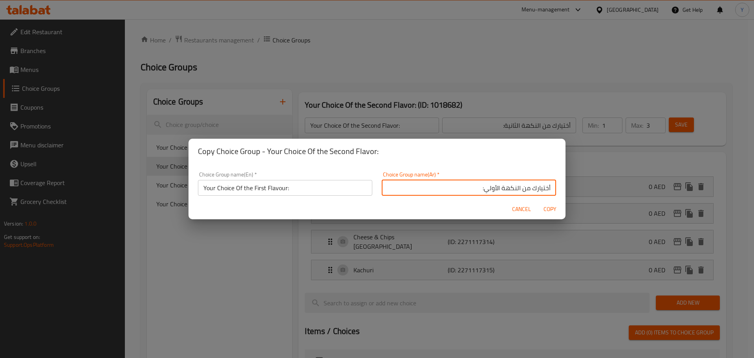
click at [492, 186] on input "أختيارك من النكهة الأولي:" at bounding box center [469, 188] width 174 height 16
type input "أختيارك من النكهة الثالثة:"
click at [257, 190] on input "Your Choice Of the First Flavour:" at bounding box center [285, 188] width 174 height 16
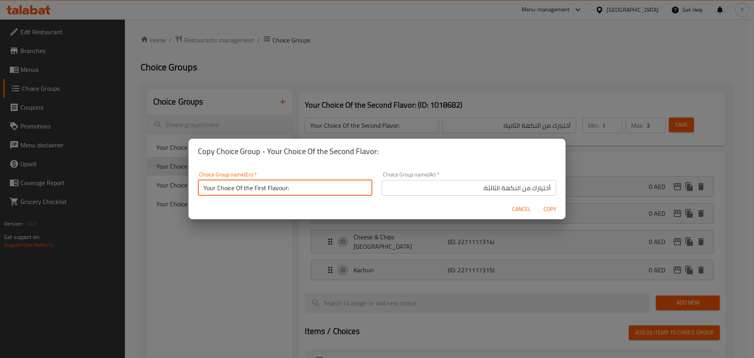
click at [257, 190] on input "Your Choice Of the First Flavour:" at bounding box center [285, 188] width 174 height 16
click at [285, 186] on input "Your Choice Of the Third Flavour:" at bounding box center [285, 188] width 174 height 16
type input "Your Choice Of the Third Flavor:"
click at [545, 206] on span "Copy" at bounding box center [549, 209] width 19 height 10
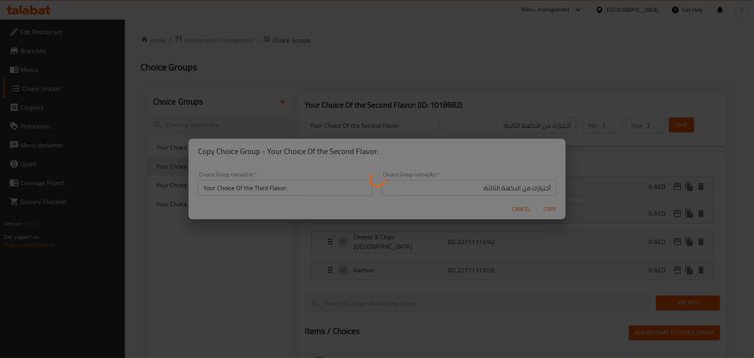
type input "Your Choice Of the Third Flavor:"
type input "أختيارك من النكهة الثالثة:"
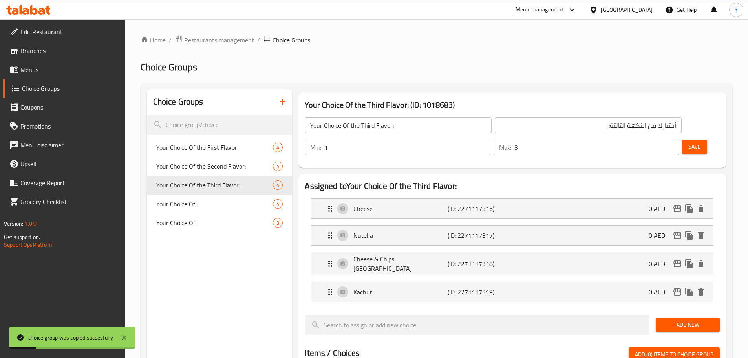
click at [374, 123] on input "Your Choice Of the Third Flavor:" at bounding box center [398, 125] width 187 height 16
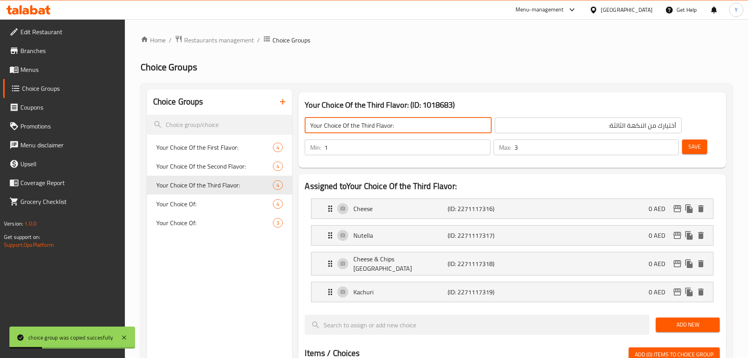
click at [367, 128] on input "Your Choice Of the Third Flavor:" at bounding box center [398, 125] width 187 height 16
click at [365, 125] on input "Your Choice Of the Third Flavor:" at bounding box center [398, 125] width 187 height 16
click at [378, 90] on div "Your Choice Of the Third Flavor: (ID: 1018683) Your Choice Of the Third Flavor:…" at bounding box center [512, 130] width 434 height 82
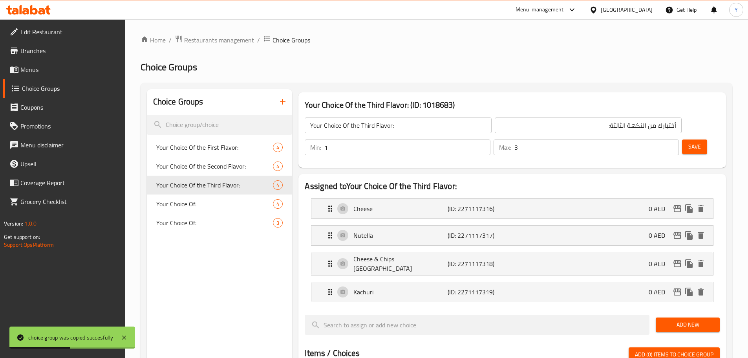
click at [377, 99] on h3 "Your Choice Of the Third Flavor: (ID: 1018683)" at bounding box center [512, 105] width 415 height 13
click at [210, 168] on span "Your Choice Of the Second Flavor:" at bounding box center [202, 165] width 93 height 9
type input "Your Choice Of the Second Flavor:"
type input "أختيارك من النكهة الثانية:"
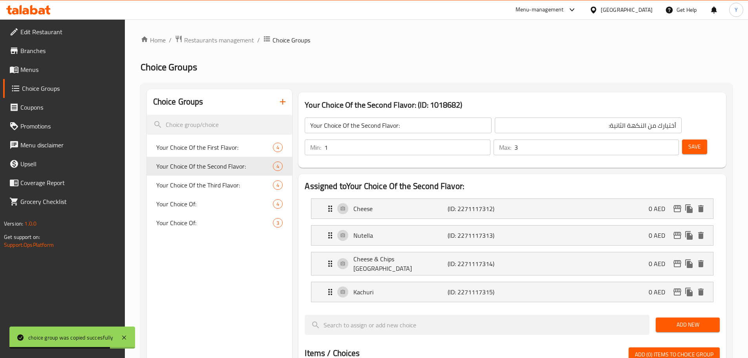
click at [379, 105] on h3 "Your Choice Of the Second Flavor: (ID: 1018682)" at bounding box center [512, 105] width 415 height 13
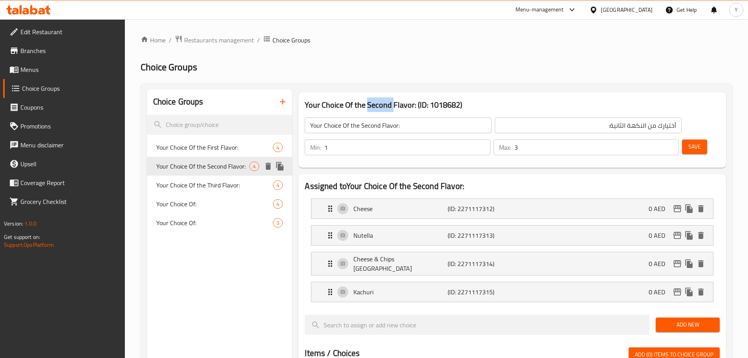
click at [234, 152] on span "Your Choice Of the First Flavor:" at bounding box center [214, 147] width 117 height 9
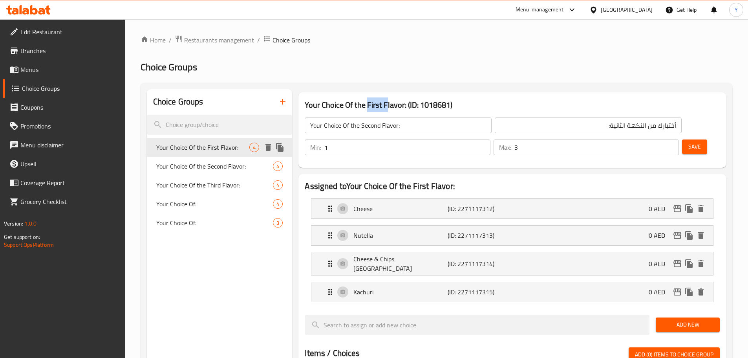
type input "Your Choice Of the First Flavor:"
type input "أختيارك من النكهة الأولي:"
click at [378, 97] on div "Your Choice Of the First Flavor: (ID: 1018681) Your Choice Of the First Flavor:…" at bounding box center [512, 129] width 428 height 75
click at [377, 102] on h3 "Your Choice Of the First Flavor: (ID: 1018681)" at bounding box center [512, 105] width 415 height 13
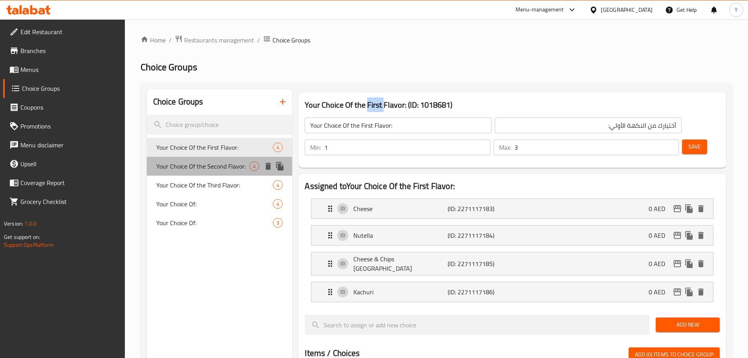
click at [219, 166] on span "Your Choice Of the Second Flavor:" at bounding box center [202, 165] width 93 height 9
type input "Your Choice Of the Second Flavor:"
type input "أختيارك من النكهة الثانية:"
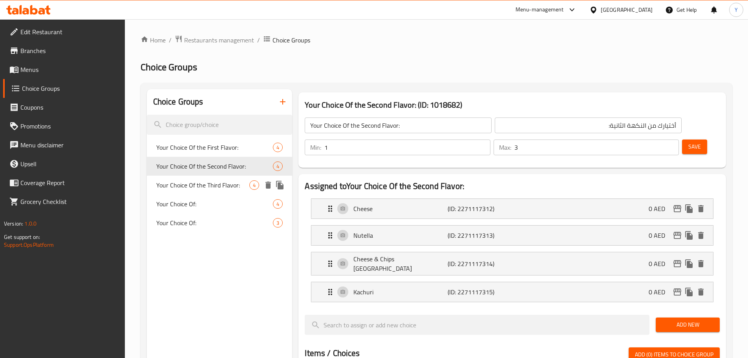
click at [221, 189] on span "Your Choice Of the Third Flavor:" at bounding box center [202, 184] width 93 height 9
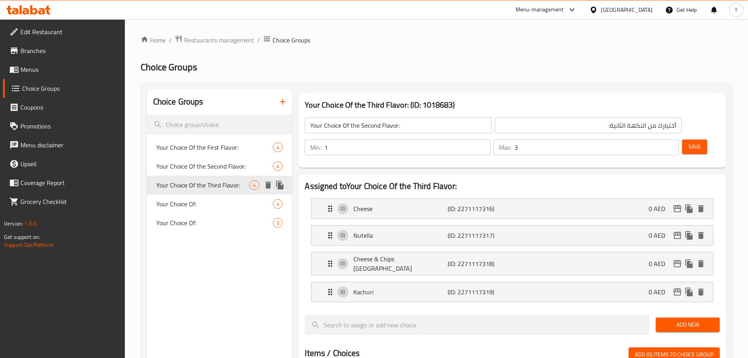
type input "Your Choice Of the Third Flavor:"
type input "أختيارك من النكهة الثالثة:"
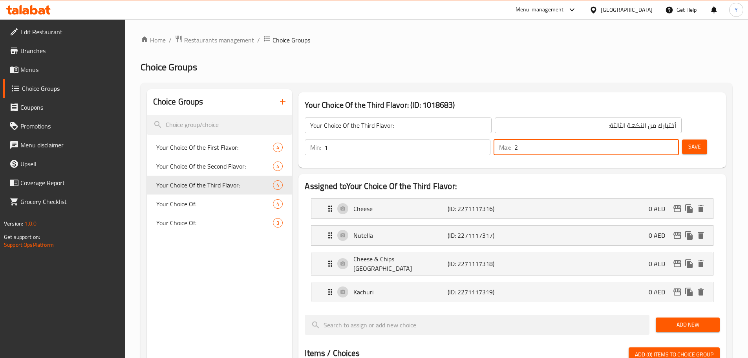
click at [654, 139] on input "2" at bounding box center [596, 147] width 164 height 16
click at [654, 139] on input "3" at bounding box center [596, 147] width 164 height 16
click at [660, 139] on input "2" at bounding box center [596, 147] width 164 height 16
type input "1"
click at [660, 139] on input "1" at bounding box center [596, 147] width 164 height 16
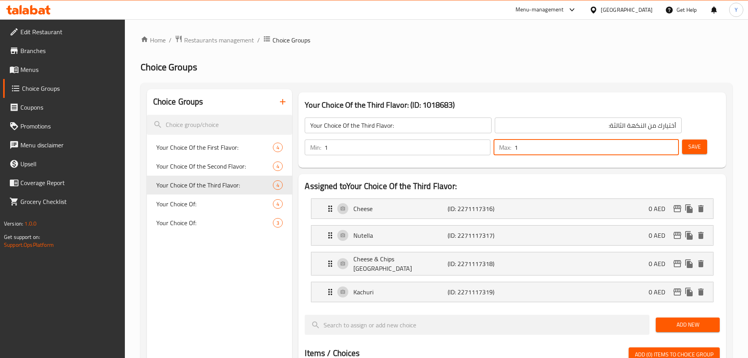
click at [688, 142] on span "Save" at bounding box center [694, 147] width 13 height 10
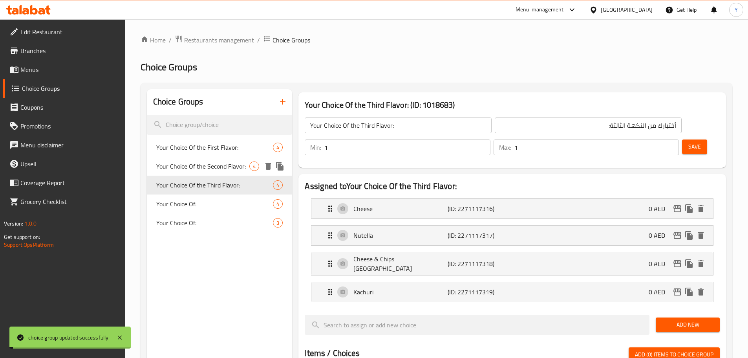
click at [214, 168] on span "Your Choice Of the Second Flavor:" at bounding box center [202, 165] width 93 height 9
type input "Your Choice Of the Second Flavor:"
type input "أختيارك من النكهة الثانية:"
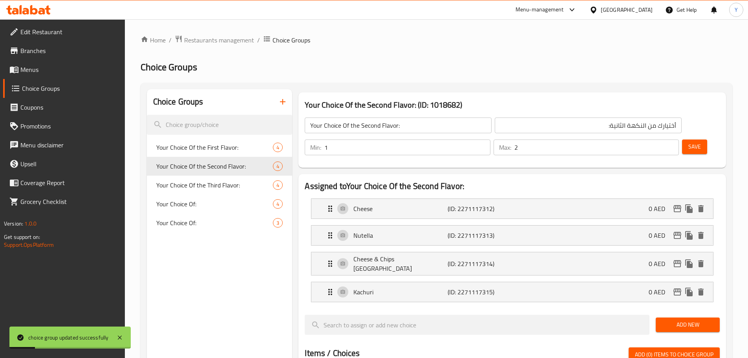
click at [657, 139] on input "2" at bounding box center [596, 147] width 164 height 16
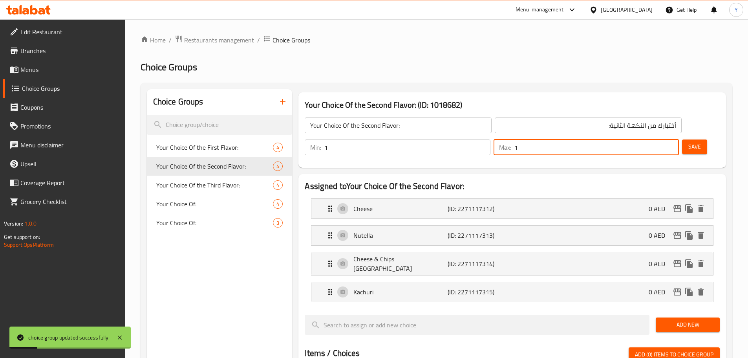
type input "1"
click at [657, 139] on input "1" at bounding box center [596, 147] width 164 height 16
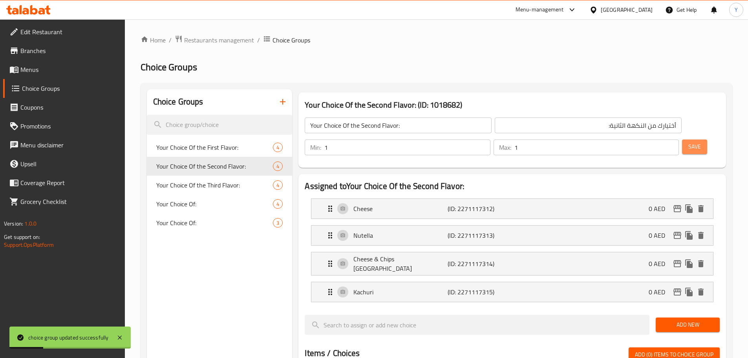
click at [682, 139] on button "Save" at bounding box center [694, 146] width 25 height 15
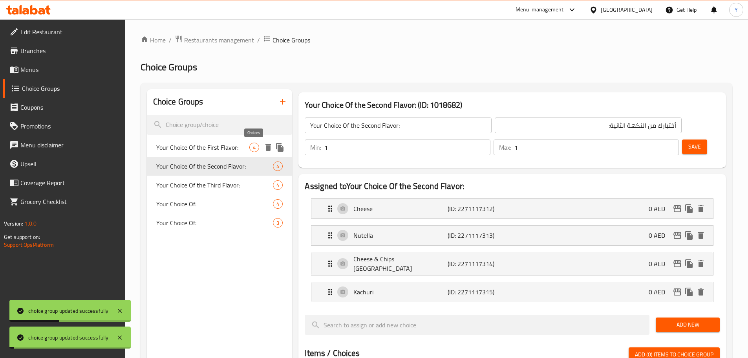
click at [254, 150] on span "4" at bounding box center [254, 147] width 9 height 7
type input "Your Choice Of the First Flavor:"
type input "أختيارك من النكهة الأولي:"
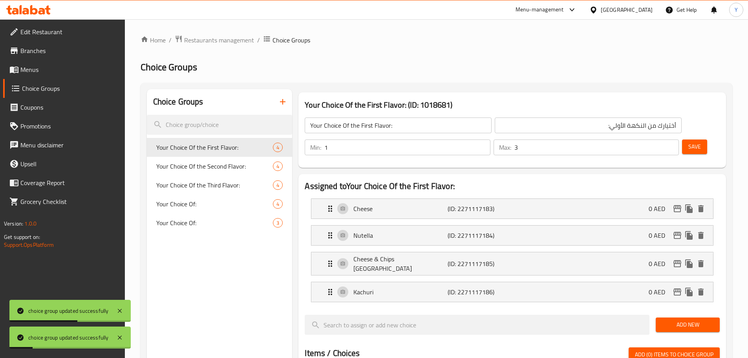
click at [661, 139] on input "3" at bounding box center [596, 147] width 164 height 16
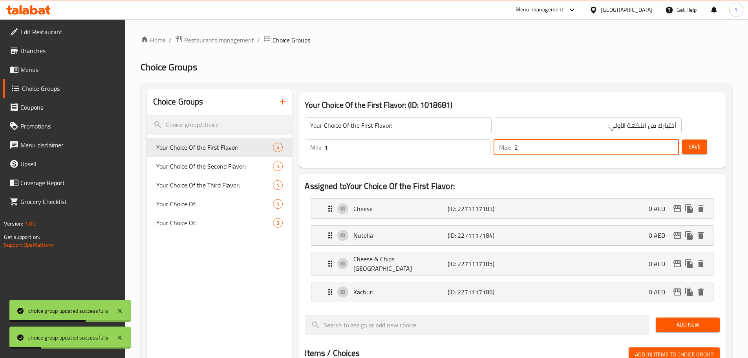
click at [659, 139] on input "2" at bounding box center [596, 147] width 164 height 16
type input "1"
click at [659, 139] on input "1" at bounding box center [596, 147] width 164 height 16
click at [688, 142] on span "Save" at bounding box center [694, 147] width 13 height 10
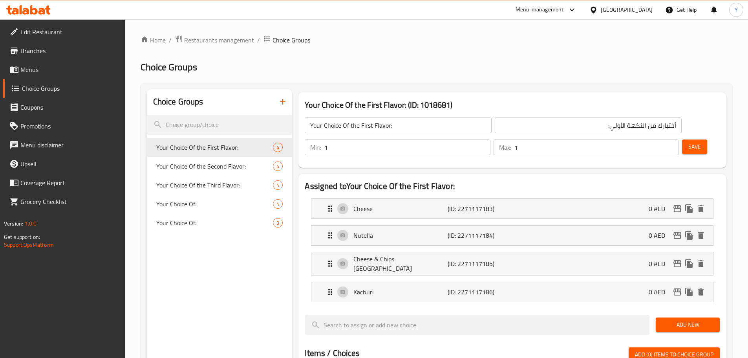
drag, startPoint x: 397, startPoint y: 127, endPoint x: 67, endPoint y: 117, distance: 329.9
click at [73, 117] on div "Edit Restaurant Branches Menus Choice Groups Coupons Promotions Menu disclaimer…" at bounding box center [374, 344] width 748 height 650
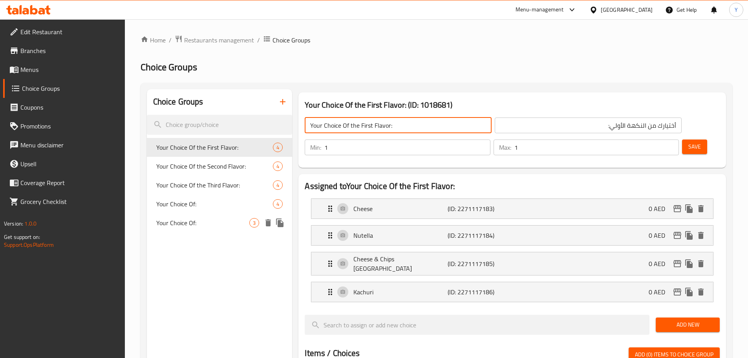
click at [201, 218] on span "Your Choice Of:" at bounding box center [202, 222] width 93 height 9
type input "Your Choice Of:"
type input "إختيارك من:"
type input "3"
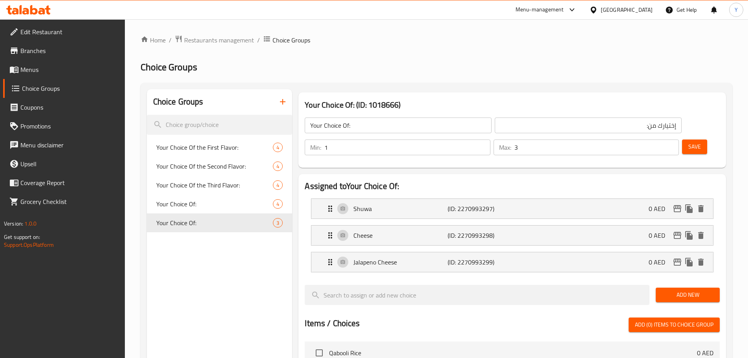
click at [360, 42] on ol "Home / Restaurants management / Choice Groups" at bounding box center [437, 40] width 592 height 10
click at [279, 225] on icon "duplicate" at bounding box center [279, 222] width 9 height 9
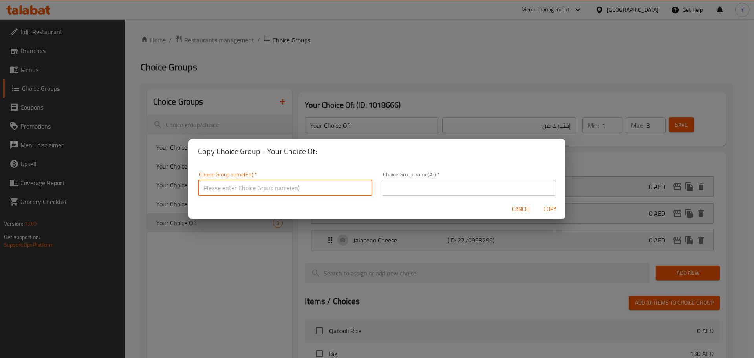
click at [309, 184] on input "text" at bounding box center [285, 188] width 174 height 16
paste input "Your Choice Of the First Flavor:"
type input "Your Choice Of the First Flavor:0"
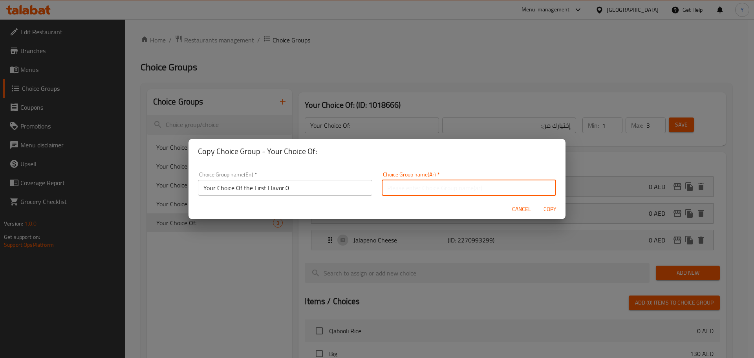
paste input "أختيارك من النكهة الأولي:"
type input "أختيارك من النكهة الأولي:"
click at [545, 206] on span "Copy" at bounding box center [549, 209] width 19 height 10
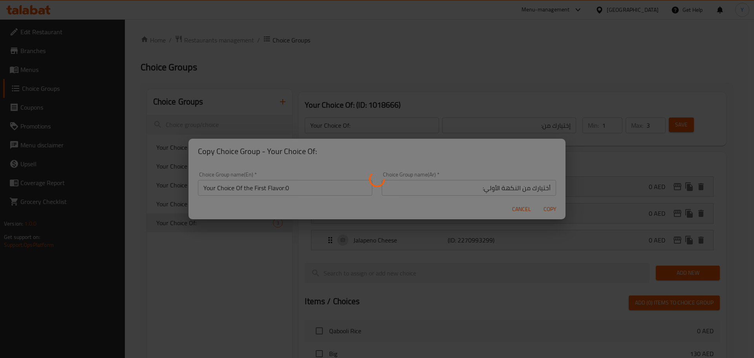
type input "Your Choice Of the First Flavor:0"
type input "أختيارك من النكهة الأولي:"
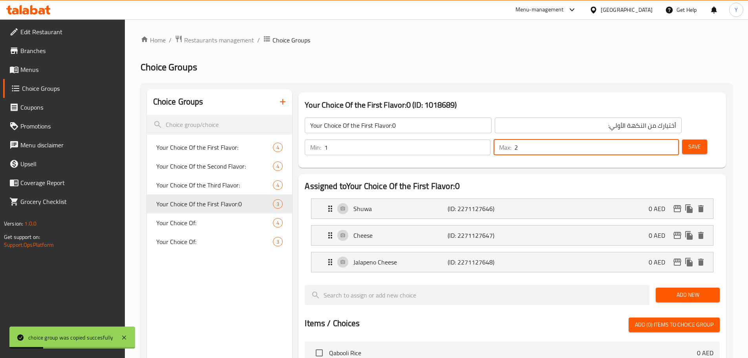
click at [657, 139] on input "2" at bounding box center [596, 147] width 164 height 16
type input "1"
click at [657, 139] on input "1" at bounding box center [596, 147] width 164 height 16
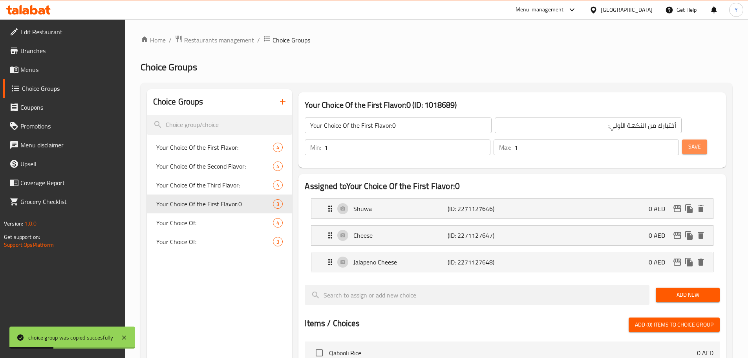
click at [694, 139] on button "Save" at bounding box center [694, 146] width 25 height 15
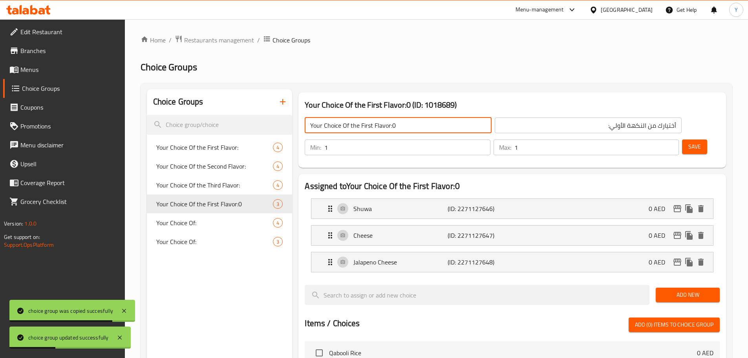
drag, startPoint x: 369, startPoint y: 126, endPoint x: 235, endPoint y: 112, distance: 134.5
click at [258, 114] on div "Choice Groups Your Choice Of the First Flavor: 4 Your Choice Of the Second Flav…" at bounding box center [438, 353] width 582 height 528
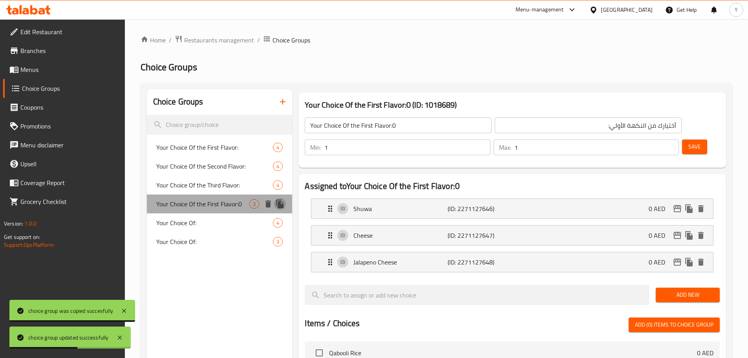
click at [283, 205] on icon "duplicate" at bounding box center [279, 203] width 7 height 9
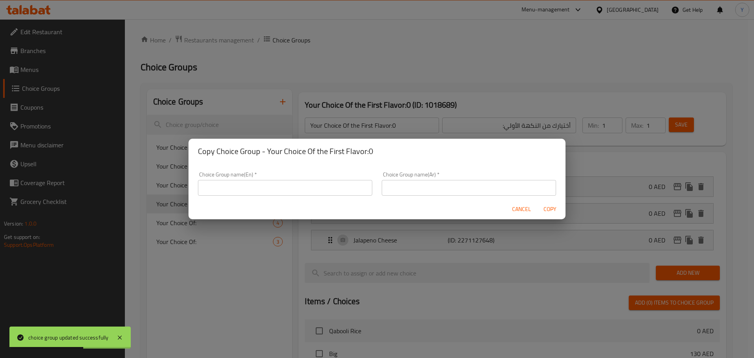
click at [344, 180] on input "text" at bounding box center [285, 188] width 174 height 16
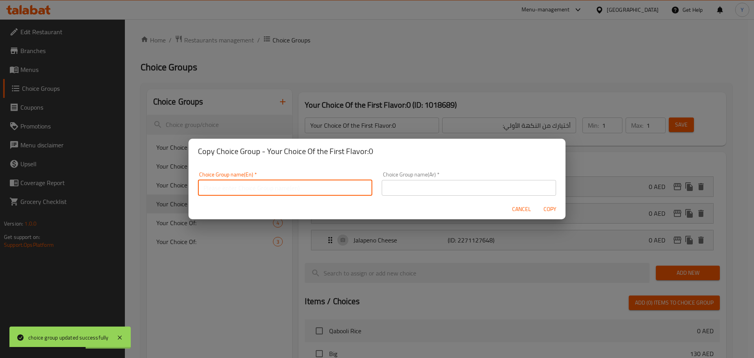
paste input "Your Choice Of the First Flavor:0"
click at [252, 188] on input "Your Choice Of the First Flavor:0" at bounding box center [285, 188] width 174 height 16
click at [254, 188] on input "Your Choice Of the First Flavor:0" at bounding box center [285, 188] width 174 height 16
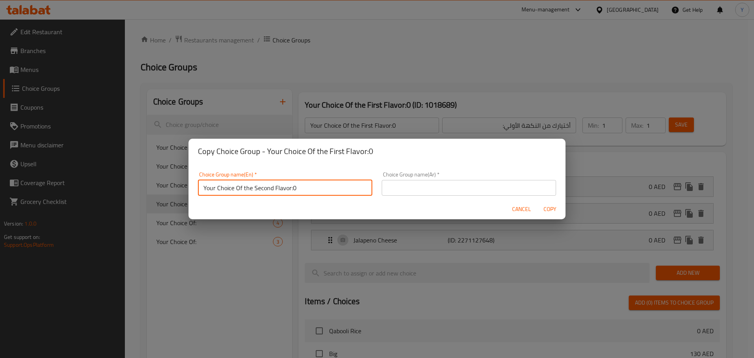
type input "Your Choice Of the Second Flavor:0"
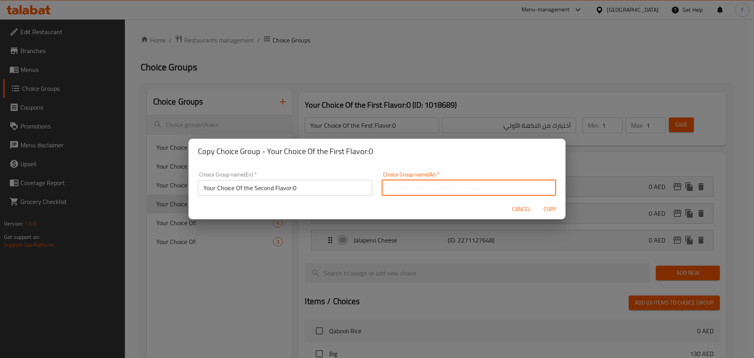
paste input "أختيارك من النكهة الأولي:"
type input "أختيارك من النكهة الثانية:"
click at [537, 202] on button "Copy" at bounding box center [549, 209] width 25 height 15
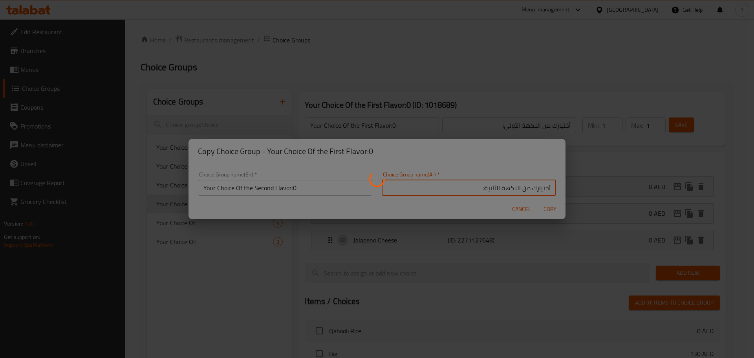
type input "Your Choice Of the Second Flavor:0"
type input "أختيارك من النكهة الثانية:"
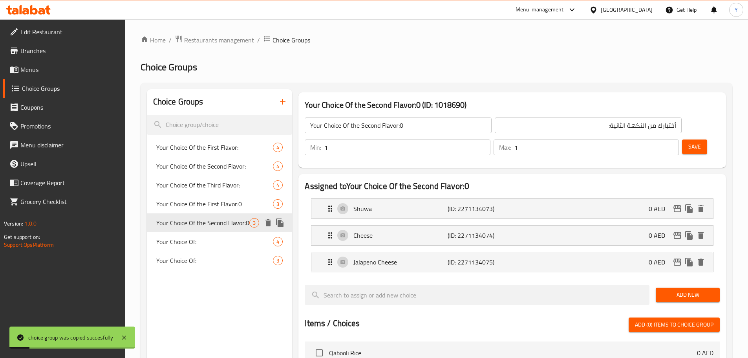
click at [278, 225] on icon "duplicate" at bounding box center [279, 222] width 7 height 9
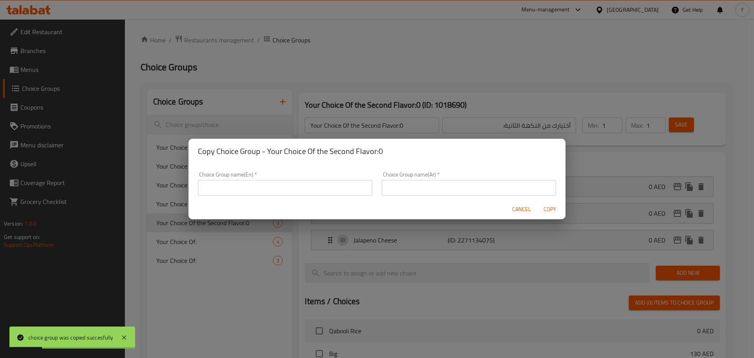
click at [322, 186] on input "text" at bounding box center [285, 188] width 174 height 16
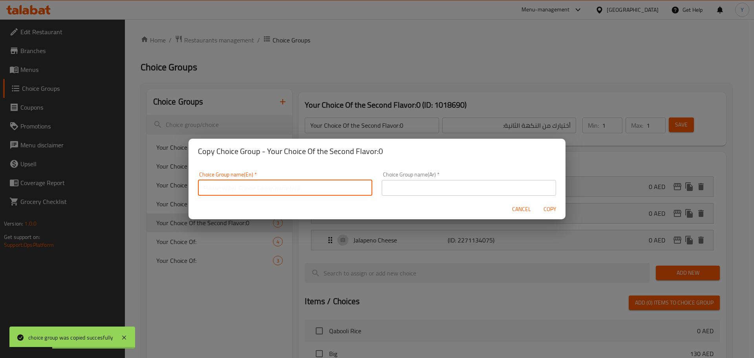
paste input "أختيارك من النكهة الأولي:"
type input "أختيارك من النكهة الأولي:"
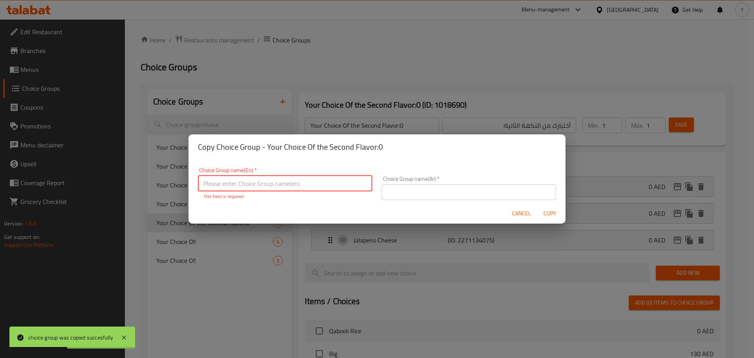
click at [420, 188] on input "text" at bounding box center [469, 192] width 174 height 16
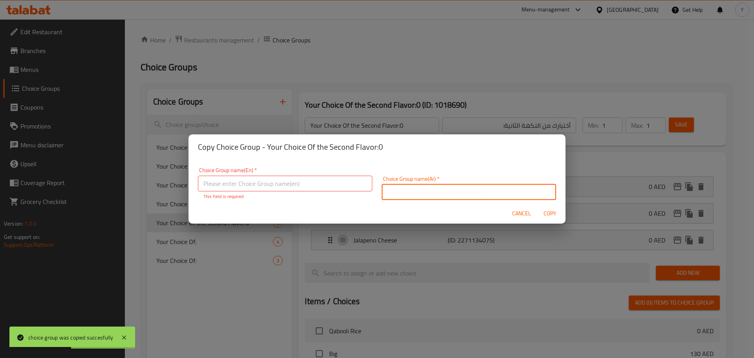
paste input "أختيارك من النكهة الأولي:"
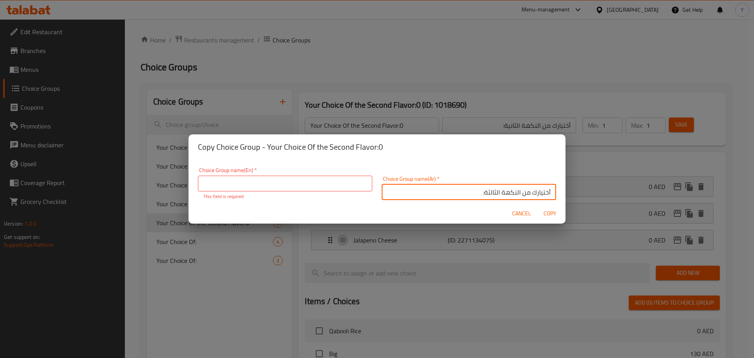
type input "أختيارك من النكهة الثالثة:"
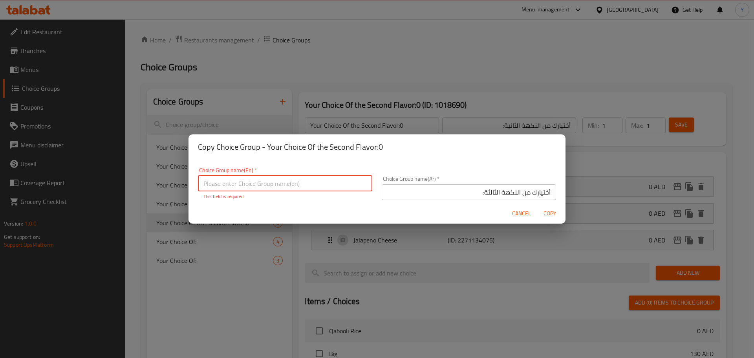
click at [321, 185] on input "text" at bounding box center [285, 183] width 174 height 16
paste input "Your Choice Of the First Flavor:0"
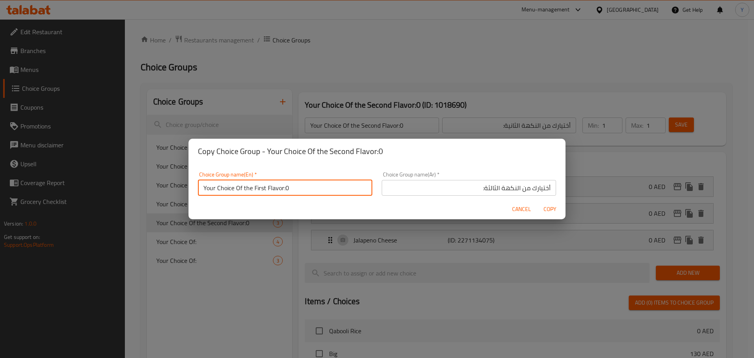
click at [259, 185] on input "Your Choice Of the First Flavor:0" at bounding box center [285, 188] width 174 height 16
click at [303, 192] on input "Your Choice Of the Third Flavor:0" at bounding box center [285, 188] width 174 height 16
type input "Your Choice Of the Third Flavor:0"
click at [547, 209] on span "Copy" at bounding box center [549, 209] width 19 height 10
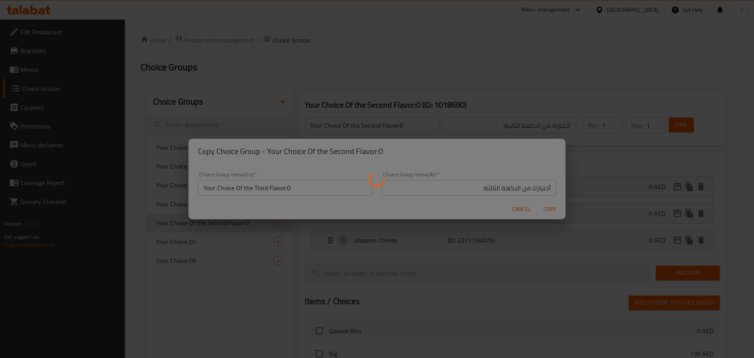
type input "Your Choice Of the Third Flavor:0"
type input "أختيارك من النكهة الثالثة:"
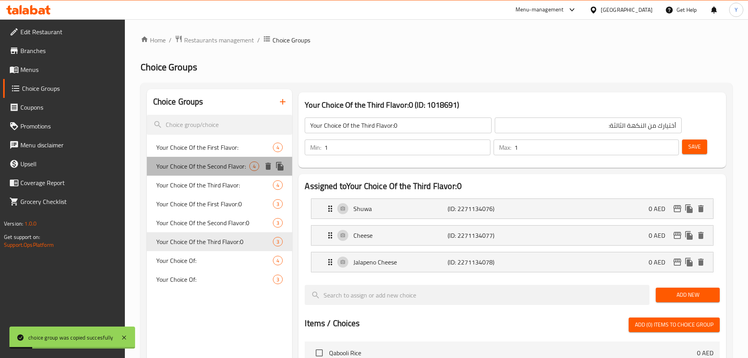
click at [212, 165] on span "Your Choice Of the Second Flavor:" at bounding box center [202, 165] width 93 height 9
type input "Your Choice Of the Second Flavor:"
type input "أختيارك من النكهة الثانية:"
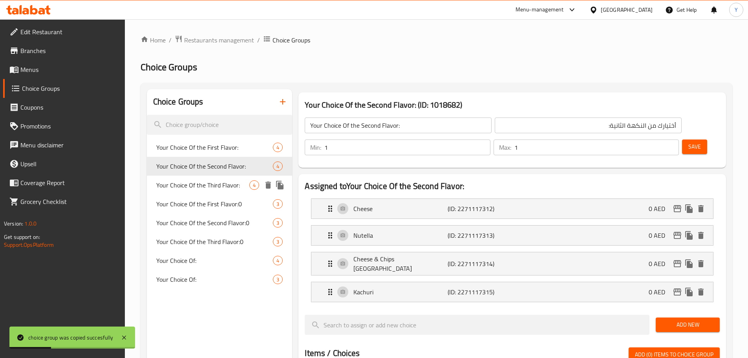
click at [208, 185] on span "Your Choice Of the Third Flavor:" at bounding box center [202, 184] width 93 height 9
type input "Your Choice Of the Third Flavor:"
type input "أختيارك من النكهة الثالثة:"
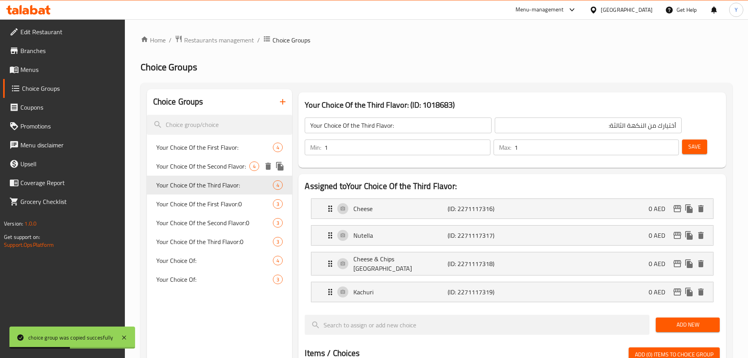
click at [218, 174] on div "Your Choice Of the Second Flavor: 4" at bounding box center [220, 166] width 146 height 19
type input "Your Choice Of the Second Flavor:"
type input "أختيارك من النكهة الثانية:"
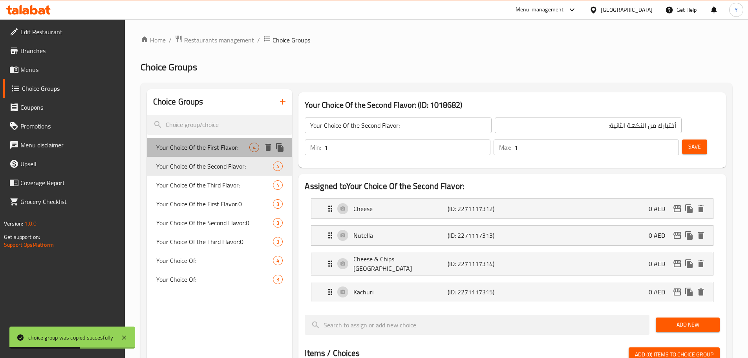
click at [232, 149] on span "Your Choice Of the First Flavor:" at bounding box center [202, 147] width 93 height 9
type input "Your Choice Of the First Flavor:"
type input "أختيارك من النكهة الأولي:"
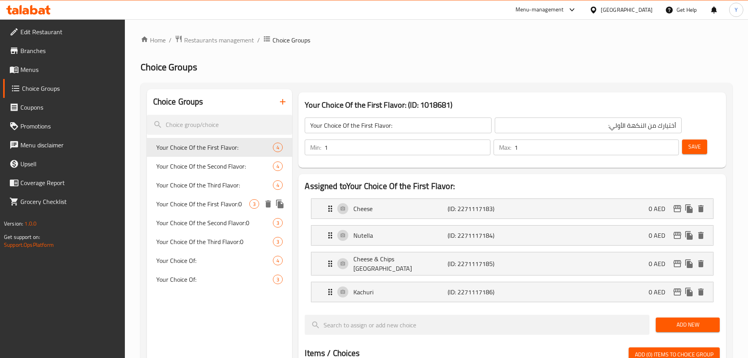
click at [216, 207] on span "Your Choice Of the First Flavor:0" at bounding box center [202, 203] width 93 height 9
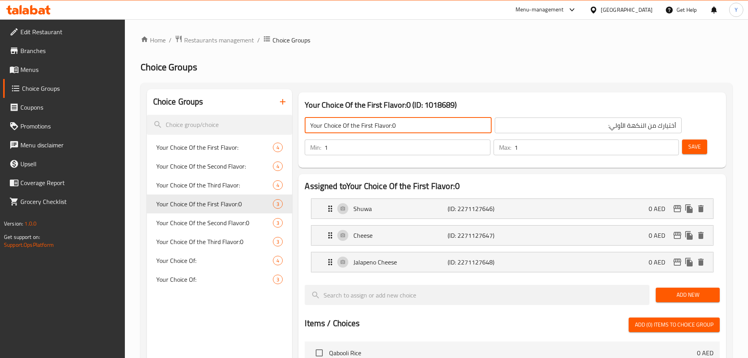
click at [405, 124] on input "Your Choice Of the First Flavor:0" at bounding box center [398, 125] width 187 height 16
click at [688, 142] on span "Save" at bounding box center [694, 147] width 13 height 10
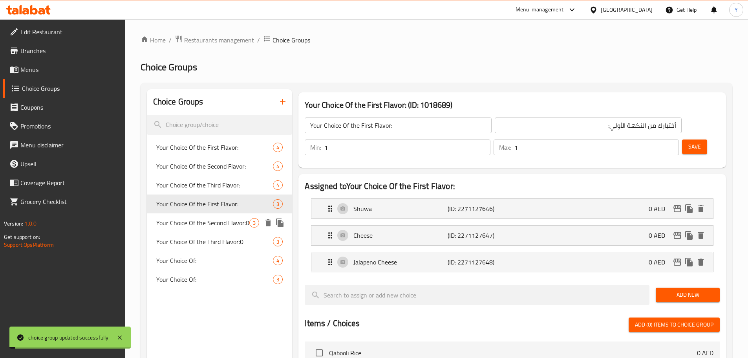
click at [214, 222] on span "Your Choice Of the Second Flavor:0" at bounding box center [202, 222] width 93 height 9
type input "Your Choice Of the Second Flavor:0"
type input "أختيارك من النكهة الثانية:"
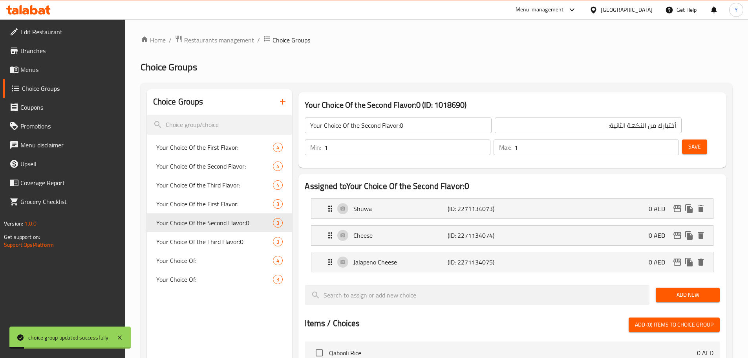
click at [415, 129] on input "Your Choice Of the Second Flavor:0" at bounding box center [398, 125] width 187 height 16
click at [568, 56] on div "Home / Restaurants management / Choice Groups Choice Groups Choice Groups Your …" at bounding box center [437, 329] width 592 height 588
click at [691, 139] on button "Save" at bounding box center [694, 146] width 25 height 15
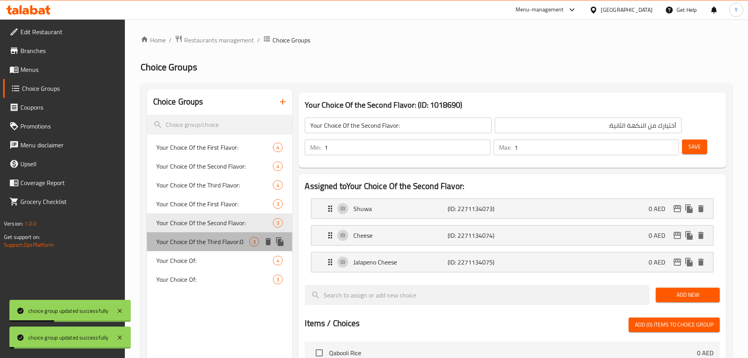
click at [221, 244] on span "Your Choice Of the Third Flavor:0" at bounding box center [202, 241] width 93 height 9
type input "Your Choice Of the Third Flavor:0"
type input "أختيارك من النكهة الثالثة:"
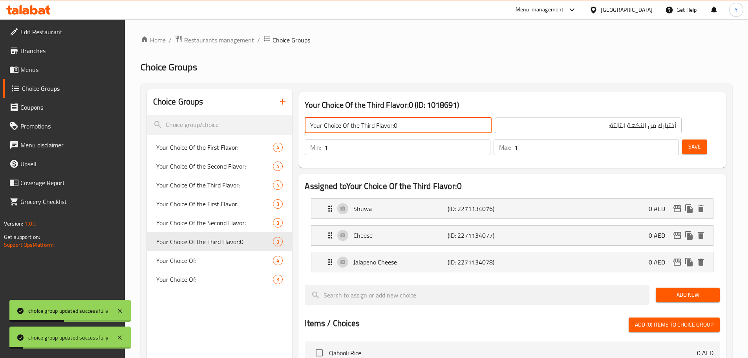
click at [427, 122] on input "Your Choice Of the Third Flavor:0" at bounding box center [398, 125] width 187 height 16
type input "Your Choice Of the Third Flavor:"
click at [507, 56] on div "Home / Restaurants management / Choice Groups Choice Groups Choice Groups Your …" at bounding box center [437, 329] width 592 height 588
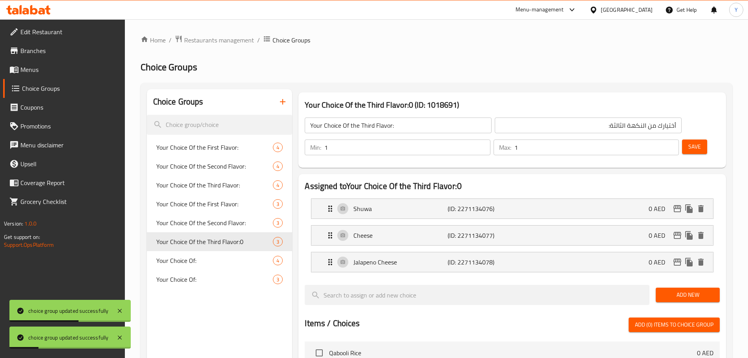
click at [682, 139] on button "Save" at bounding box center [694, 146] width 25 height 15
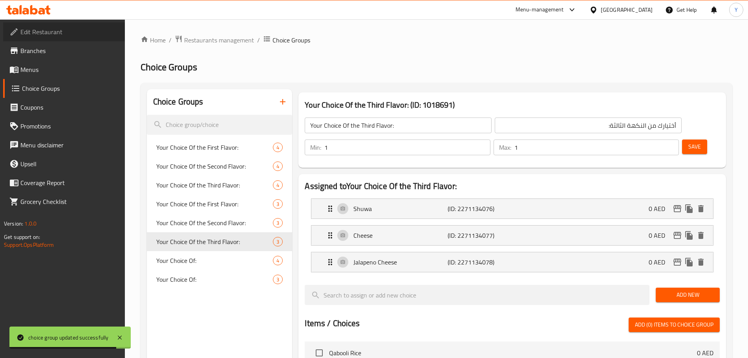
click at [85, 30] on span "Edit Restaurant" at bounding box center [69, 31] width 98 height 9
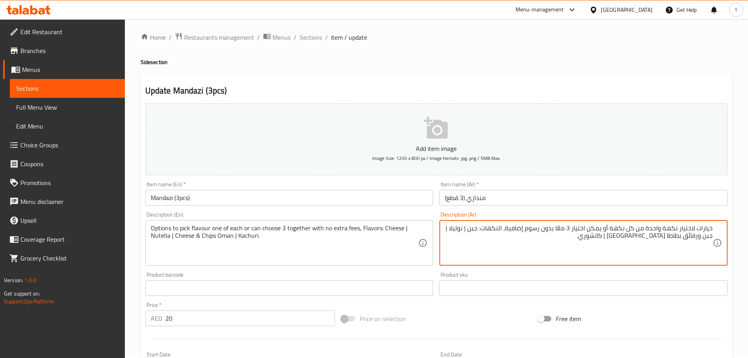
scroll to position [210, 0]
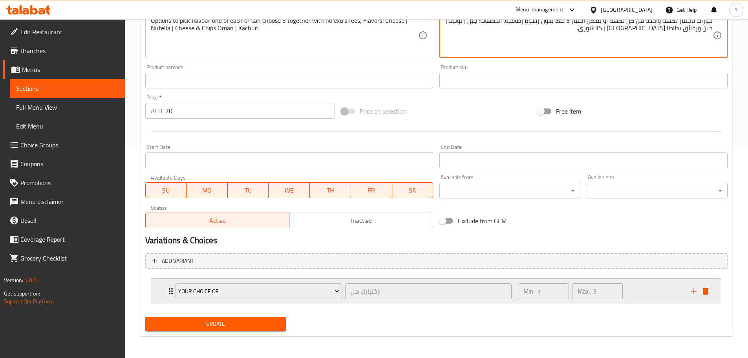
click at [289, 278] on div "Your Choice Of: إختيارك من: ​" at bounding box center [344, 290] width 346 height 25
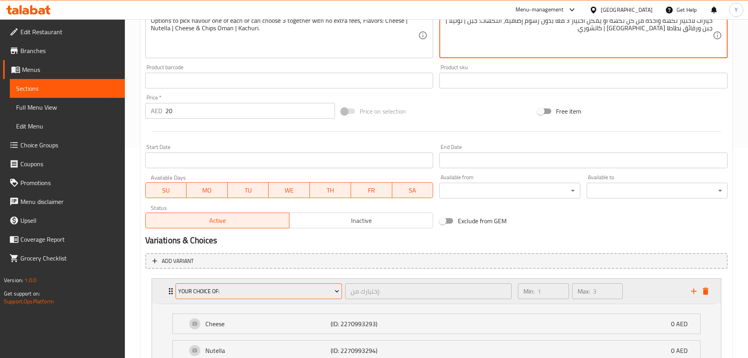
click at [285, 291] on span "Your Choice Of:" at bounding box center [258, 291] width 161 height 10
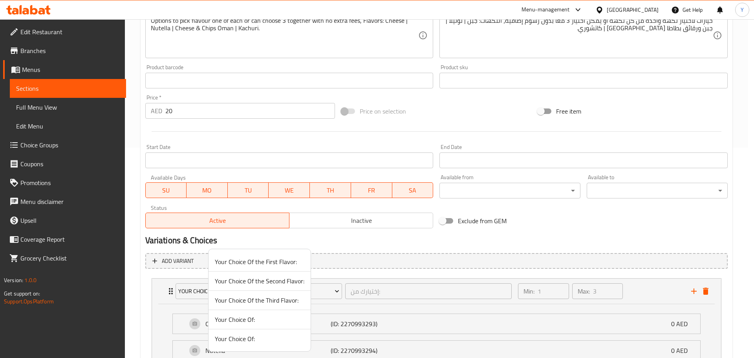
click at [270, 258] on span "Your Choice Of the First Flavor:" at bounding box center [260, 261] width 90 height 9
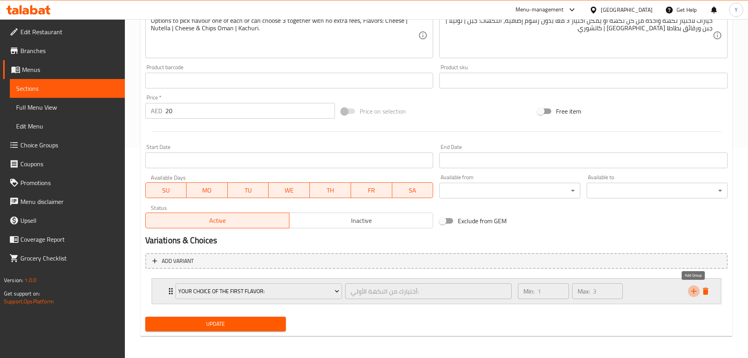
click at [693, 292] on icon "add" at bounding box center [693, 290] width 5 height 5
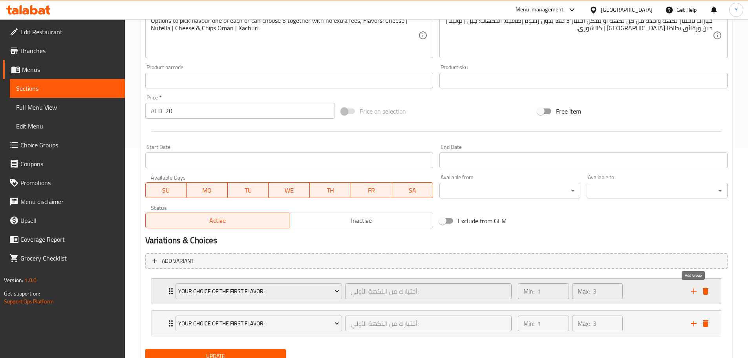
click at [693, 292] on icon "add" at bounding box center [693, 290] width 5 height 5
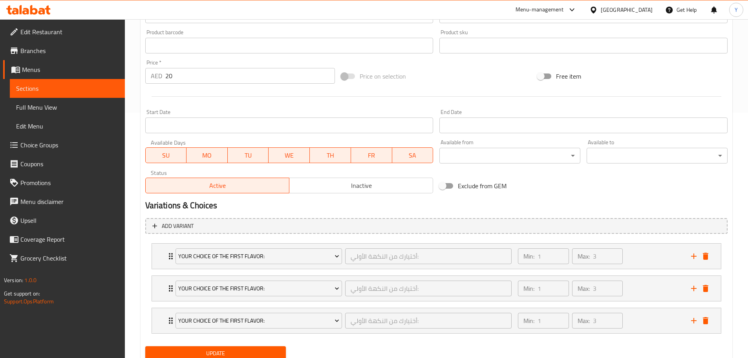
scroll to position [274, 0]
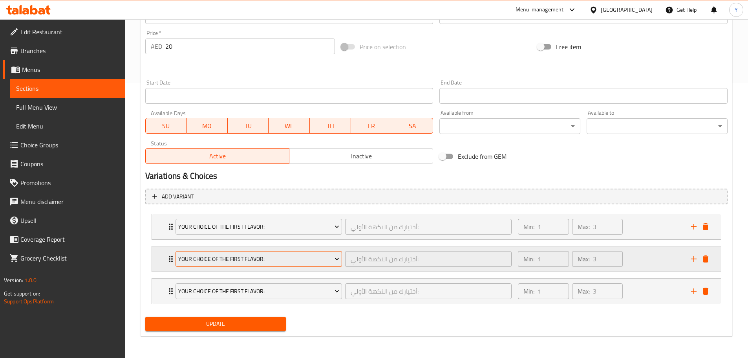
click at [275, 258] on span "Your Choice Of the First Flavor:" at bounding box center [258, 259] width 161 height 10
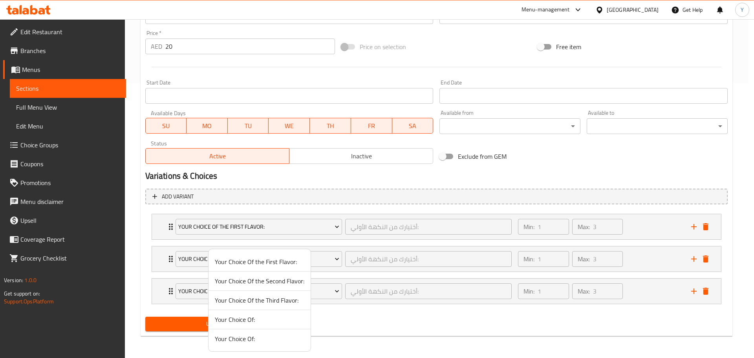
click at [259, 284] on span "Your Choice Of the Second Flavor:" at bounding box center [260, 280] width 90 height 9
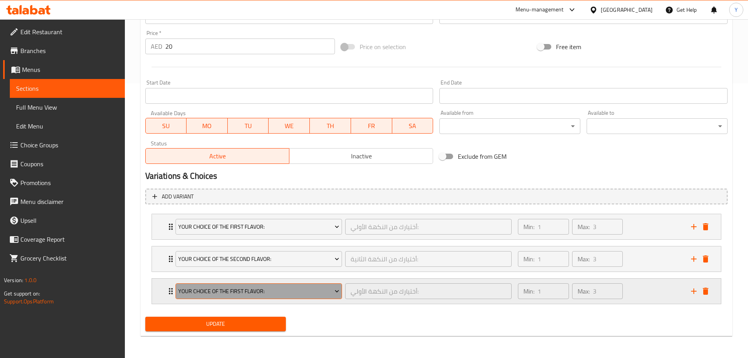
click at [258, 286] on span "Your Choice Of the First Flavor:" at bounding box center [258, 291] width 161 height 10
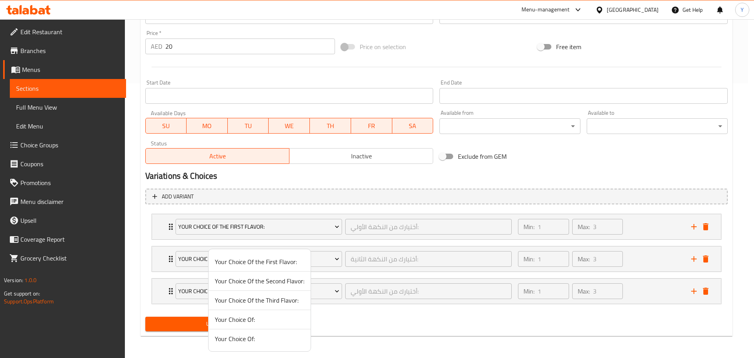
click at [262, 299] on span "Your Choice Of the Third Flavor:" at bounding box center [260, 299] width 90 height 9
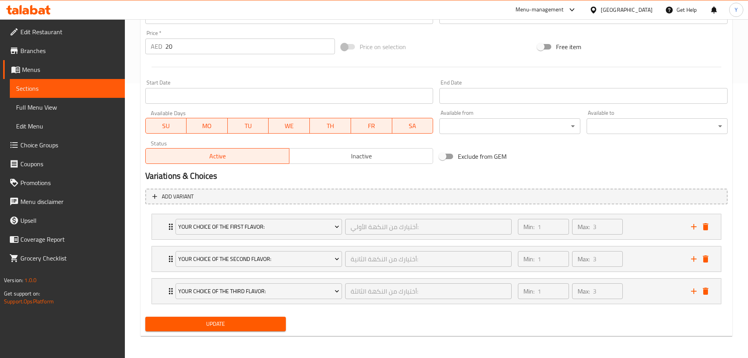
click at [370, 334] on div "Update" at bounding box center [436, 323] width 588 height 21
click at [262, 327] on span "Update" at bounding box center [216, 324] width 128 height 10
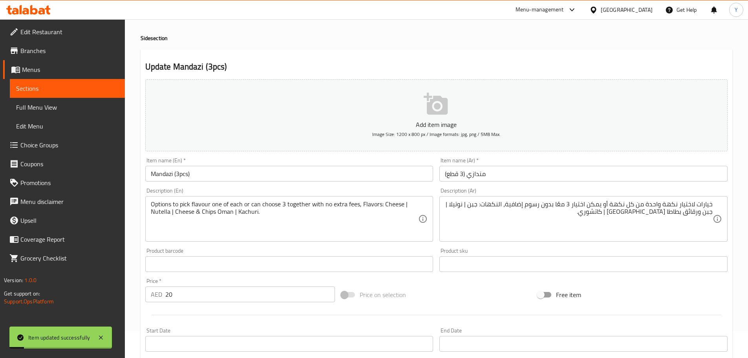
scroll to position [0, 0]
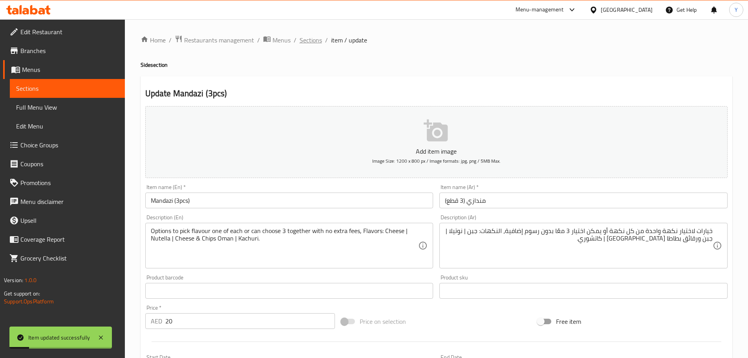
click at [312, 41] on span "Sections" at bounding box center [311, 39] width 22 height 9
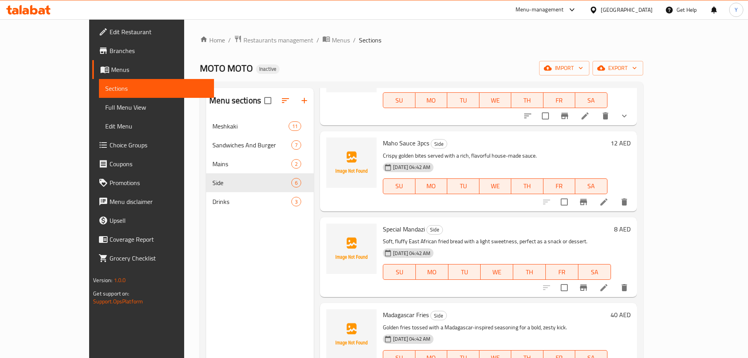
scroll to position [118, 0]
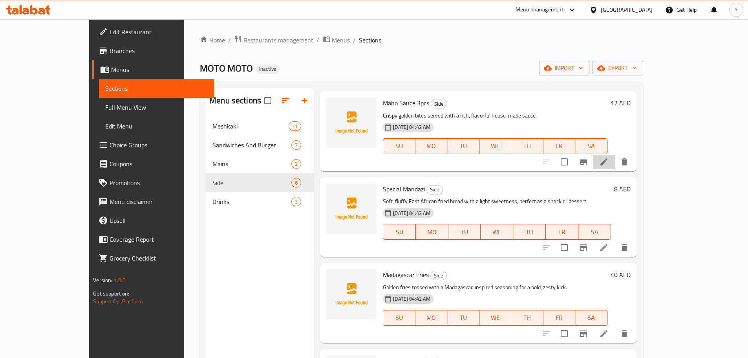
click at [615, 155] on li at bounding box center [604, 162] width 22 height 14
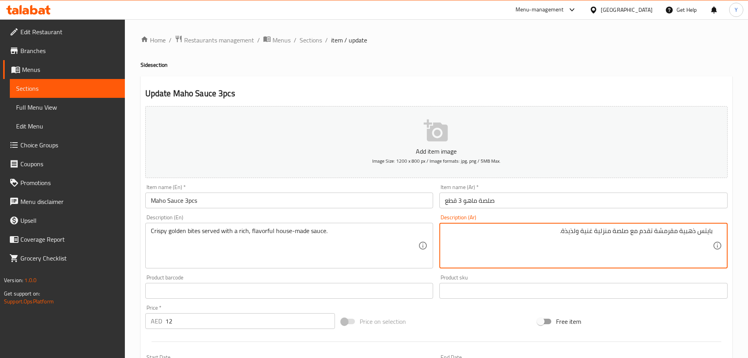
click at [607, 230] on textarea "بايتس ذهبية مقرمشة تقدم مع صلصة منزلية غنية ولذيذة." at bounding box center [579, 245] width 268 height 37
click at [586, 77] on div "Update Maho Sauce 3pcs Add item image Image Size: 1200 x 800 px / Image formats…" at bounding box center [437, 304] width 592 height 457
click at [590, 234] on textarea "بايتس ذهبية مقرمشة تقدم مع صلصة هاوس غنية ولذيذة." at bounding box center [579, 245] width 268 height 37
type textarea "بايتس ذهبية مقرمشة تقدم مع صلصة مصنوع هاوس ولذيذة."
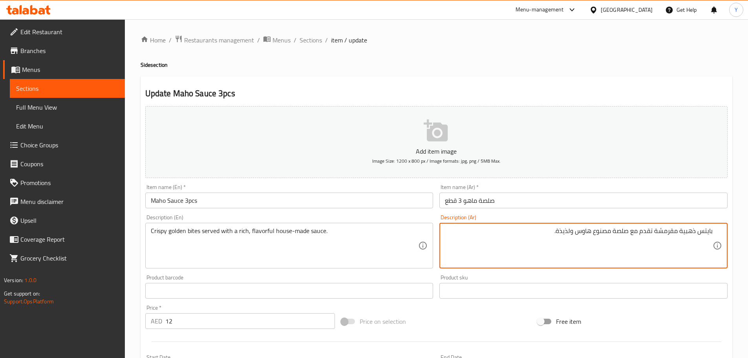
click at [630, 54] on div "Home / Restaurants management / Menus / Sections / item / update Side section U…" at bounding box center [437, 287] width 592 height 504
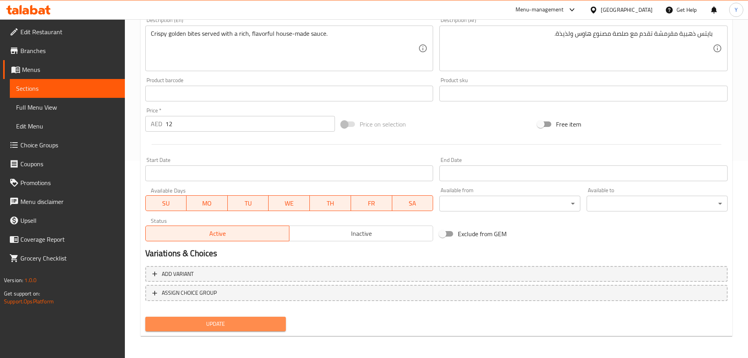
click at [247, 317] on button "Update" at bounding box center [215, 323] width 141 height 15
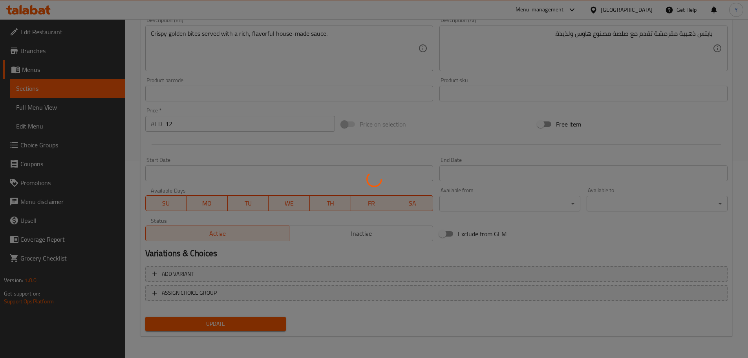
scroll to position [1, 0]
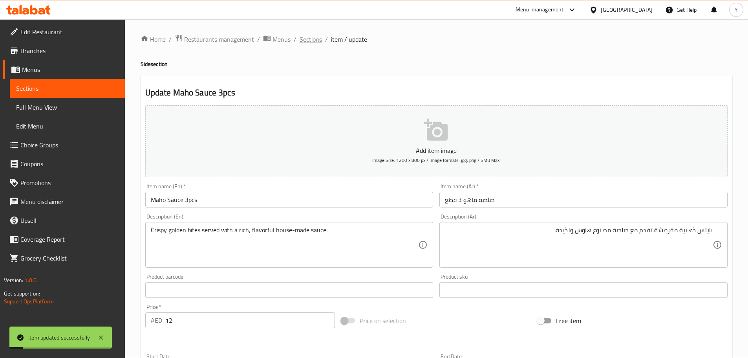
click at [314, 42] on span "Sections" at bounding box center [311, 39] width 22 height 9
click at [322, 37] on ol "Home / Restaurants management / Menus / Sections / item / update" at bounding box center [437, 39] width 592 height 10
click at [310, 44] on span "Sections" at bounding box center [311, 39] width 22 height 9
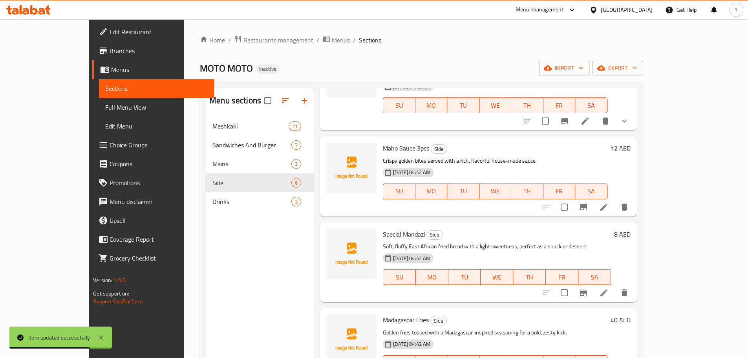
scroll to position [157, 0]
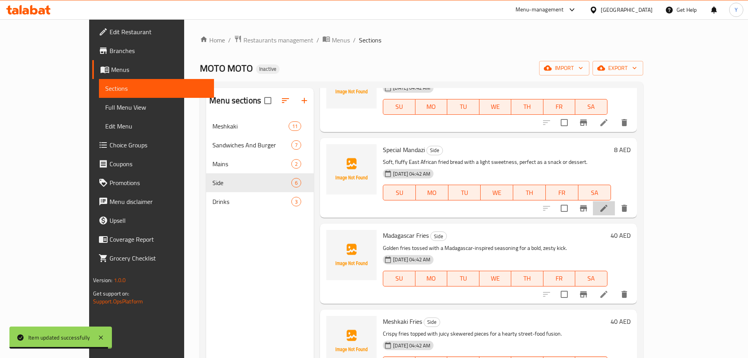
click at [615, 205] on li at bounding box center [604, 208] width 22 height 14
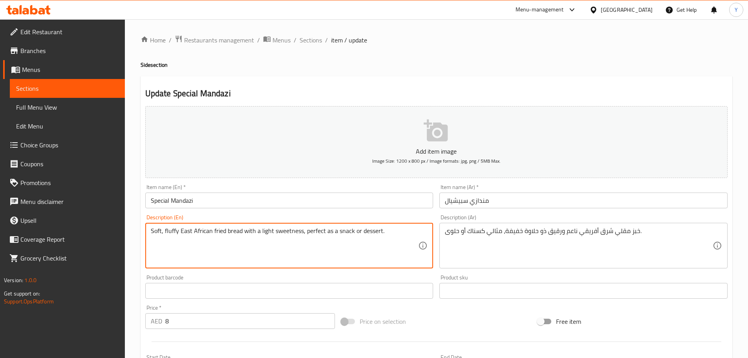
drag, startPoint x: 309, startPoint y: 230, endPoint x: 496, endPoint y: 253, distance: 188.7
click at [489, 253] on div "Add item image Image Size: 1200 x 800 px / Image formats: jpg, png / 5MB Max. I…" at bounding box center [436, 272] width 588 height 338
type textarea "Soft, fluffy East African fried bread with a light sweetness"
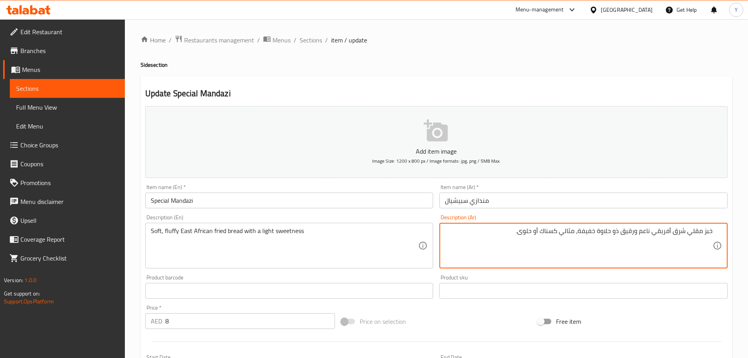
click at [566, 234] on textarea "خبز مقلي شرق أفريقي ناعم ورقيق ذو حلاوة خفيفة، مثالي كسناك أو حلوى." at bounding box center [579, 245] width 268 height 37
drag, startPoint x: 566, startPoint y: 234, endPoint x: 477, endPoint y: 232, distance: 89.9
click at [481, 232] on textarea "خبز مقلي شرق أفريقي ناعم ورقيق ذو حلاوة خفيفة، مثالي كسناك أو حلوى." at bounding box center [579, 245] width 268 height 37
click at [634, 230] on textarea "خبز مقلي شرق أفريقي ناعم ورقيق ذو حلاوة خفيفة" at bounding box center [579, 245] width 268 height 37
type textarea "خبز مقلي شرق أفريقي ناعم وفلافي ذو حلاوة خفيفة"
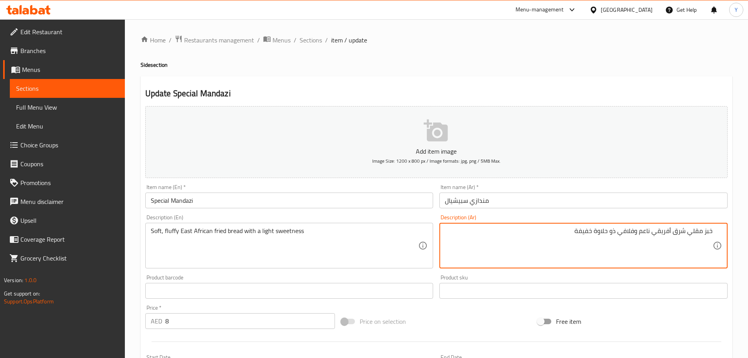
click at [595, 75] on div "Home / Restaurants management / Menus / Sections / item / update Side section U…" at bounding box center [437, 287] width 592 height 504
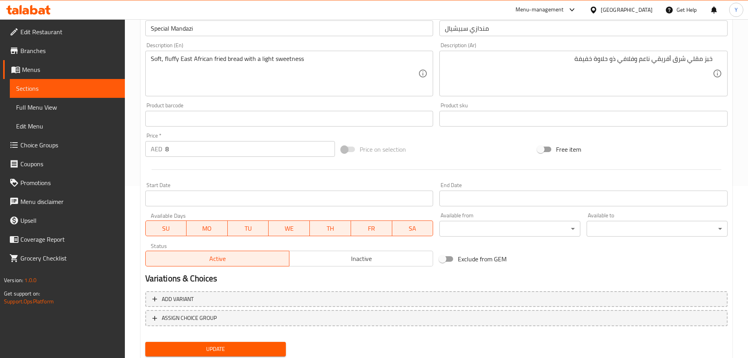
scroll to position [197, 0]
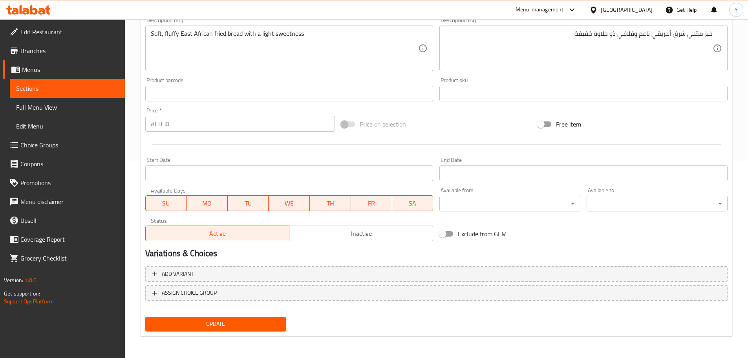
click at [234, 325] on span "Update" at bounding box center [216, 324] width 128 height 10
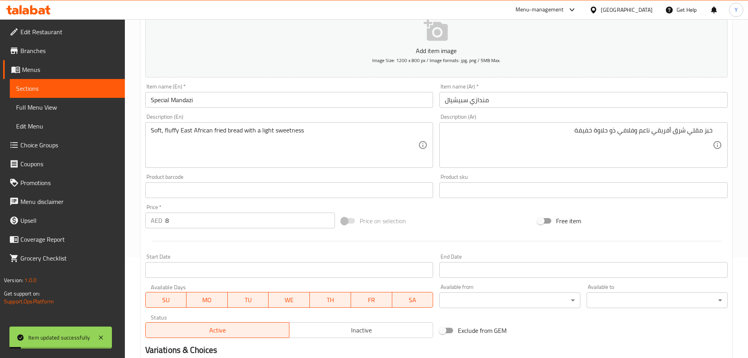
scroll to position [0, 0]
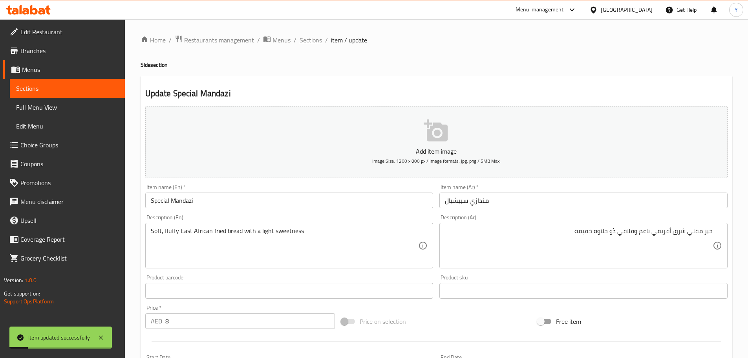
click at [314, 38] on span "Sections" at bounding box center [311, 39] width 22 height 9
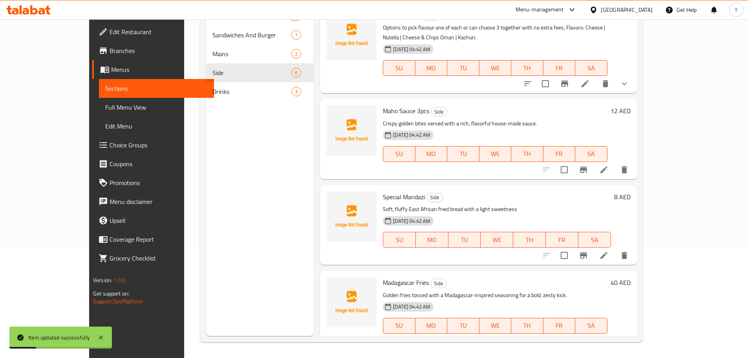
scroll to position [157, 0]
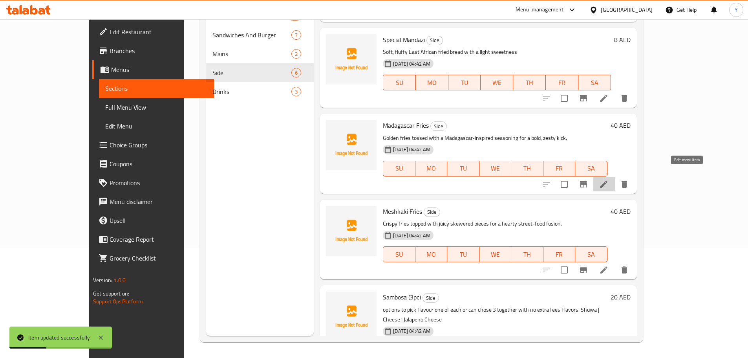
click at [609, 179] on icon at bounding box center [603, 183] width 9 height 9
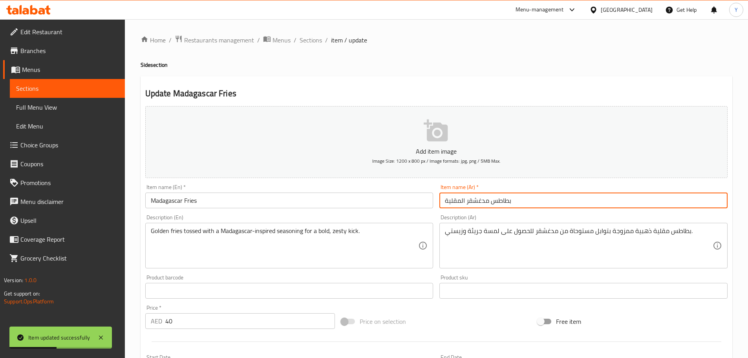
click at [523, 201] on input "بطاطس مدغشقر المقلية" at bounding box center [583, 200] width 288 height 16
click at [664, 198] on input "بطاطس مدغشقر المقلية" at bounding box center [583, 200] width 288 height 16
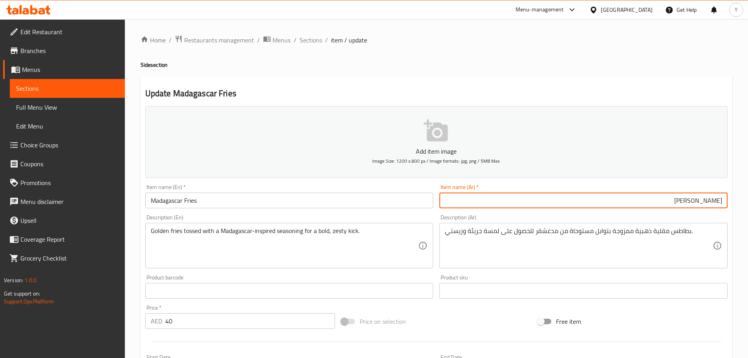
type input "[PERSON_NAME]"
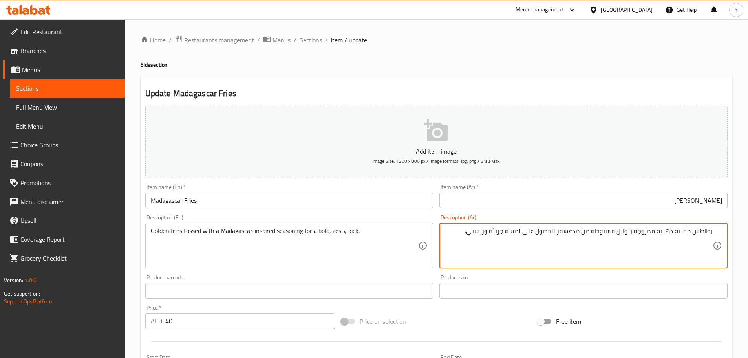
click at [711, 202] on input "[PERSON_NAME]" at bounding box center [583, 200] width 288 height 16
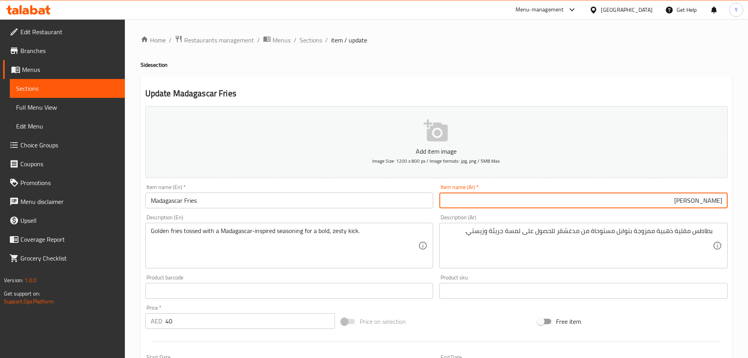
click at [711, 202] on input "[PERSON_NAME]" at bounding box center [583, 200] width 288 height 16
click at [718, 201] on input "[PERSON_NAME]" at bounding box center [583, 200] width 288 height 16
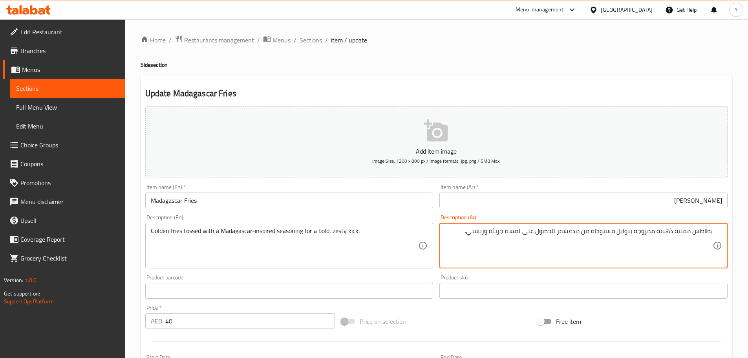
drag, startPoint x: 686, startPoint y: 232, endPoint x: 722, endPoint y: 230, distance: 35.4
click at [722, 230] on div "بطاطس مقلية ذهبية ممزوجة بتوابل مستوحاة من مدغشقر للحصول على لمسة جريئة وزيستي.…" at bounding box center [583, 246] width 288 height 46
paste textarea "فرايز"
click at [548, 232] on textarea "فرايز ذهبية ممزوجة بتوابل مستوحاة من مدغشقر للحصول على لمسة جريئة وزيستي." at bounding box center [579, 245] width 268 height 37
click at [541, 234] on textarea "فرايز ذهبية ممزوجة بتوابل مستوحاة من مدغشقر للحصول على لمسة جريئة وزيستي." at bounding box center [579, 245] width 268 height 37
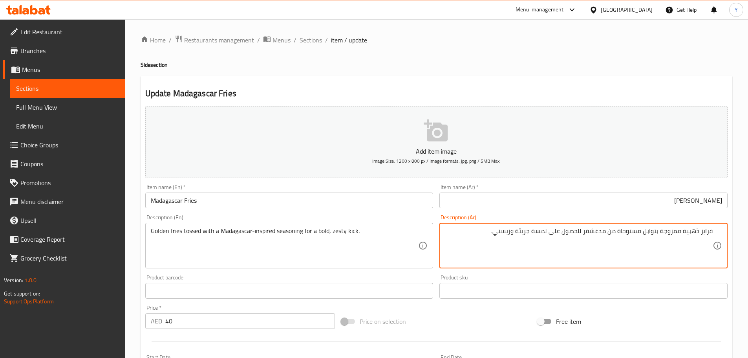
click at [541, 234] on textarea "فرايز ذهبية ممزوجة بتوابل مستوحاة من مدغشقر للحصول على لمسة جريئة وزيستي." at bounding box center [579, 245] width 268 height 37
type textarea "فرايز ذهبية ممزوجة بتوابل مستوحاة من مدغشقر للحصول على دفعة جريئة وزيستي."
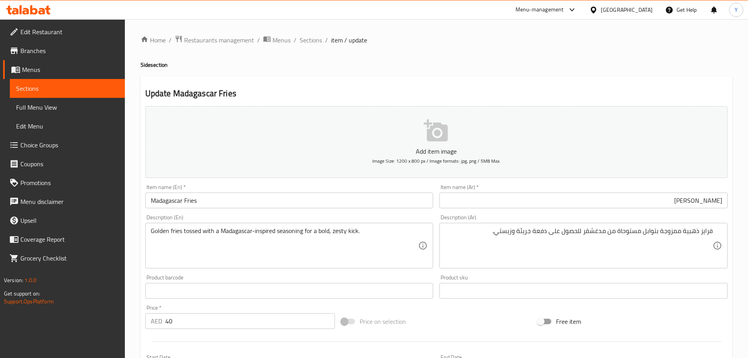
click at [618, 69] on div "Home / Restaurants management / Menus / Sections / item / update Side section U…" at bounding box center [437, 287] width 592 height 504
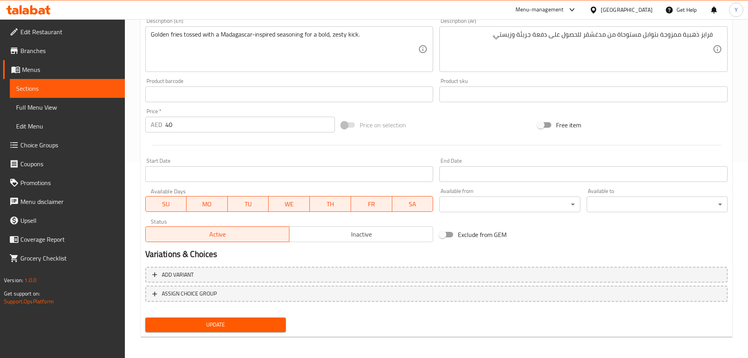
scroll to position [197, 0]
click at [245, 330] on button "Update" at bounding box center [215, 323] width 141 height 15
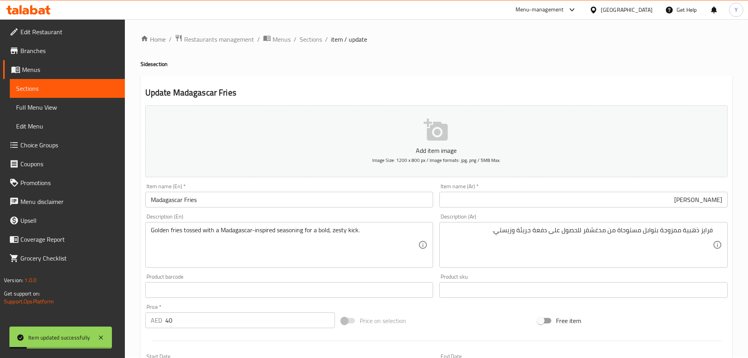
scroll to position [0, 0]
click at [314, 38] on span "Sections" at bounding box center [311, 39] width 22 height 9
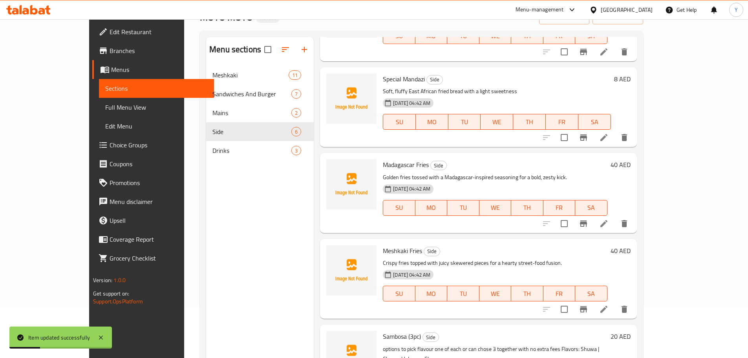
scroll to position [110, 0]
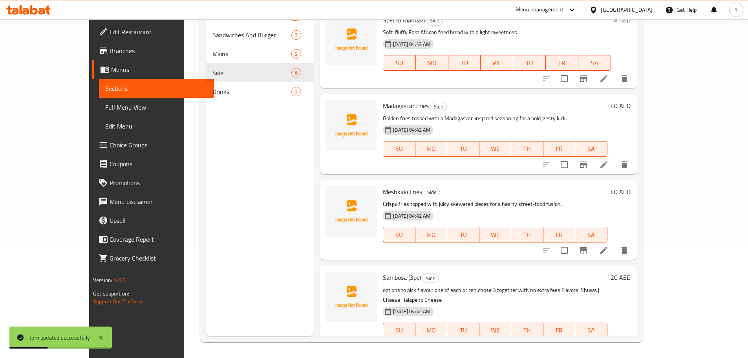
click at [615, 243] on li at bounding box center [604, 250] width 22 height 14
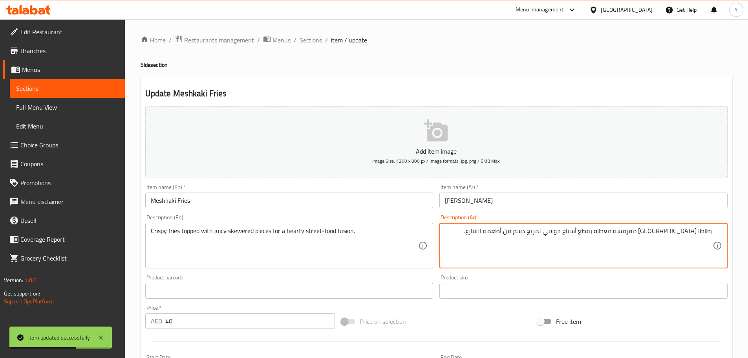
click at [704, 229] on textarea "بطاطا [GEOGRAPHIC_DATA] مقرمشة مغطاة بقطع أسياخ جوسي لمزيج دسم من أطعمة الشارع." at bounding box center [579, 245] width 268 height 37
drag, startPoint x: 704, startPoint y: 229, endPoint x: 693, endPoint y: 229, distance: 10.2
click at [693, 229] on textarea "بطاطا [GEOGRAPHIC_DATA] مقرمشة مغطاة بقطع أسياخ جوسي لمزيج دسم من أطعمة الشارع." at bounding box center [579, 245] width 268 height 37
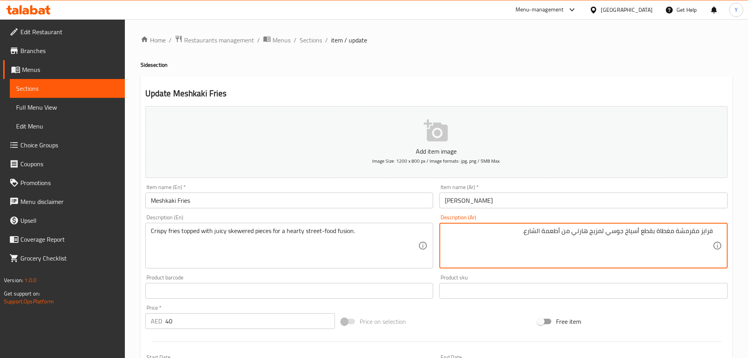
type textarea "فرايز مقرمشة مغطاة بقطع أسياخ جوسي لمزيج هارتي من أطعمة الشارع."
click at [517, 58] on div "Home / Restaurants management / Menus / Sections / item / update Side section U…" at bounding box center [437, 287] width 592 height 504
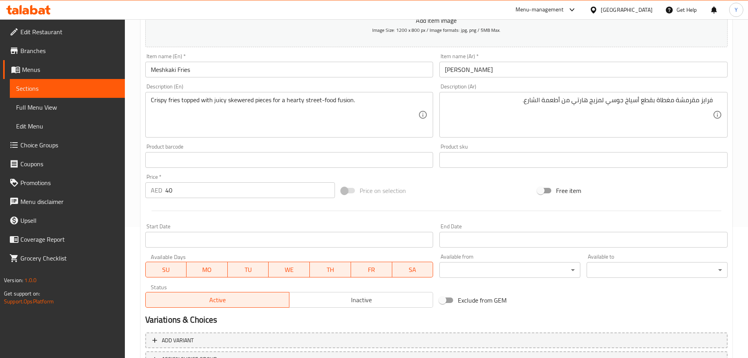
scroll to position [197, 0]
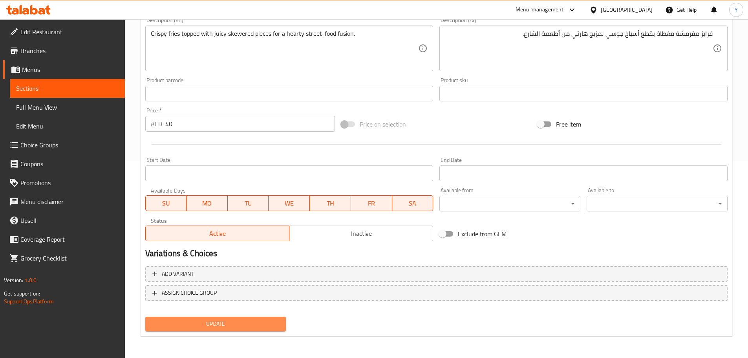
click at [247, 320] on span "Update" at bounding box center [216, 324] width 128 height 10
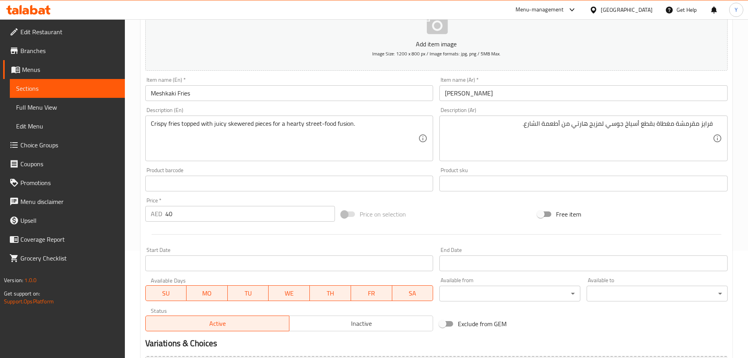
scroll to position [1, 0]
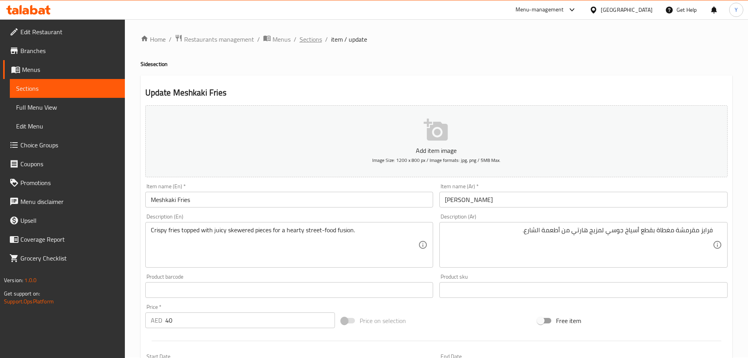
click at [310, 38] on span "Sections" at bounding box center [311, 39] width 22 height 9
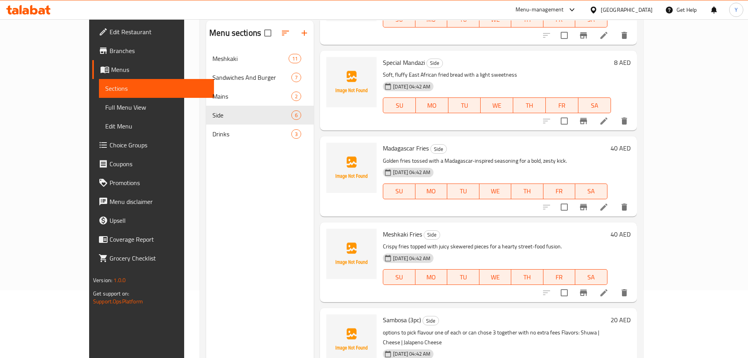
scroll to position [110, 0]
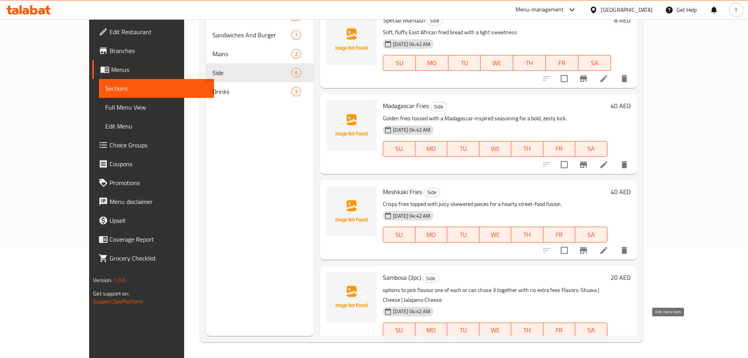
click at [590, 341] on icon at bounding box center [584, 345] width 9 height 9
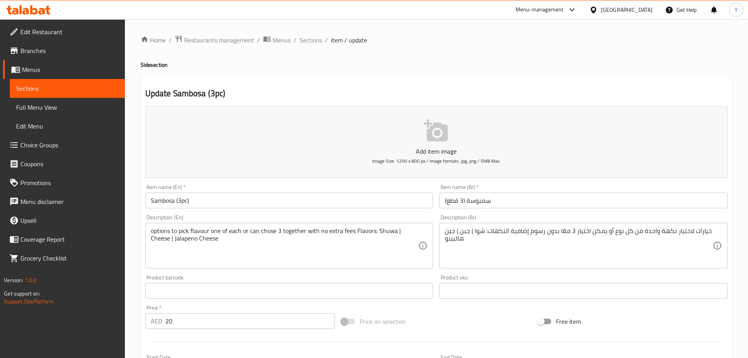
scroll to position [210, 0]
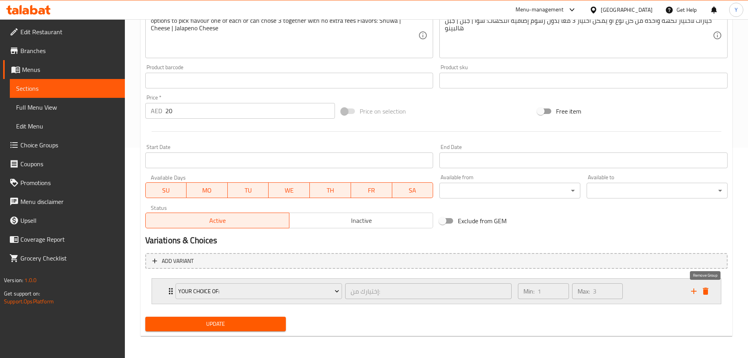
click at [707, 291] on icon "delete" at bounding box center [705, 290] width 5 height 7
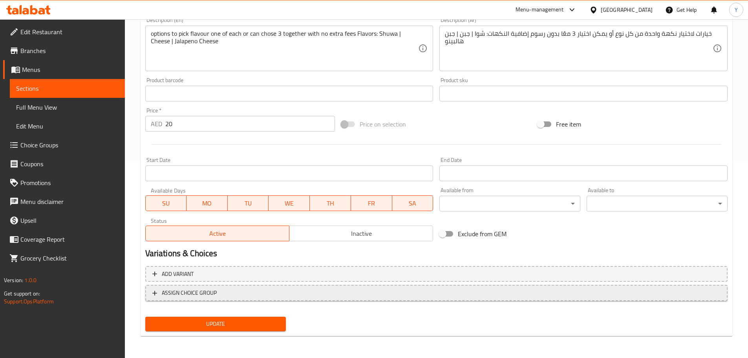
click at [302, 293] on span "ASSIGN CHOICE GROUP" at bounding box center [436, 293] width 568 height 10
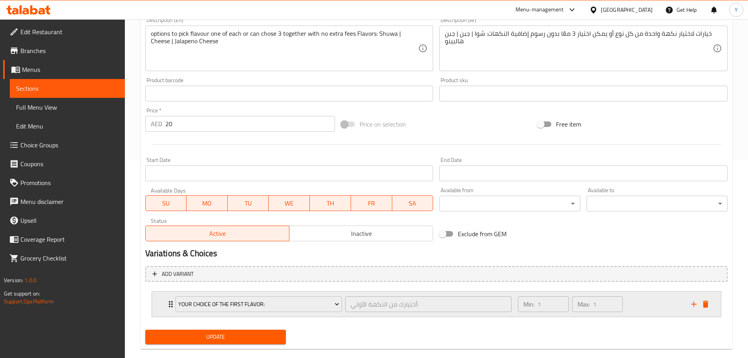
click at [240, 312] on div "Your Choice Of the First Flavor:" at bounding box center [259, 303] width 170 height 19
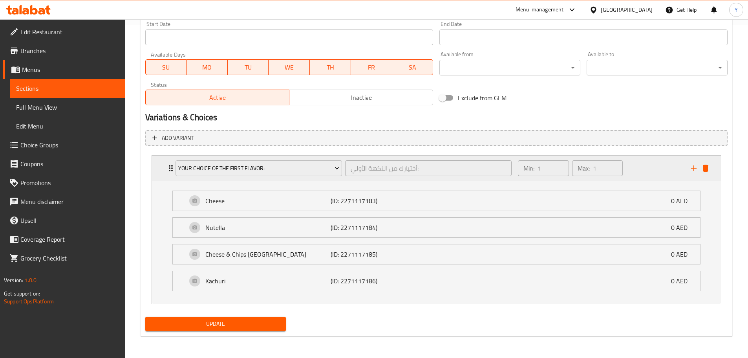
click at [268, 176] on div "Your Choice Of the First Flavor:" at bounding box center [259, 168] width 170 height 19
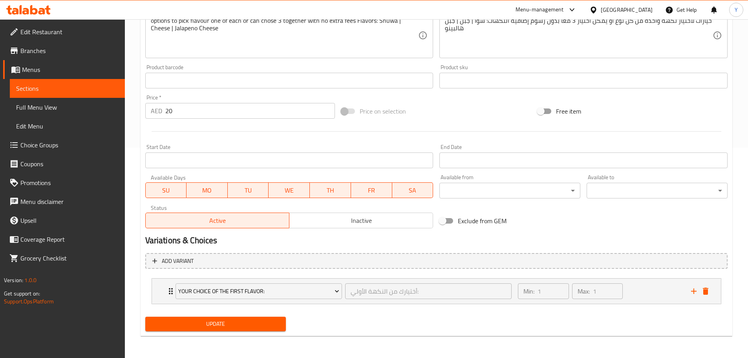
scroll to position [210, 0]
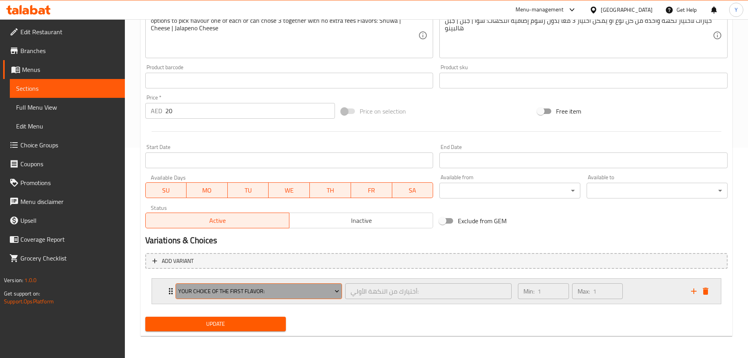
click at [239, 292] on span "Your Choice Of the First Flavor:" at bounding box center [258, 291] width 161 height 10
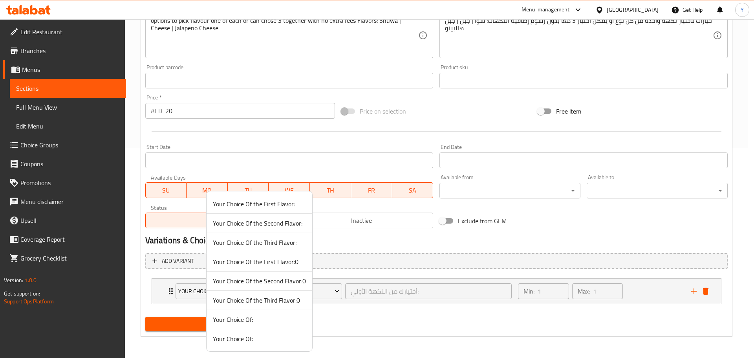
click at [275, 259] on span "Your Choice Of the First Flavor:0" at bounding box center [259, 261] width 93 height 9
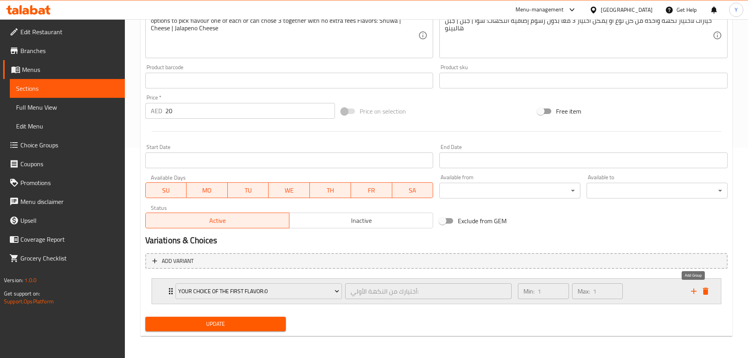
click at [694, 291] on icon "add" at bounding box center [693, 290] width 5 height 5
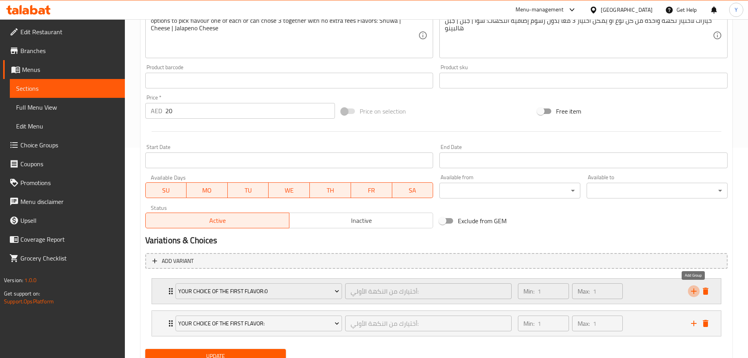
click at [694, 291] on icon "add" at bounding box center [693, 290] width 5 height 5
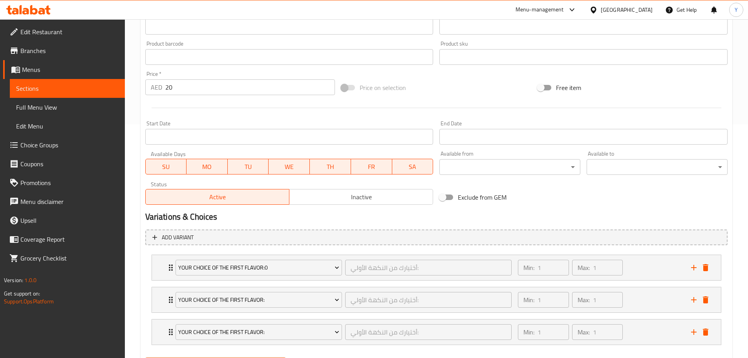
scroll to position [274, 0]
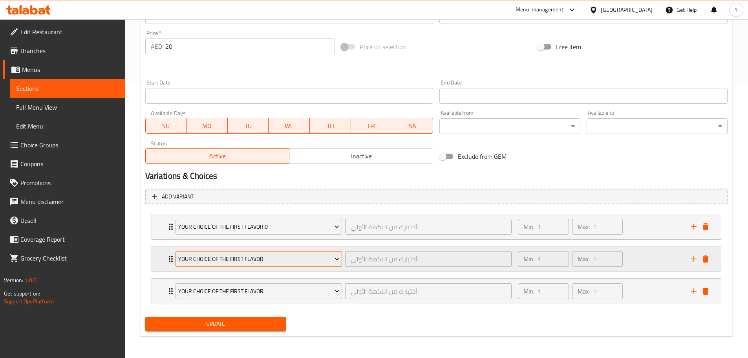
click at [256, 256] on span "Your Choice Of the First Flavor:" at bounding box center [258, 259] width 161 height 10
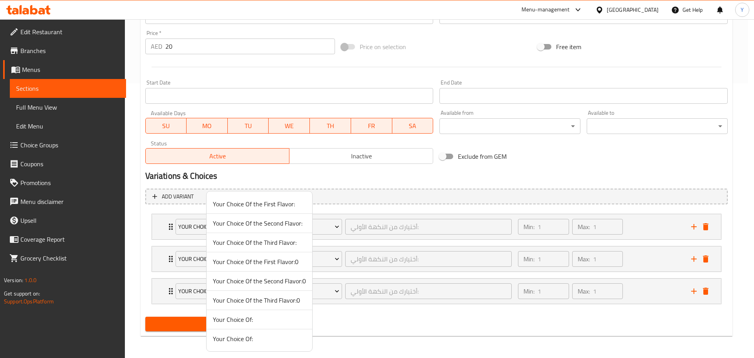
click at [267, 282] on span "Your Choice Of the Second Flavor:0" at bounding box center [259, 280] width 93 height 9
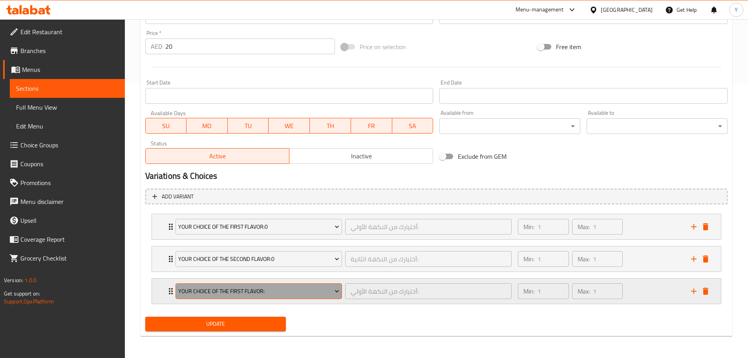
click at [256, 290] on span "Your Choice Of the First Flavor:" at bounding box center [258, 291] width 161 height 10
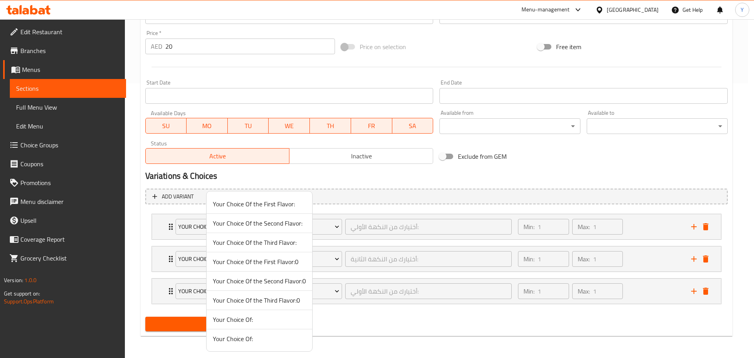
click at [278, 302] on span "Your Choice Of the Third Flavor:0" at bounding box center [259, 299] width 93 height 9
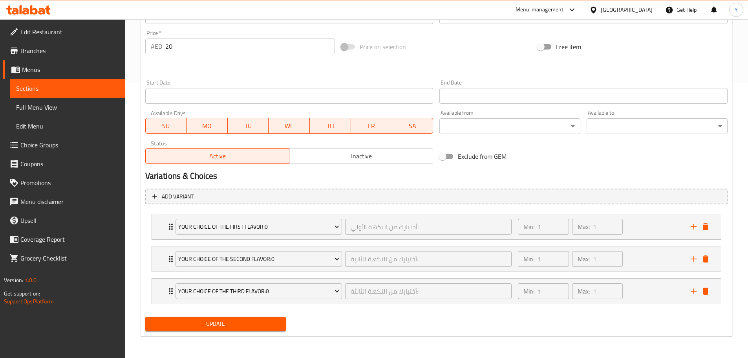
click at [338, 336] on div "Update Sambosa (3pc) Add item image Image Size: 1200 x 800 px / Image formats: …" at bounding box center [437, 69] width 592 height 534
click at [649, 280] on div "Min: 1 ​ Max: 1 ​" at bounding box center [599, 290] width 173 height 25
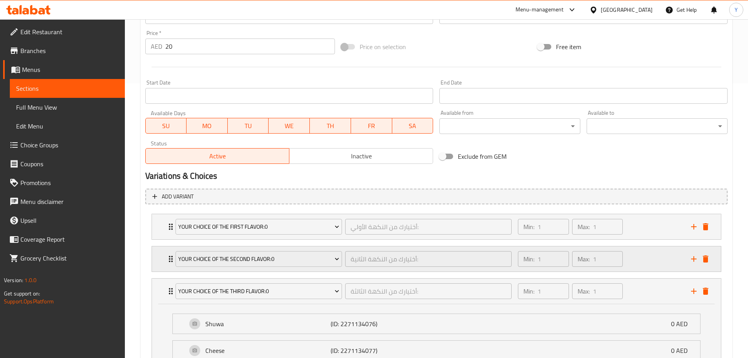
click at [643, 263] on div "Min: 1 ​ Max: 1 ​" at bounding box center [599, 258] width 173 height 25
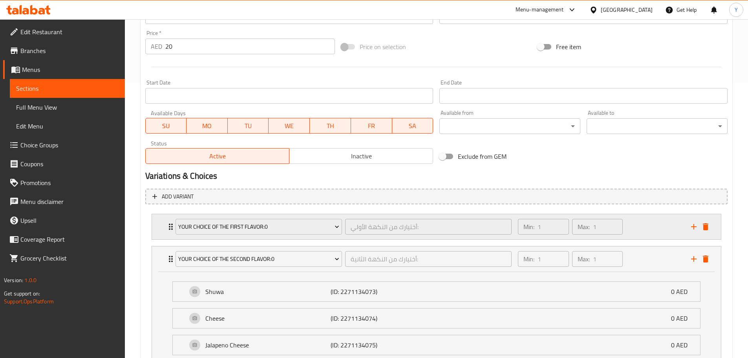
click at [640, 228] on div "Min: 1 ​ Max: 1 ​" at bounding box center [599, 226] width 173 height 25
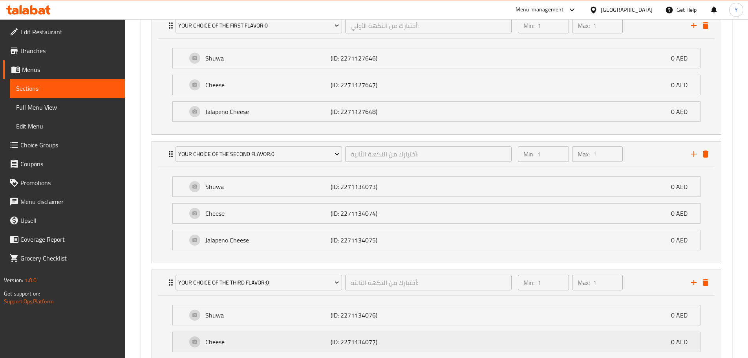
scroll to position [563, 0]
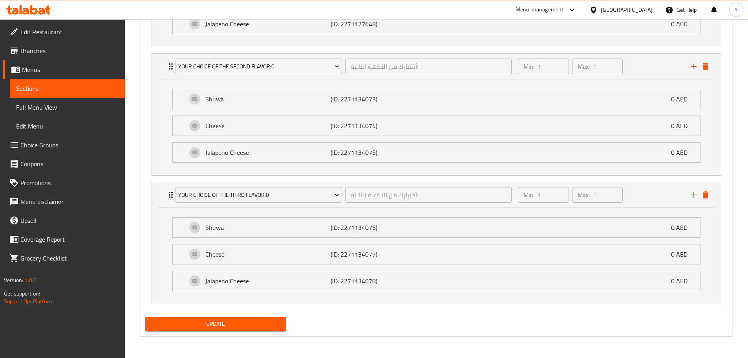
click at [185, 332] on div "Update" at bounding box center [215, 323] width 147 height 21
click at [203, 322] on span "Update" at bounding box center [216, 324] width 128 height 10
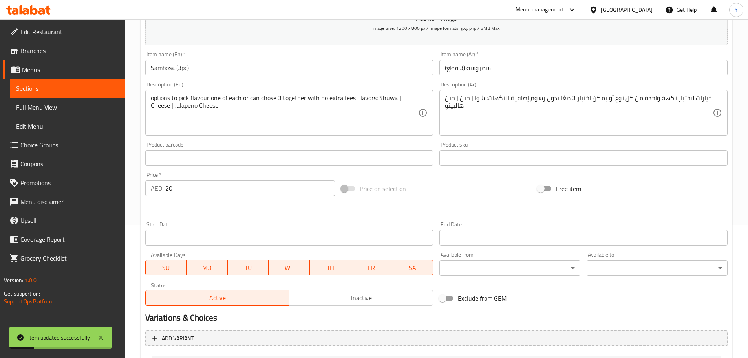
scroll to position [13, 0]
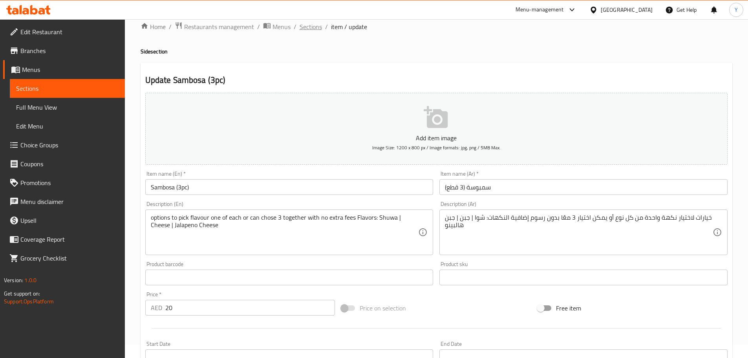
click at [309, 26] on span "Sections" at bounding box center [311, 26] width 22 height 9
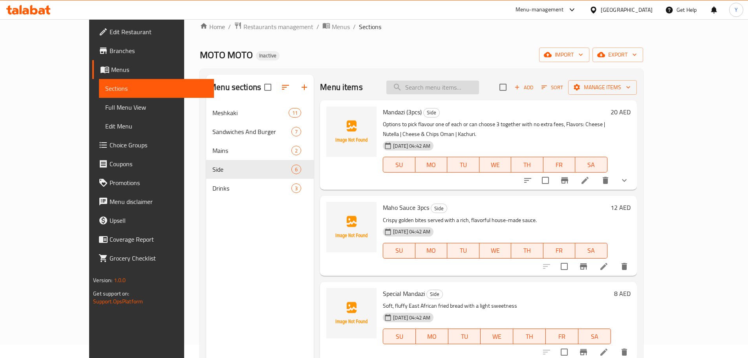
click at [463, 82] on input "search" at bounding box center [432, 87] width 93 height 14
paste input "King [PERSON_NAME] with fries burger"
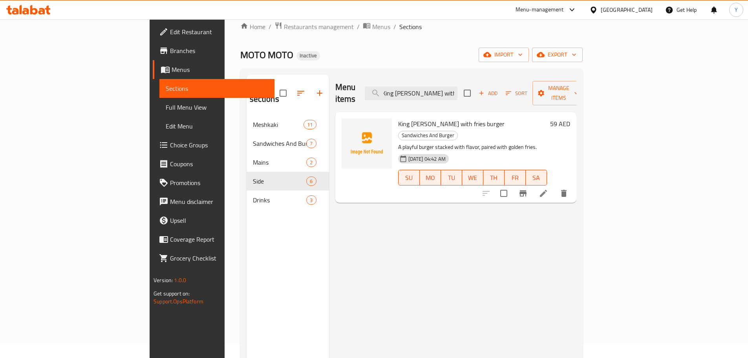
type input "King [PERSON_NAME] with fries burger"
click at [548, 188] on icon at bounding box center [543, 192] width 9 height 9
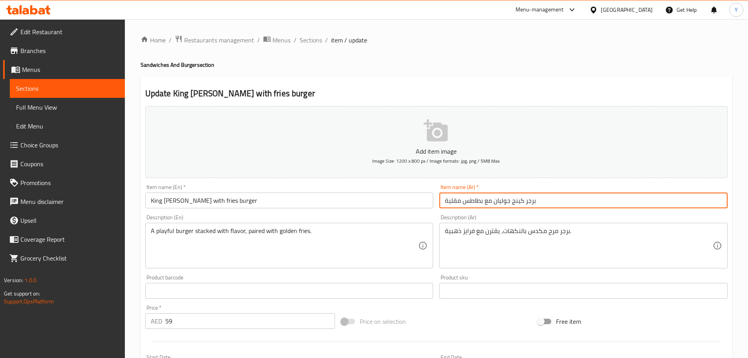
click at [476, 201] on input "برجر كينج جوليان مع بطاطس مقلية" at bounding box center [583, 200] width 288 height 16
click at [663, 200] on input "برجر كينج جوليان مع بطاطس مقلية" at bounding box center [583, 200] width 288 height 16
drag, startPoint x: 659, startPoint y: 200, endPoint x: 513, endPoint y: 203, distance: 146.5
click at [513, 203] on input "برجر كينج جوليان مع بطاطس مقلية" at bounding box center [583, 200] width 288 height 16
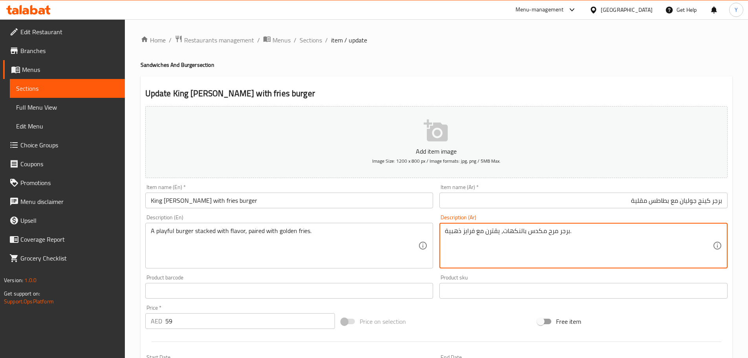
click at [470, 232] on textarea "برجر مرح مكدس بالنكهات، يقترن مع فرايز ذهبية." at bounding box center [579, 245] width 268 height 37
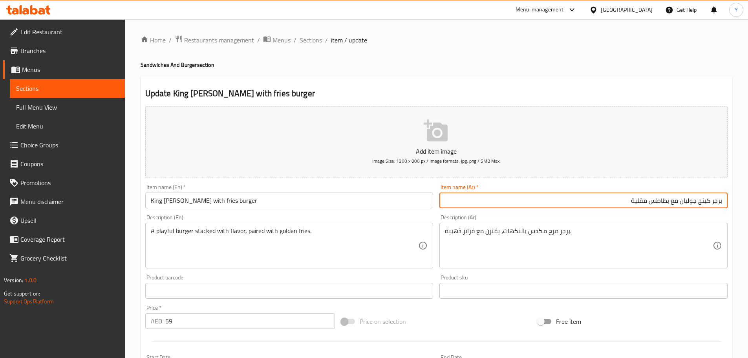
click at [665, 199] on input "برجر كينج جوليان مع بطاطس مقلية" at bounding box center [583, 200] width 288 height 16
drag, startPoint x: 665, startPoint y: 199, endPoint x: 542, endPoint y: 215, distance: 124.7
click at [554, 214] on div "Add item image Image Size: 1200 x 800 px / Image formats: jpg, png / 5MB Max. I…" at bounding box center [436, 272] width 588 height 338
paste input "فرايز"
type input "برجر [PERSON_NAME] مع [PERSON_NAME]"
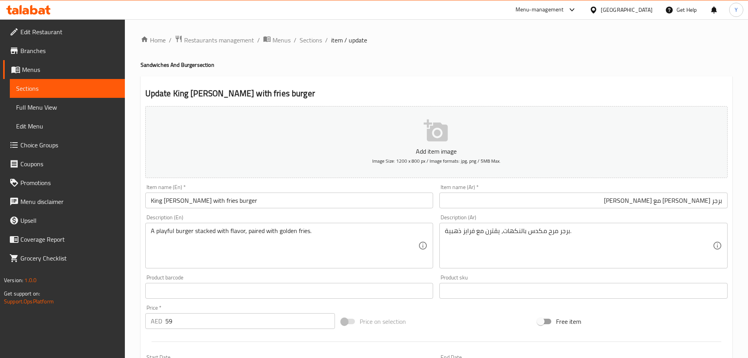
click at [637, 55] on div "Home / Restaurants management / Menus / Sections / item / update Sandwiches And…" at bounding box center [437, 287] width 592 height 504
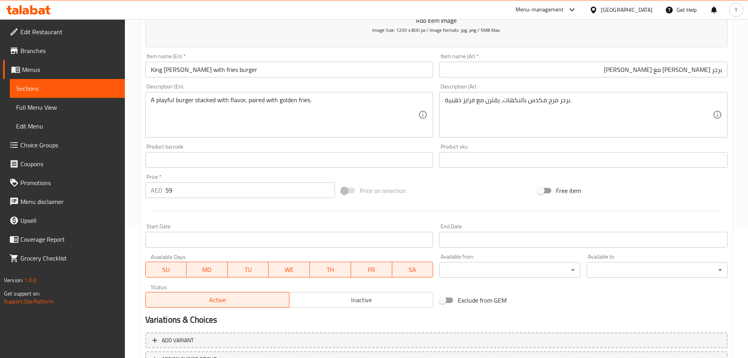
scroll to position [197, 0]
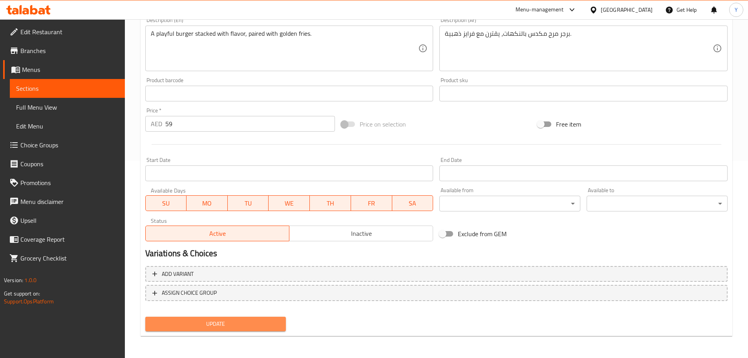
click at [252, 322] on span "Update" at bounding box center [216, 324] width 128 height 10
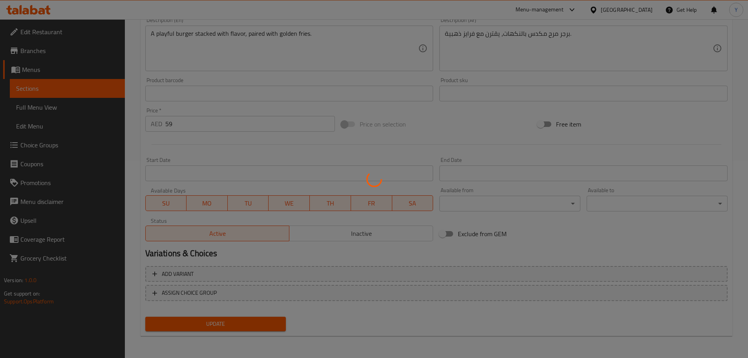
scroll to position [0, 0]
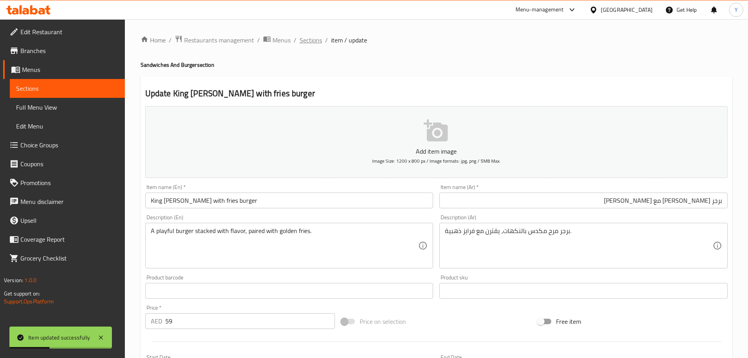
click at [304, 38] on span "Sections" at bounding box center [311, 39] width 22 height 9
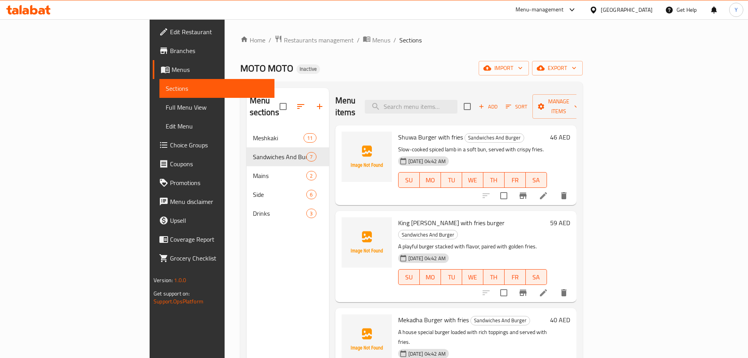
click at [153, 44] on link "Branches" at bounding box center [214, 50] width 122 height 19
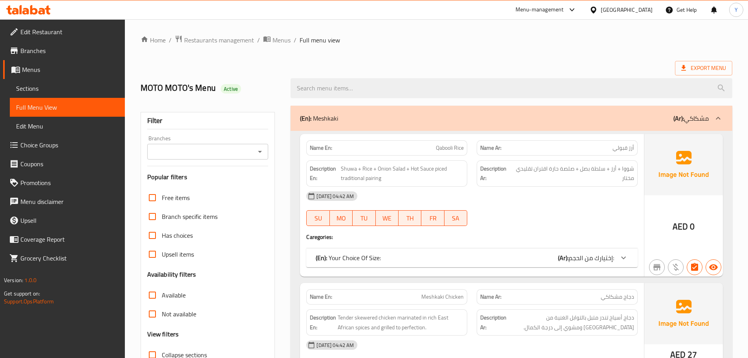
click at [375, 120] on div "(En): Meshkaki (Ar): مشكاكي" at bounding box center [504, 117] width 409 height 9
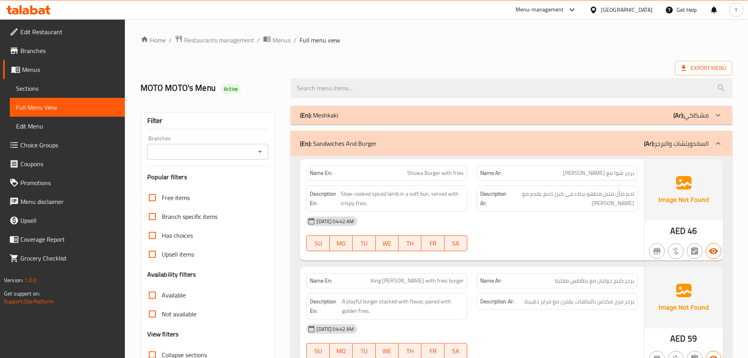
click at [383, 148] on div "(En): Sandwiches And Burger (Ar): الساندويتشات والبرجر" at bounding box center [512, 143] width 442 height 25
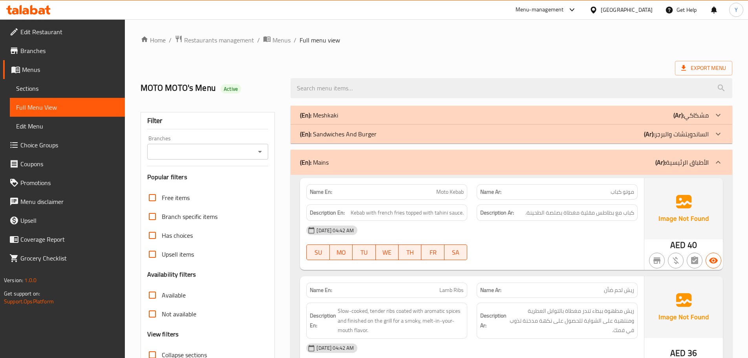
click at [436, 162] on div "(En): Mains (Ar): الأطباق الرئيسية" at bounding box center [504, 161] width 409 height 9
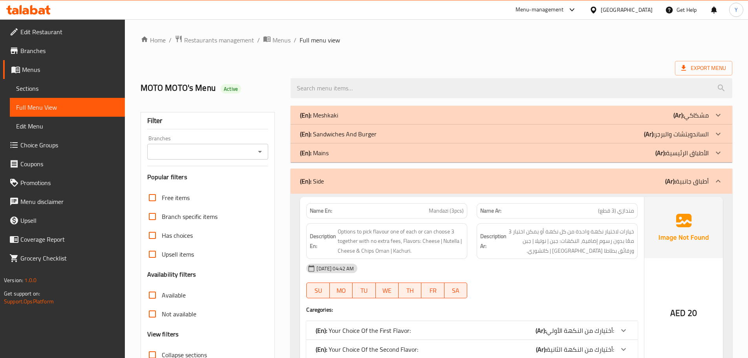
click at [599, 179] on div "(En): Side (Ar): أطباق جانبية" at bounding box center [504, 180] width 409 height 9
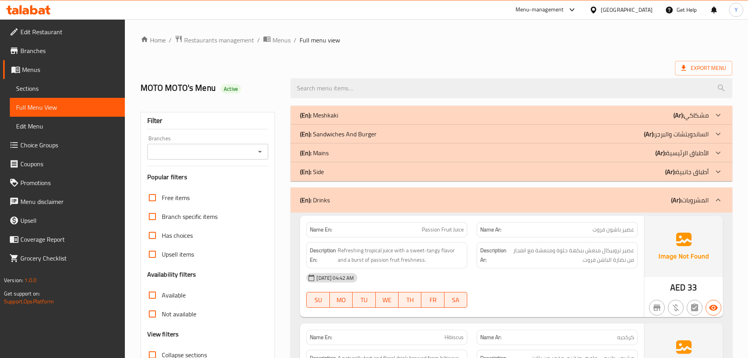
click at [624, 120] on div "(En): Side (Ar): أطباق جانبية" at bounding box center [504, 114] width 409 height 9
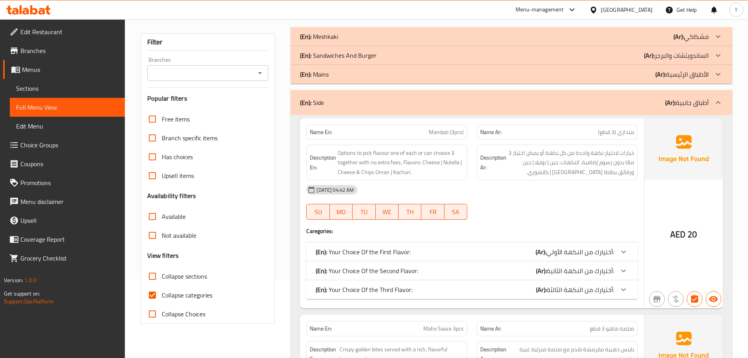
scroll to position [236, 0]
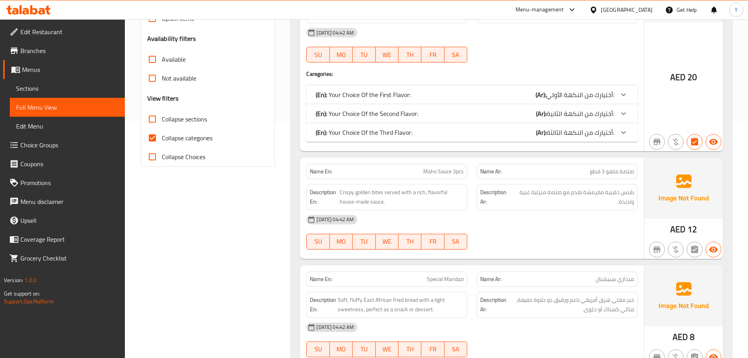
click at [595, 101] on span "أختيارك من النكهة الثالثة:" at bounding box center [580, 95] width 68 height 12
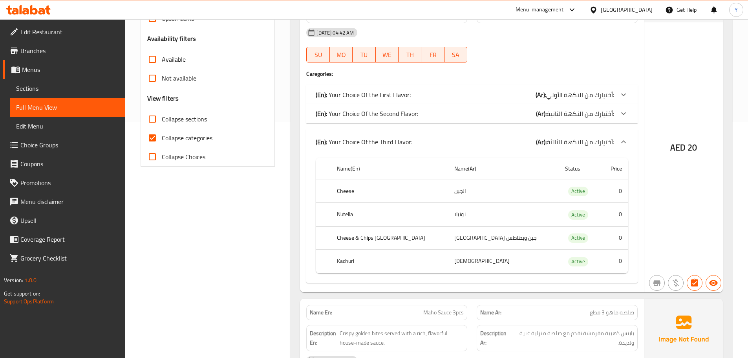
click at [593, 101] on span "أختيارك من النكهة الثانية:" at bounding box center [580, 95] width 68 height 12
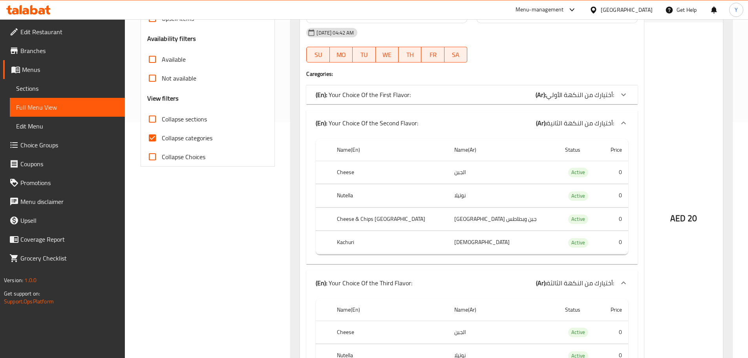
click at [591, 95] on span "أختيارك من النكهة الأولي:" at bounding box center [580, 95] width 68 height 12
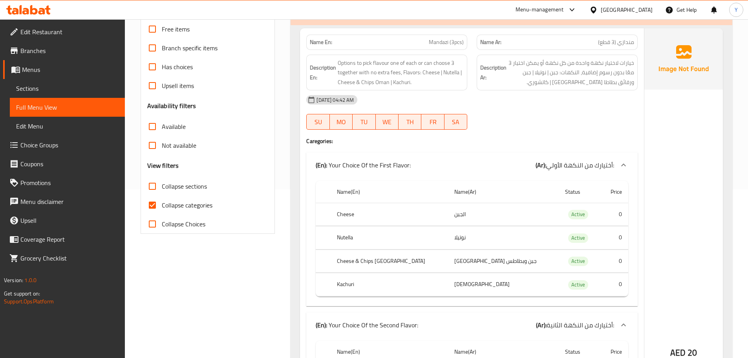
scroll to position [79, 0]
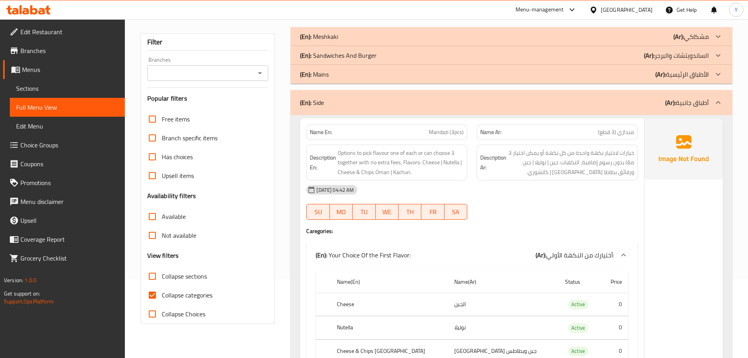
click at [524, 252] on div "(En): Your Choice Of the First Flavor: (Ar): أختيارك من النكهة الأولي:" at bounding box center [465, 254] width 298 height 9
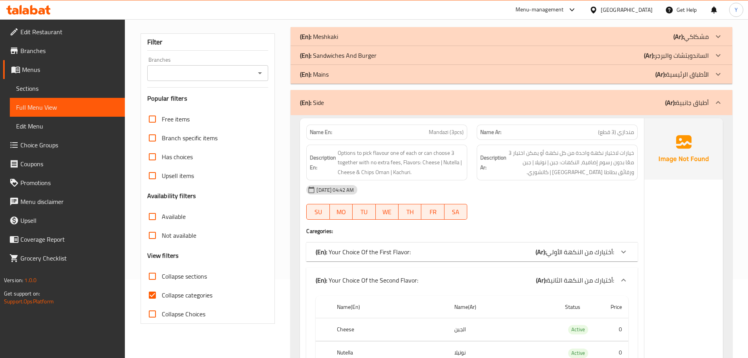
scroll to position [157, 0]
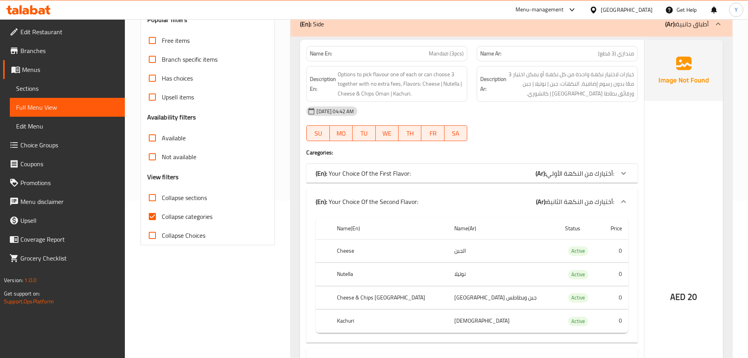
click at [609, 196] on span "أختيارك من النكهة الثانية:" at bounding box center [580, 202] width 68 height 12
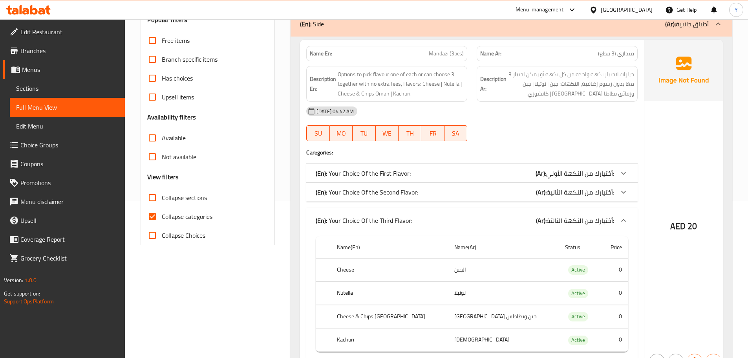
click at [571, 227] on div "(En): Your Choice Of the Third Flavor: (Ar): أختيارك من النكهة الثالثة:" at bounding box center [471, 220] width 331 height 25
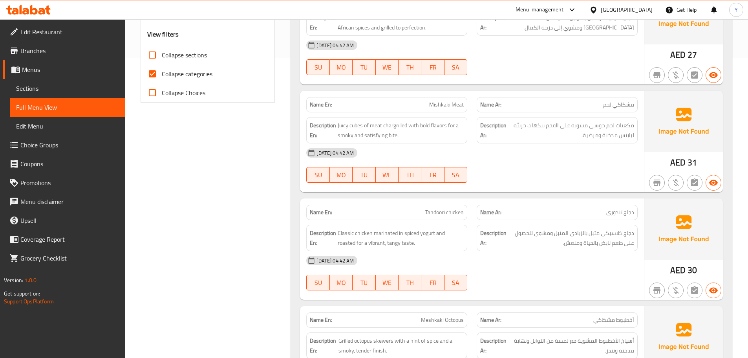
scroll to position [236, 0]
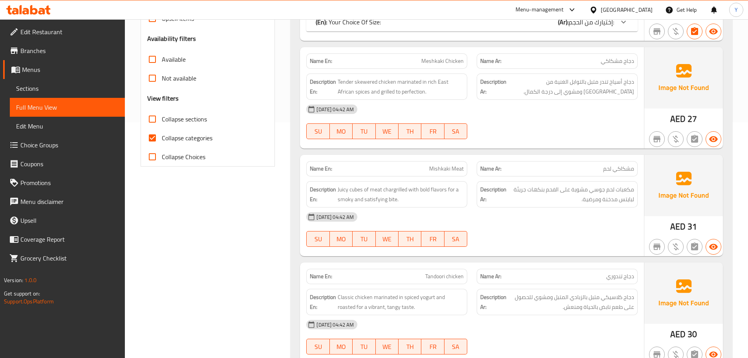
click at [193, 114] on span "Collapse sections" at bounding box center [184, 118] width 45 height 9
click at [162, 114] on input "Collapse sections" at bounding box center [152, 119] width 19 height 19
checkbox input "true"
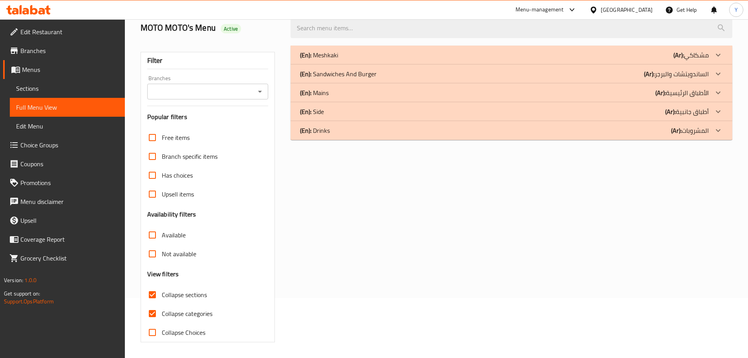
scroll to position [60, 0]
click at [353, 64] on div "(En): Drinks (Ar): المشروبات" at bounding box center [512, 55] width 442 height 19
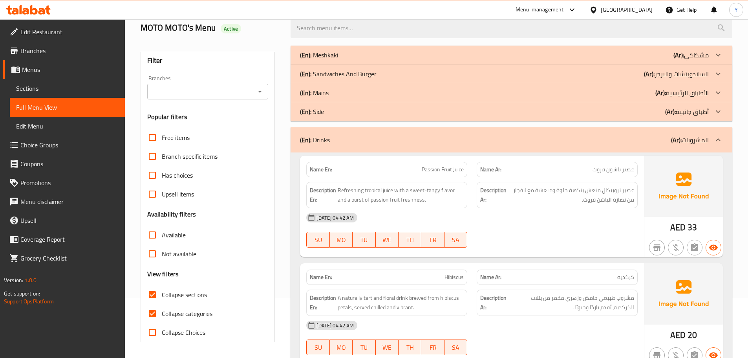
click at [395, 145] on div "(En): Drinks (Ar): المشروبات" at bounding box center [512, 139] width 442 height 25
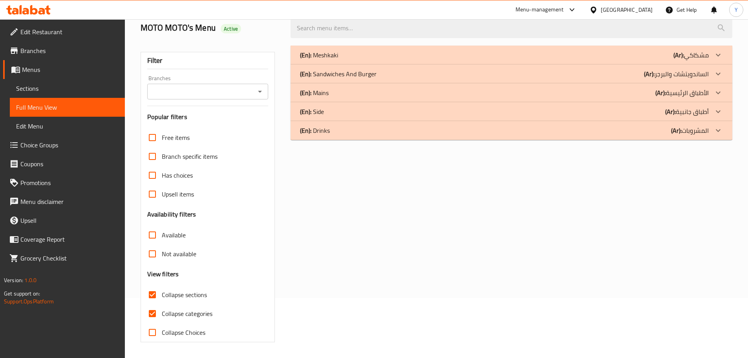
click at [384, 60] on div "(En): Side (Ar): أطباق جانبية" at bounding box center [504, 54] width 409 height 9
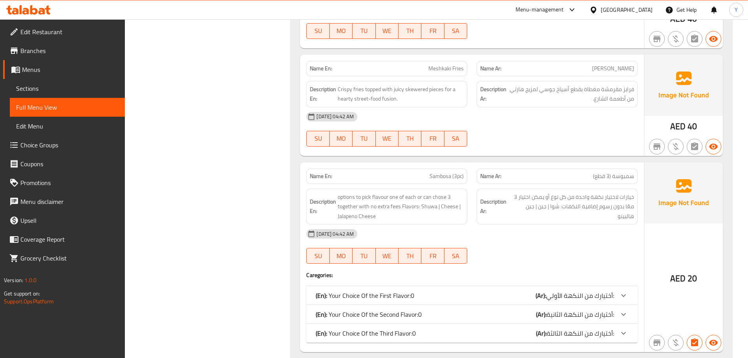
scroll to position [712, 0]
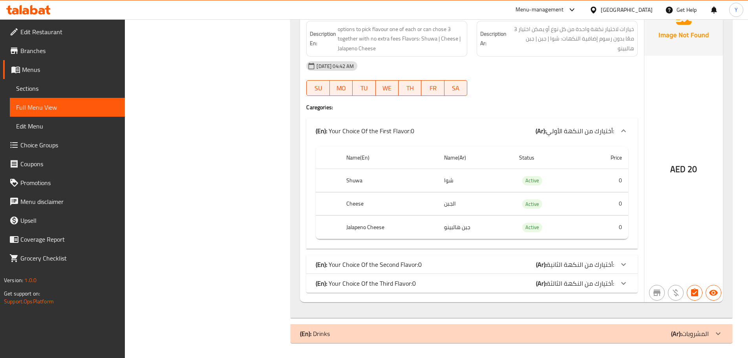
click at [539, 119] on div "(En): Your Choice Of the First Flavor:0 (Ar): أختيارك من النكهة الأولي:" at bounding box center [471, 130] width 331 height 25
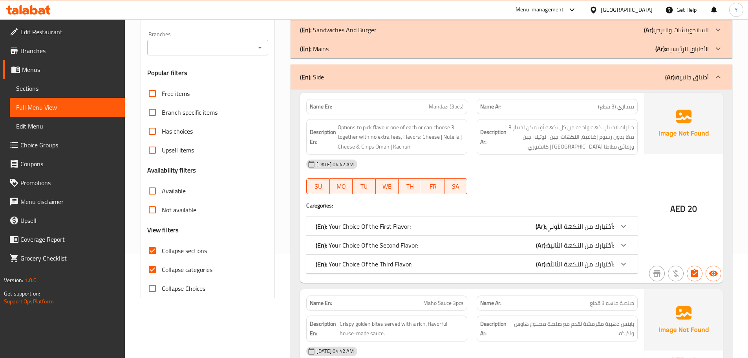
scroll to position [5, 0]
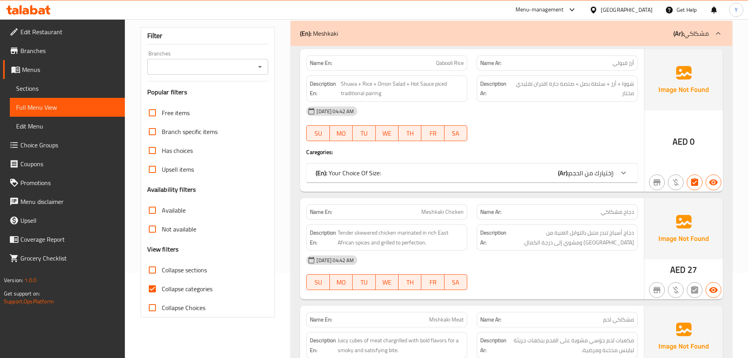
scroll to position [196, 0]
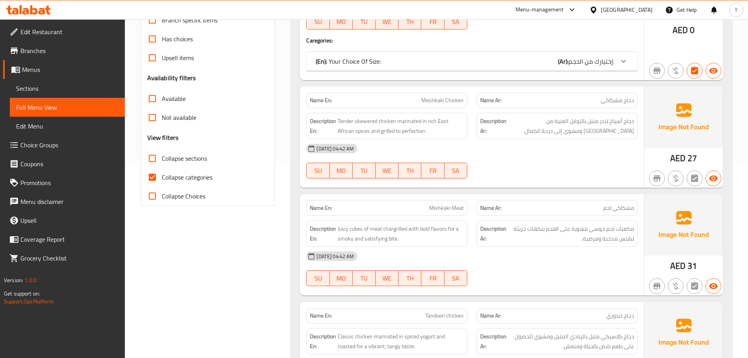
click at [196, 159] on span "Collapse sections" at bounding box center [184, 157] width 45 height 9
click at [162, 159] on input "Collapse sections" at bounding box center [152, 158] width 19 height 19
checkbox input "true"
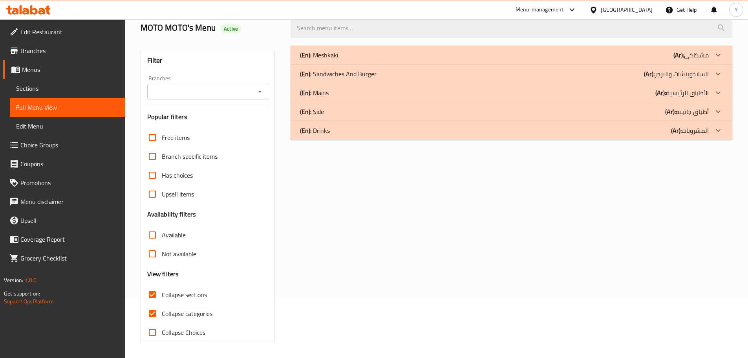
scroll to position [60, 0]
click at [368, 60] on div "(En): Side (Ar): أطباق جانبية" at bounding box center [504, 54] width 409 height 9
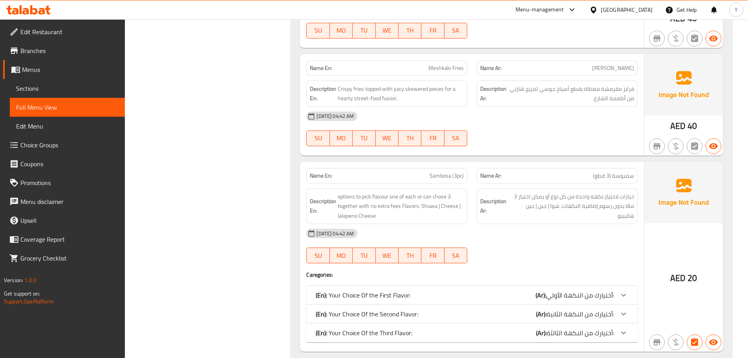
scroll to position [712, 0]
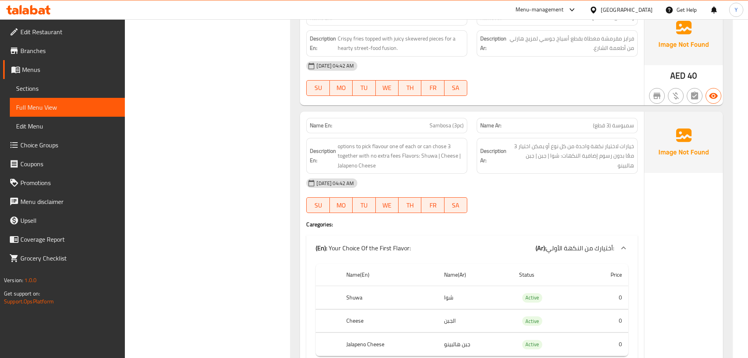
scroll to position [830, 0]
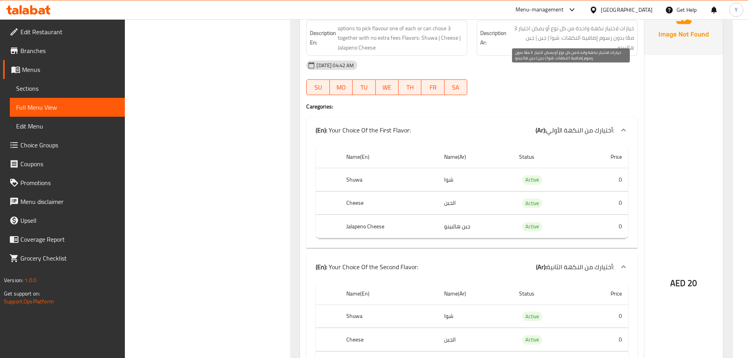
click at [556, 40] on span "خيارات لاختيار نكهة واحدة من كل نوع أو يمكن اختيار 3 معًا بدون رسوم إضافية النك…" at bounding box center [571, 38] width 126 height 29
copy span "شوا"
click at [542, 40] on span "خيارات لاختيار نكهة واحدة من كل نوع أو يمكن اختيار 3 معًا بدون رسوم إضافية النك…" at bounding box center [571, 38] width 126 height 29
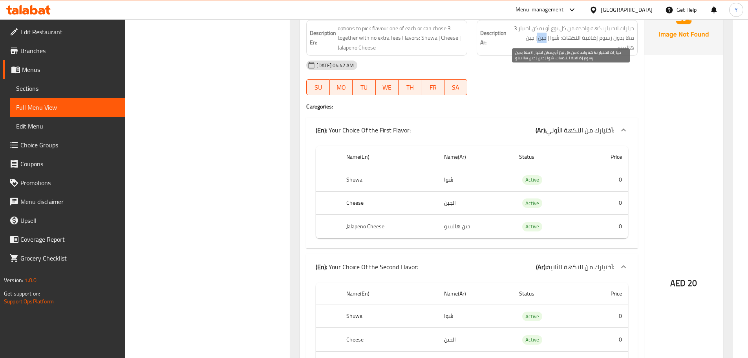
copy span "جبن"
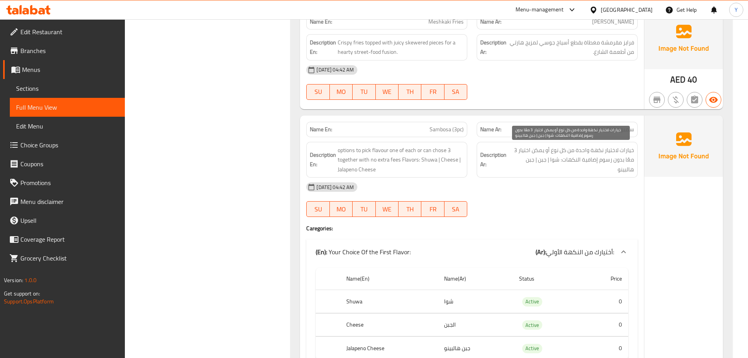
scroll to position [190, 0]
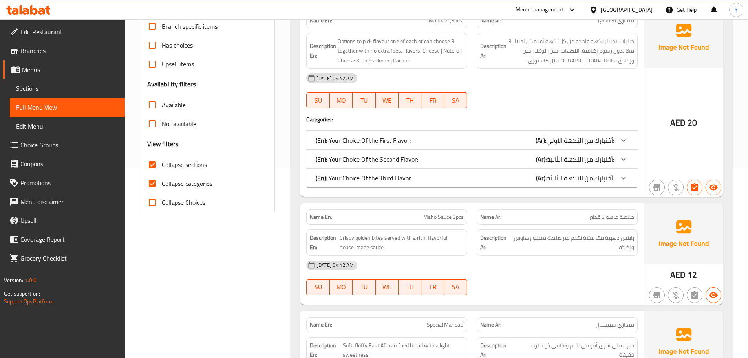
drag, startPoint x: 546, startPoint y: 164, endPoint x: 557, endPoint y: 23, distance: 141.7
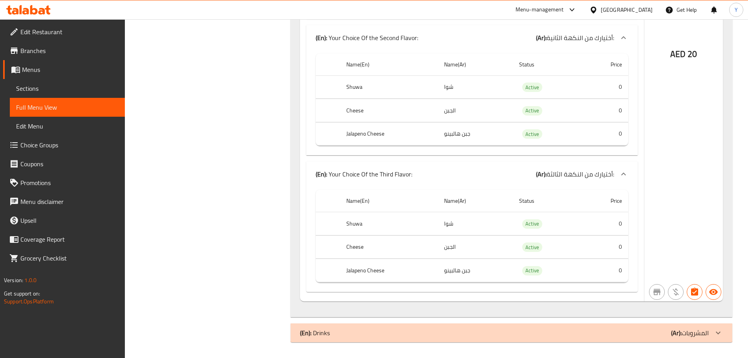
drag, startPoint x: 533, startPoint y: 295, endPoint x: 535, endPoint y: 376, distance: 81.3
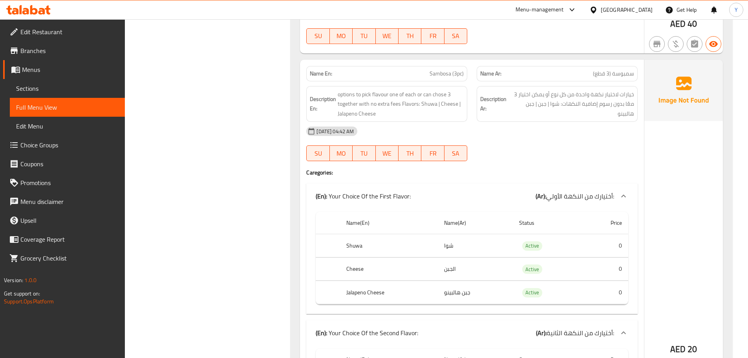
scroll to position [666, 0]
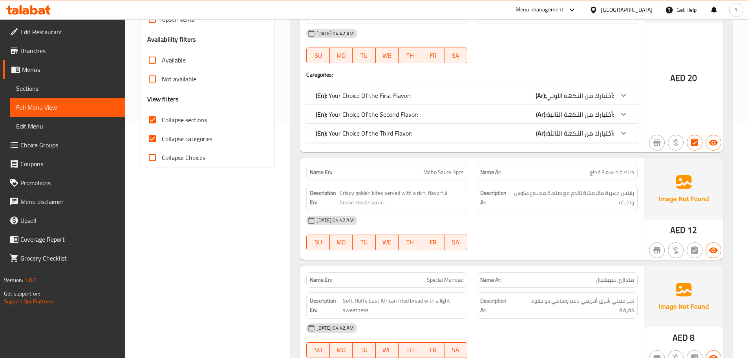
drag, startPoint x: 547, startPoint y: 217, endPoint x: 578, endPoint y: 111, distance: 110.4
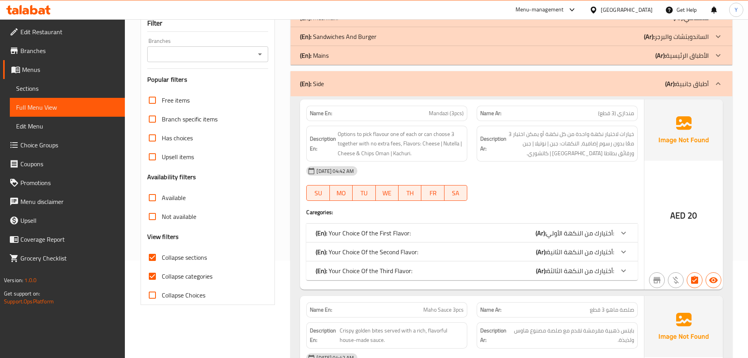
click at [524, 90] on div "(En): Side (Ar): أطباق جانبية" at bounding box center [512, 83] width 442 height 25
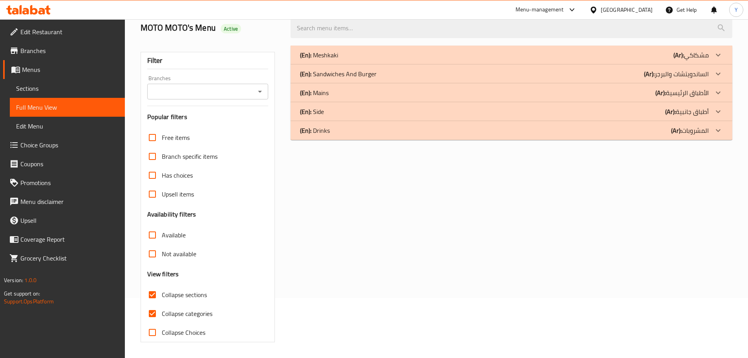
scroll to position [60, 0]
click at [360, 60] on div "(En): Drinks (Ar): المشروبات" at bounding box center [504, 54] width 409 height 9
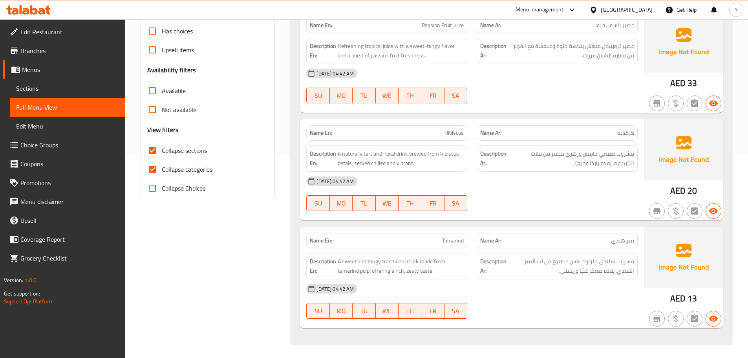
scroll to position [206, 0]
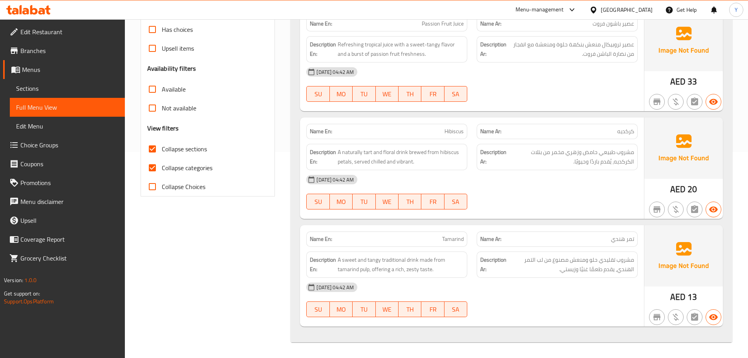
click at [523, 178] on div "[DATE] 04:42 AM" at bounding box center [472, 179] width 341 height 19
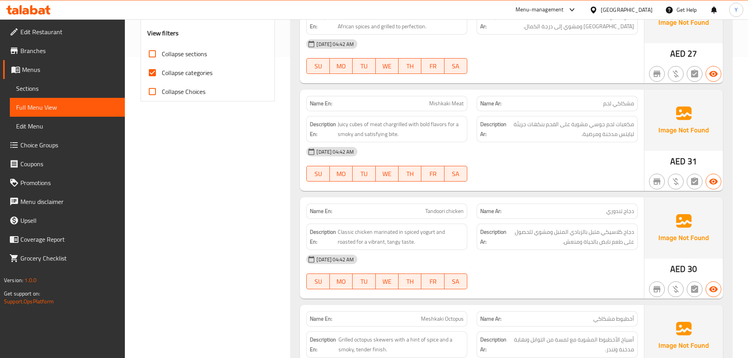
scroll to position [196, 0]
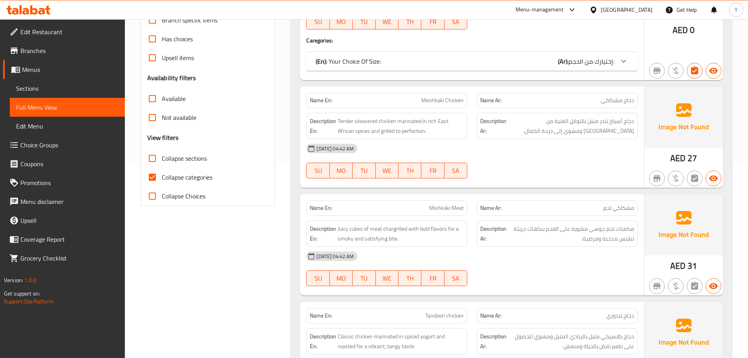
click at [190, 182] on span "Collapse categories" at bounding box center [187, 176] width 51 height 9
click at [162, 182] on input "Collapse categories" at bounding box center [152, 177] width 19 height 19
checkbox input "false"
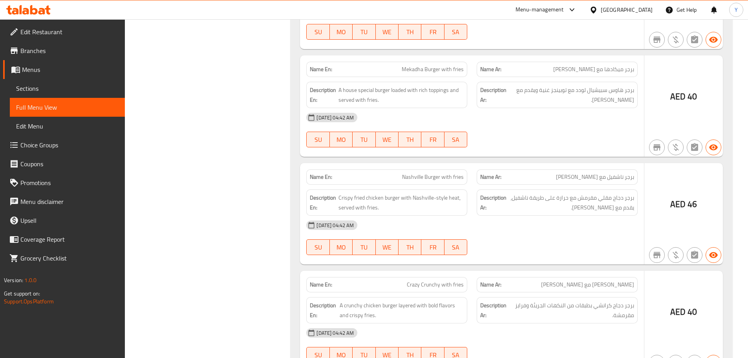
drag, startPoint x: 511, startPoint y: 140, endPoint x: 513, endPoint y: 281, distance: 140.6
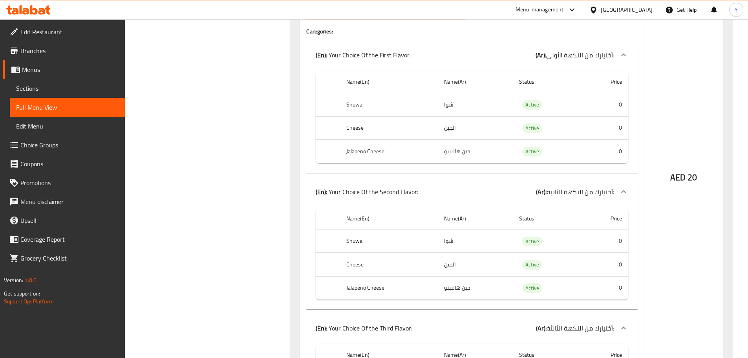
drag, startPoint x: 506, startPoint y: 222, endPoint x: 505, endPoint y: 346, distance: 123.7
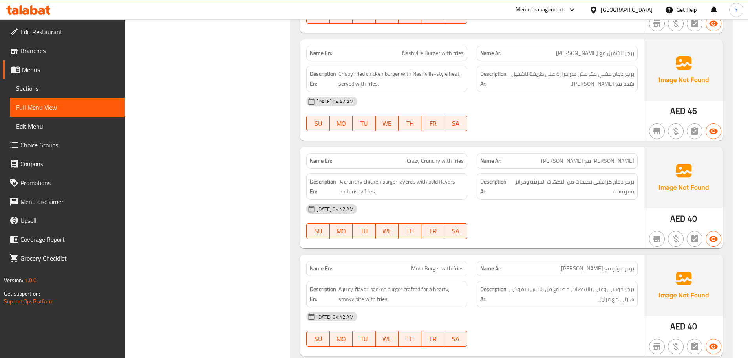
scroll to position [0, 0]
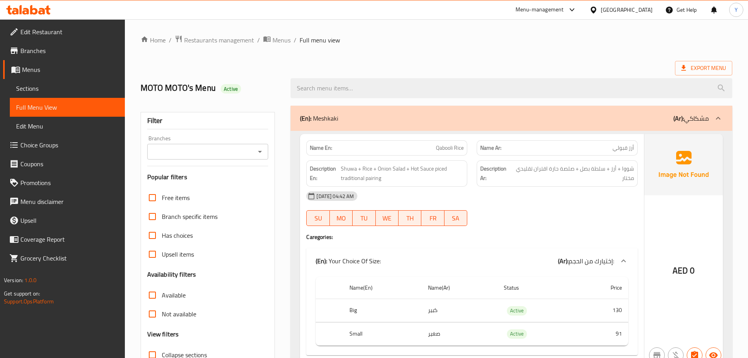
drag, startPoint x: 526, startPoint y: 211, endPoint x: 551, endPoint y: -22, distance: 233.7
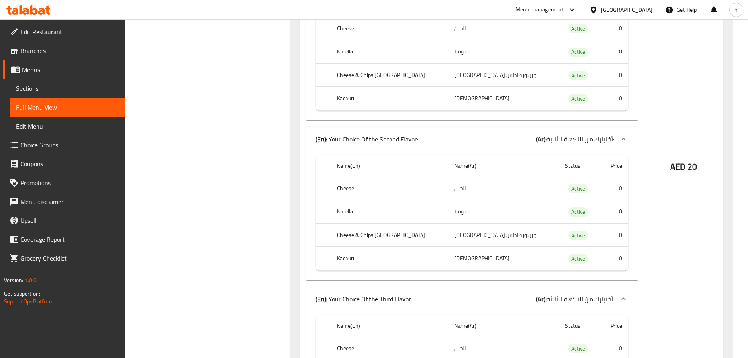
drag, startPoint x: 639, startPoint y: 95, endPoint x: 633, endPoint y: 251, distance: 156.8
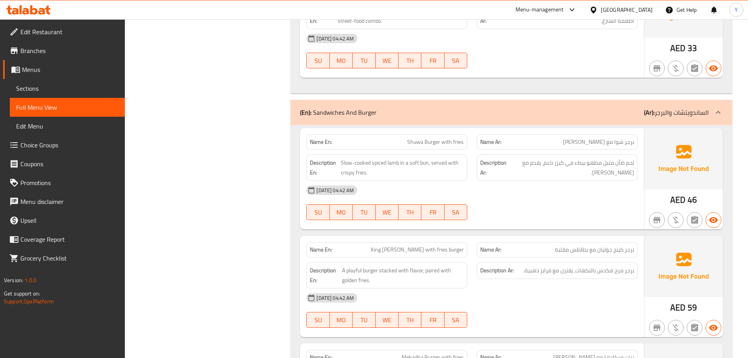
scroll to position [1458, 0]
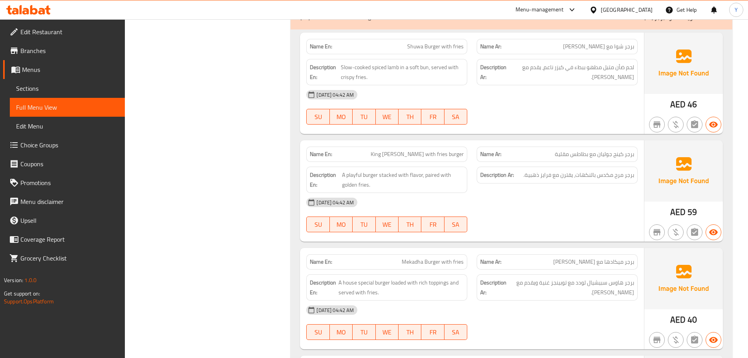
copy span "King [PERSON_NAME] with fries burger"
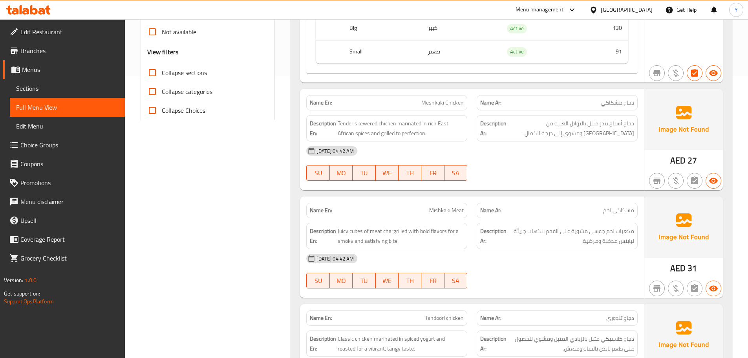
scroll to position [0, 0]
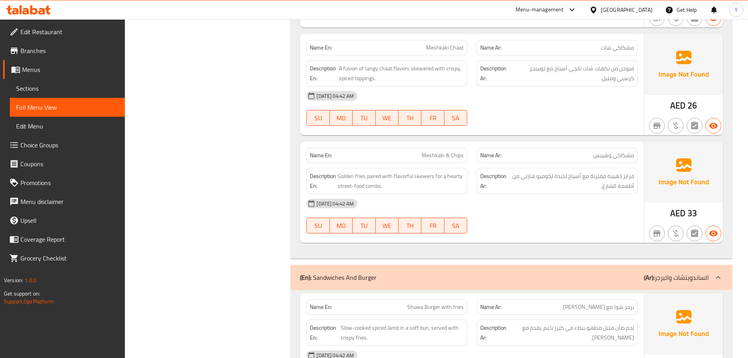
drag, startPoint x: 681, startPoint y: 196, endPoint x: 678, endPoint y: 355, distance: 158.6
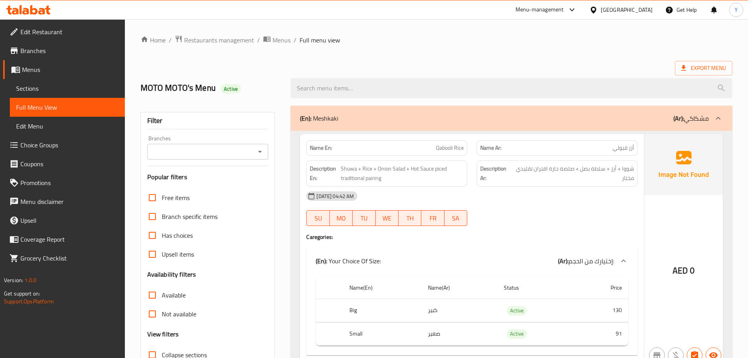
drag, startPoint x: 574, startPoint y: 206, endPoint x: 614, endPoint y: -39, distance: 248.3
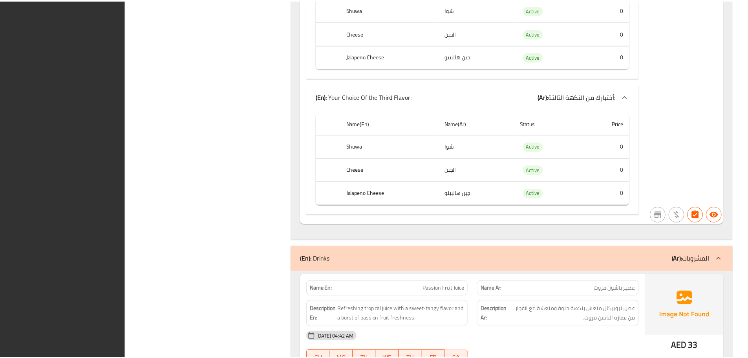
scroll to position [4166, 0]
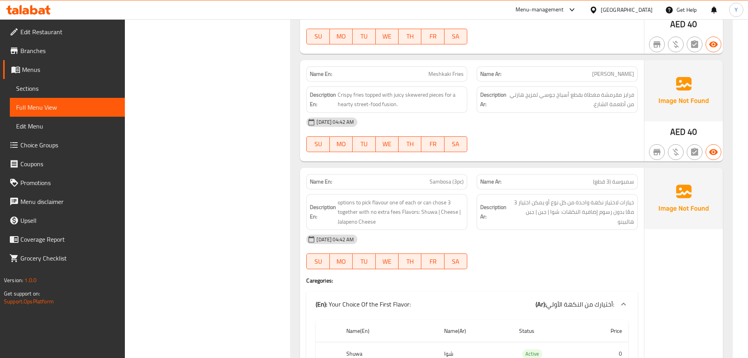
scroll to position [710, 0]
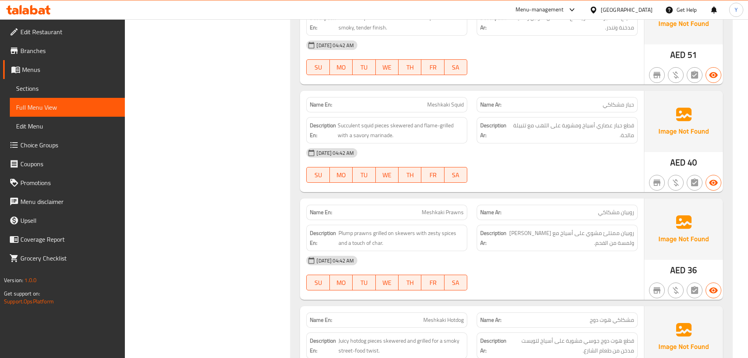
drag, startPoint x: 590, startPoint y: 64, endPoint x: 623, endPoint y: -37, distance: 106.4
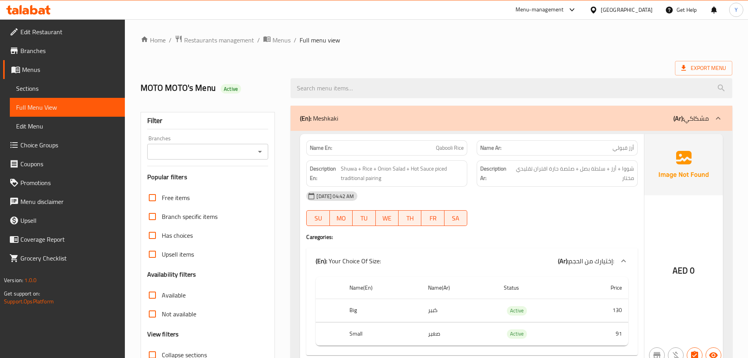
click at [710, 62] on span "Export Menu" at bounding box center [703, 68] width 57 height 15
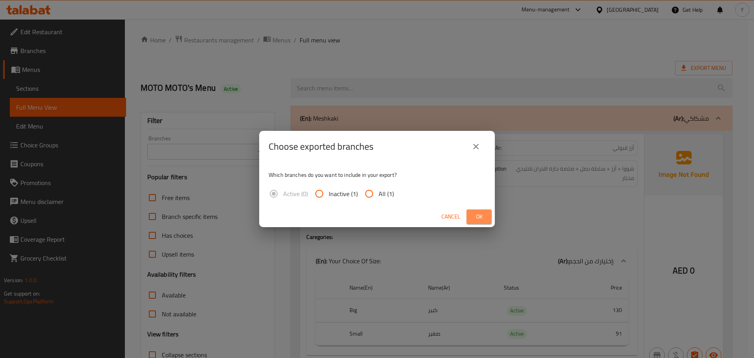
click at [479, 216] on span "Ok" at bounding box center [479, 217] width 13 height 10
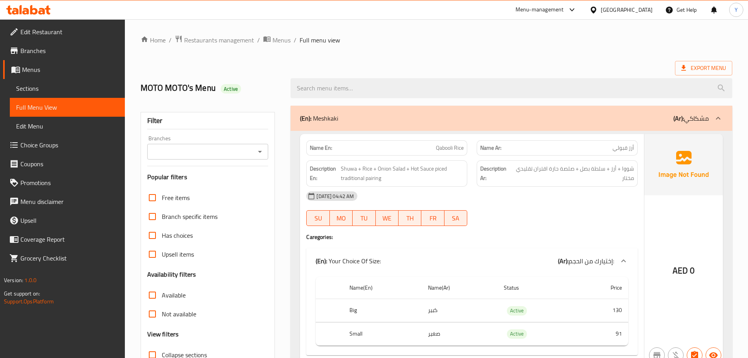
scroll to position [2220, 0]
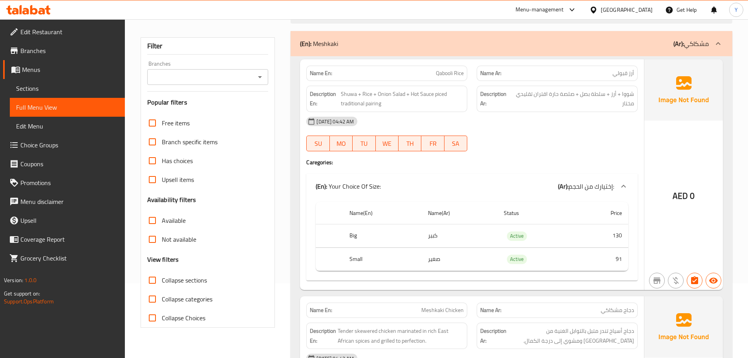
scroll to position [0, 0]
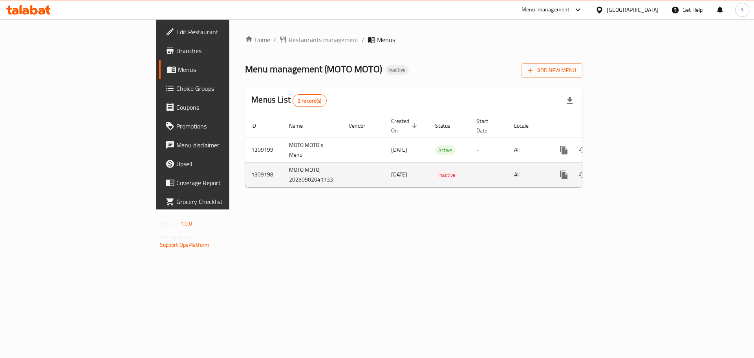
click at [630, 165] on link "enhanced table" at bounding box center [620, 174] width 19 height 19
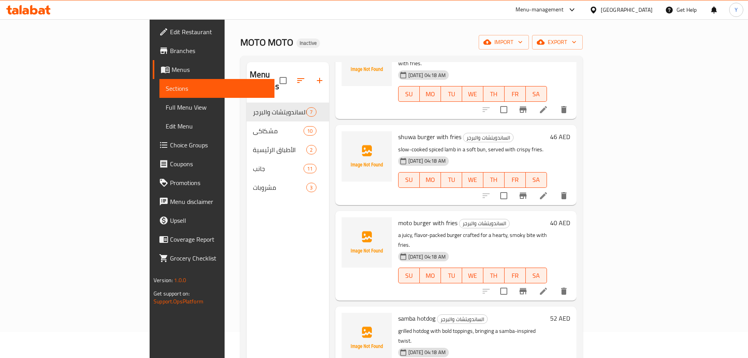
scroll to position [39, 0]
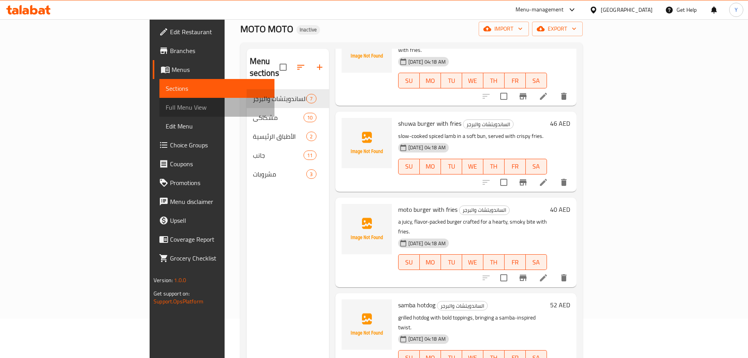
click at [166, 104] on span "Full Menu View" at bounding box center [217, 106] width 102 height 9
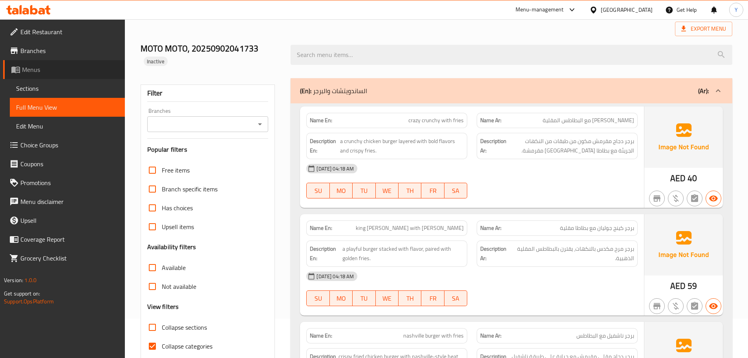
click at [45, 60] on link "Menus" at bounding box center [64, 69] width 122 height 19
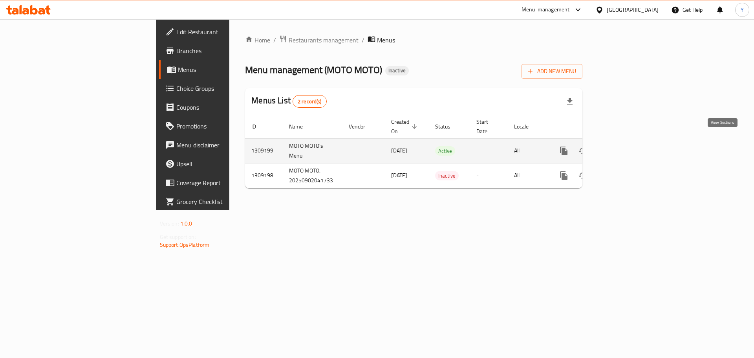
click at [624, 147] on icon "enhanced table" at bounding box center [620, 150] width 7 height 7
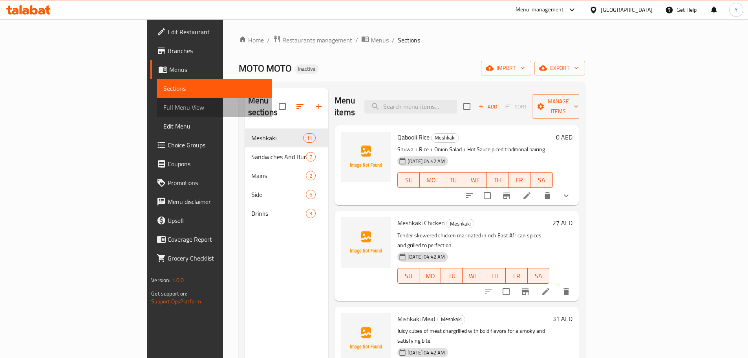
click at [163, 110] on span "Full Menu View" at bounding box center [214, 106] width 102 height 9
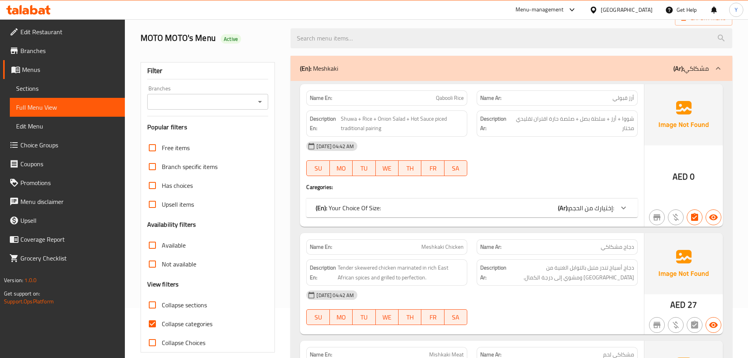
scroll to position [79, 0]
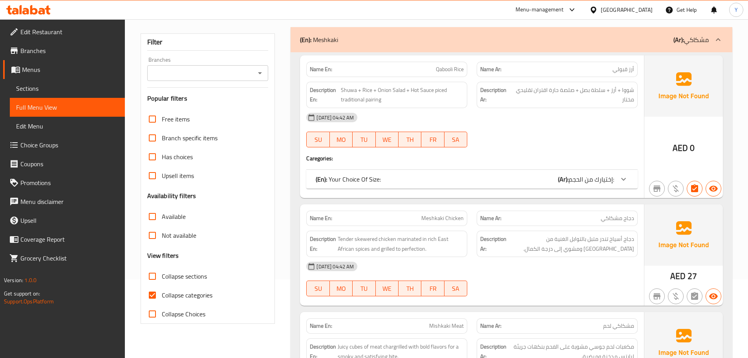
click at [323, 75] on div "Name En: Qabooli Rice" at bounding box center [386, 69] width 161 height 15
copy strong "Name En:"
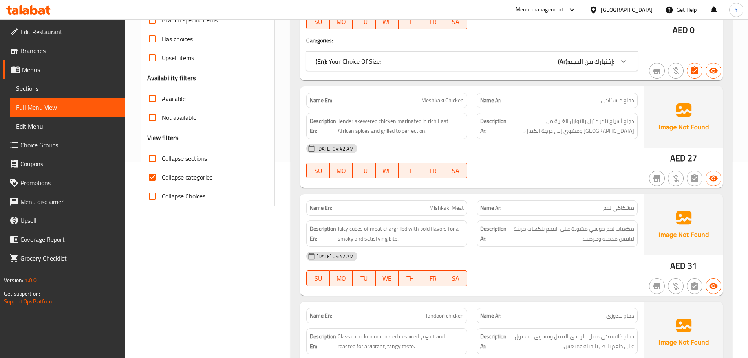
click at [153, 178] on input "Collapse categories" at bounding box center [152, 177] width 19 height 19
checkbox input "false"
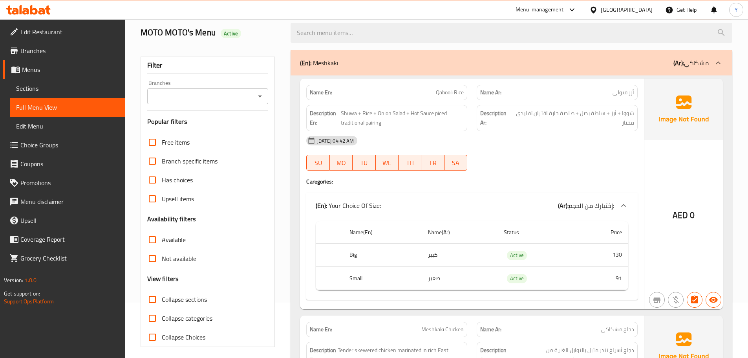
scroll to position [48, 0]
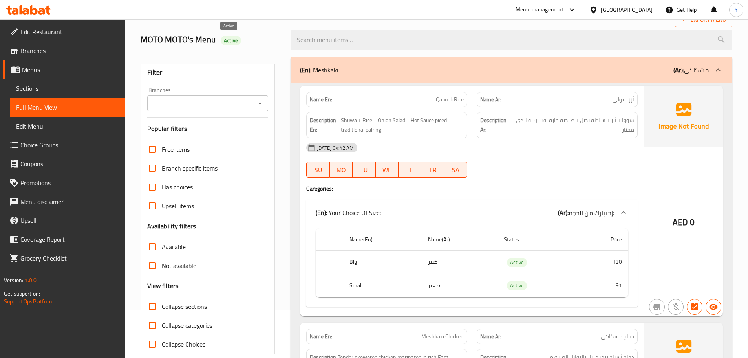
click at [223, 42] on span "Active" at bounding box center [231, 40] width 20 height 7
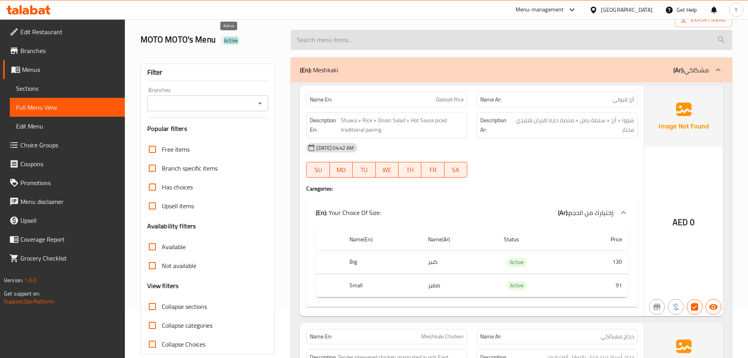
copy span "Active"
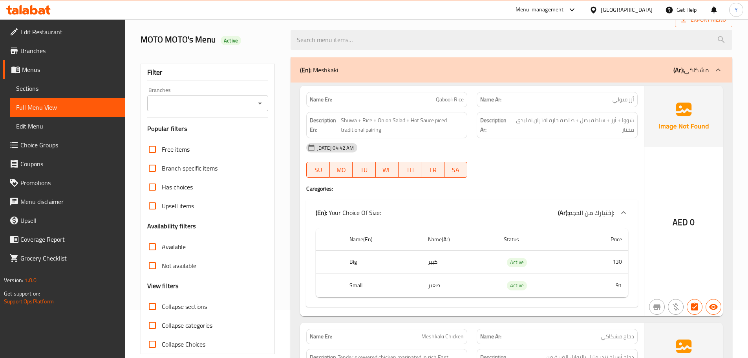
click at [253, 36] on h2 "MOTO MOTO's Menu Active" at bounding box center [211, 40] width 141 height 12
click at [630, 115] on span "شووا + أرز + سلطة بصل + صلصة حارة اقتران تقليدي مختار" at bounding box center [573, 124] width 121 height 19
